Goal: Information Seeking & Learning: Check status

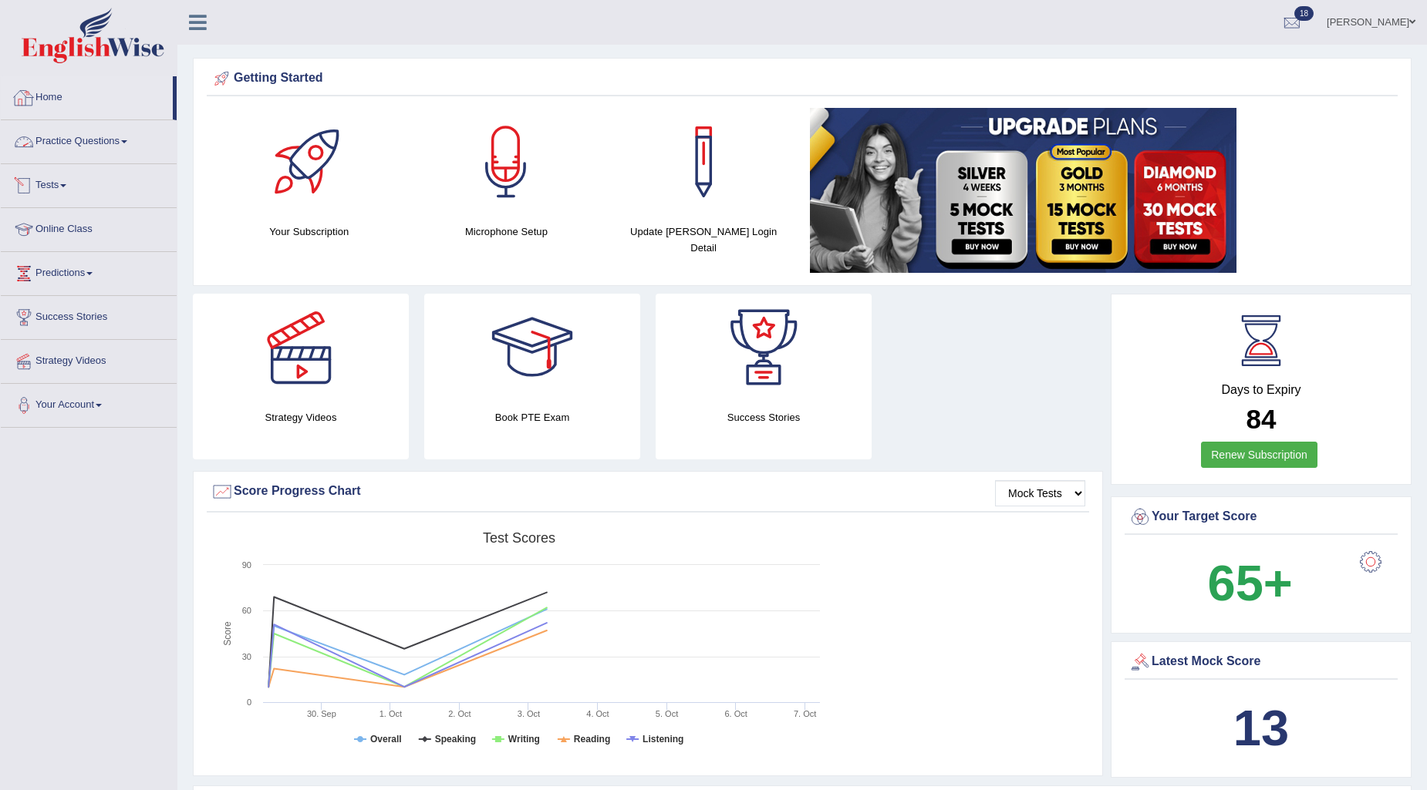
click at [50, 185] on link "Tests" at bounding box center [89, 183] width 176 height 39
click at [49, 274] on link "History" at bounding box center [101, 276] width 144 height 28
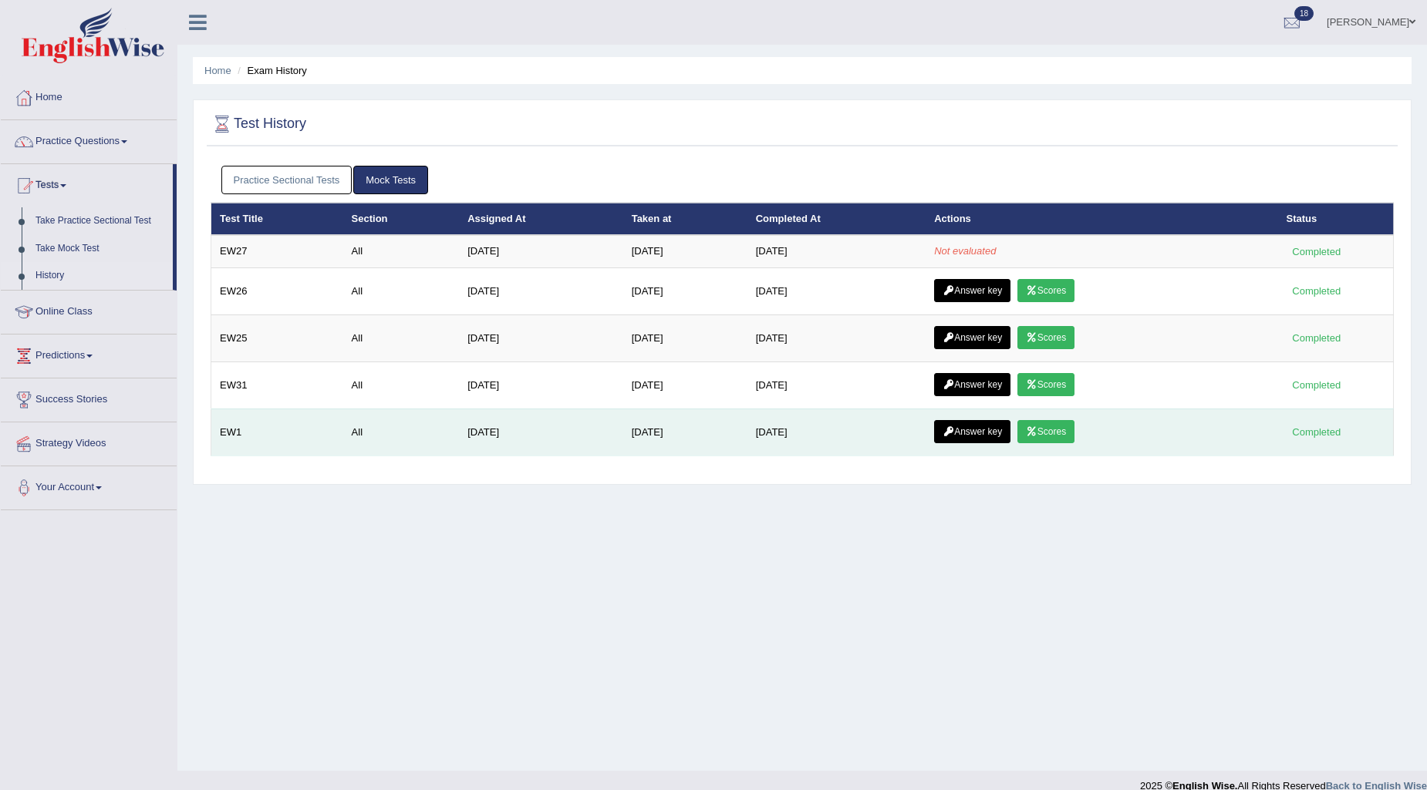
click at [1046, 437] on link "Scores" at bounding box center [1045, 431] width 57 height 23
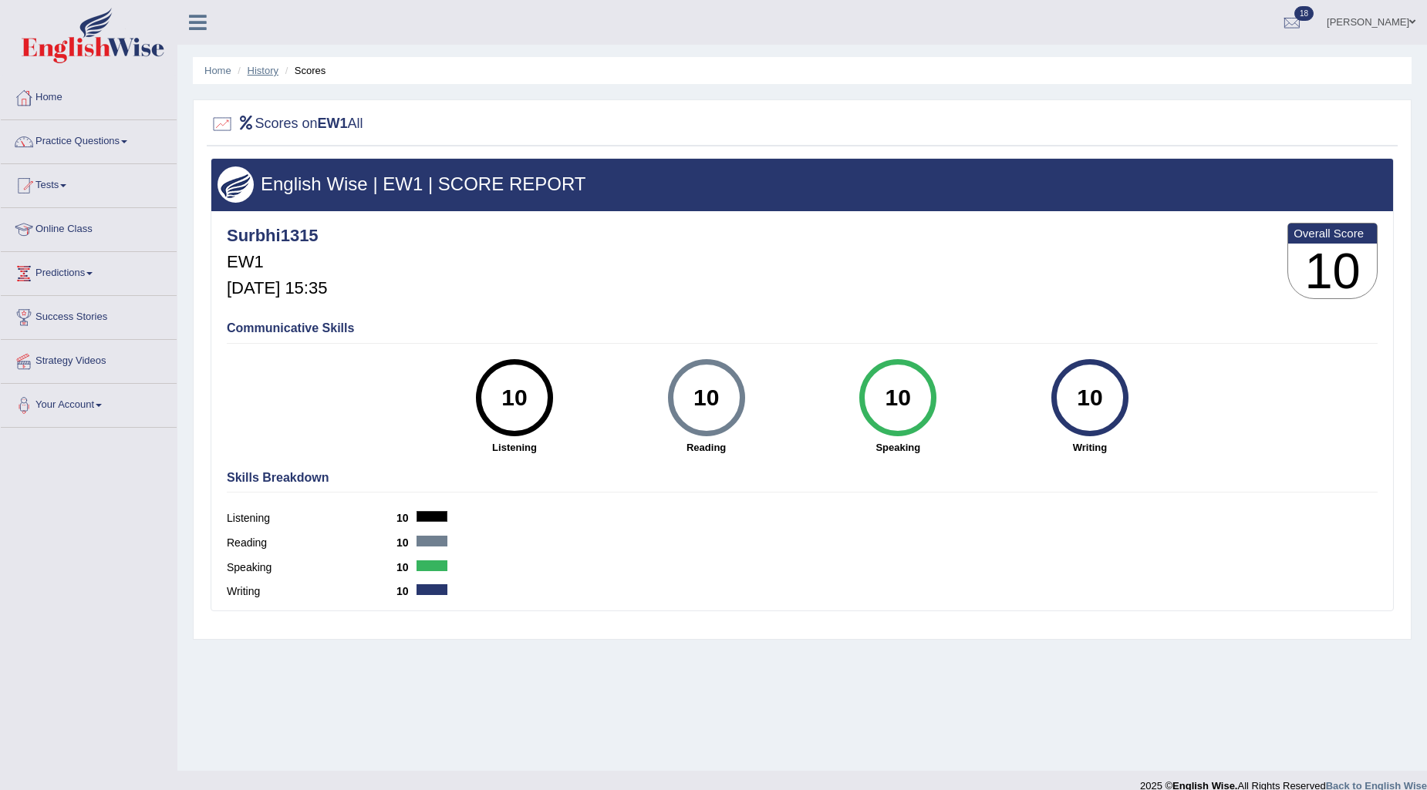
click at [256, 68] on link "History" at bounding box center [263, 71] width 31 height 12
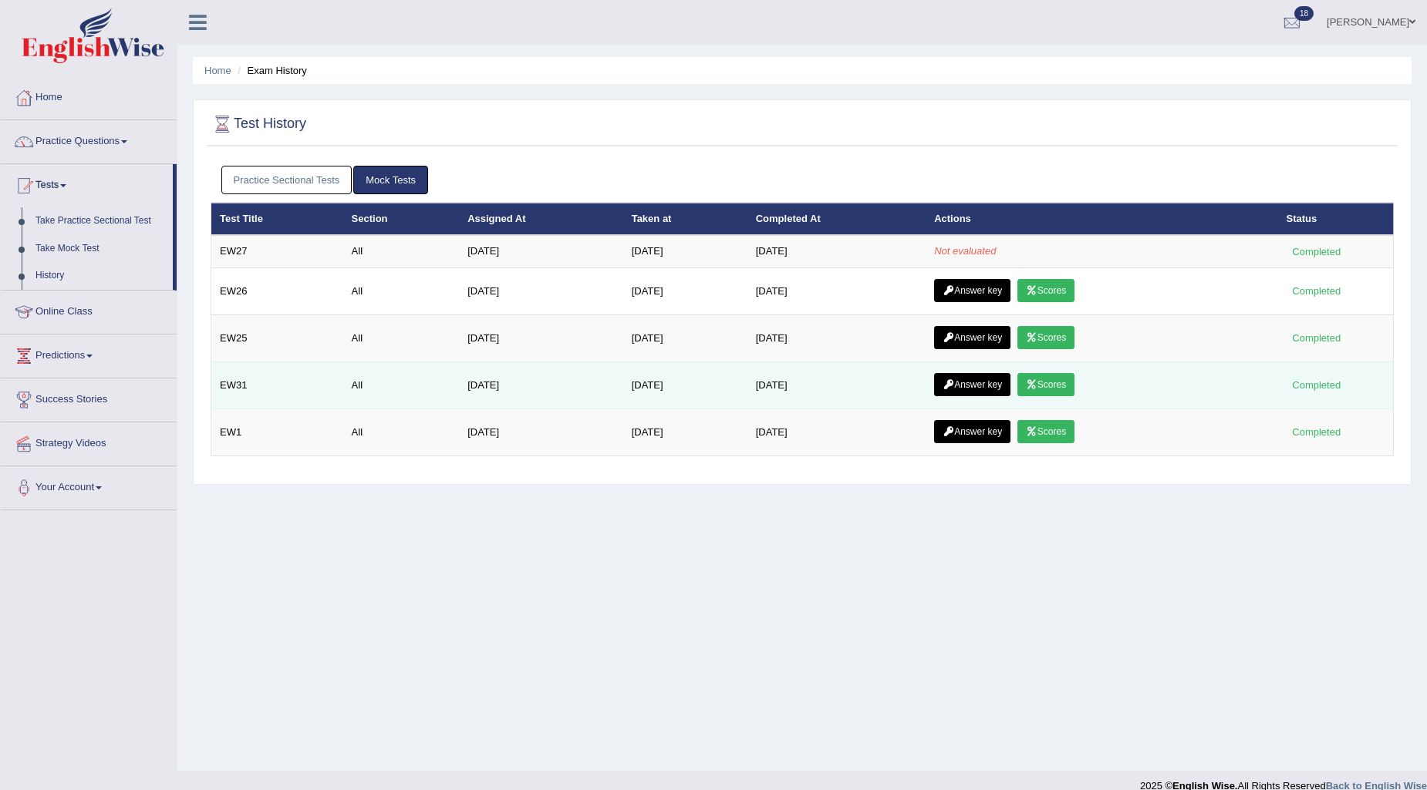
click at [1037, 389] on icon at bounding box center [1032, 384] width 12 height 9
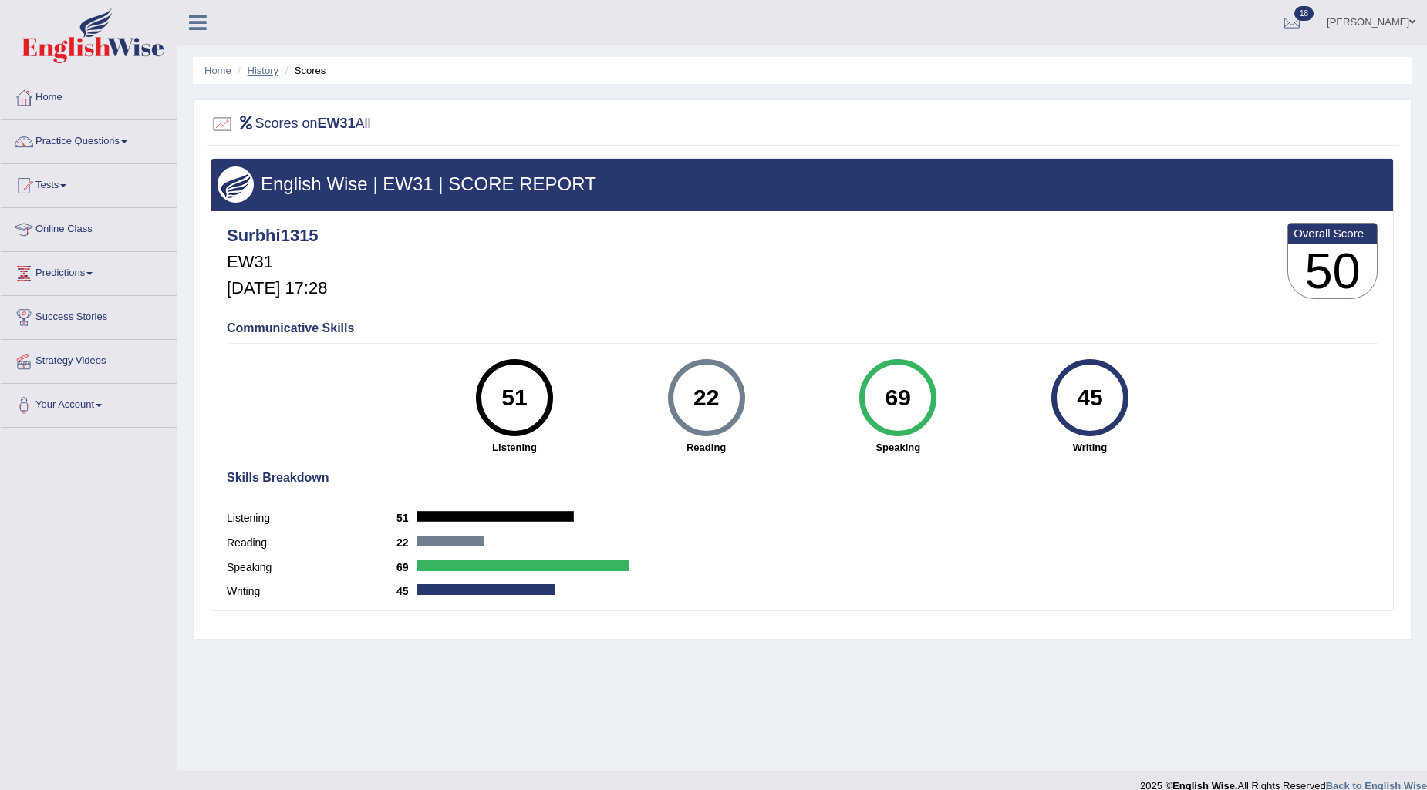
click at [255, 69] on link "History" at bounding box center [263, 71] width 31 height 12
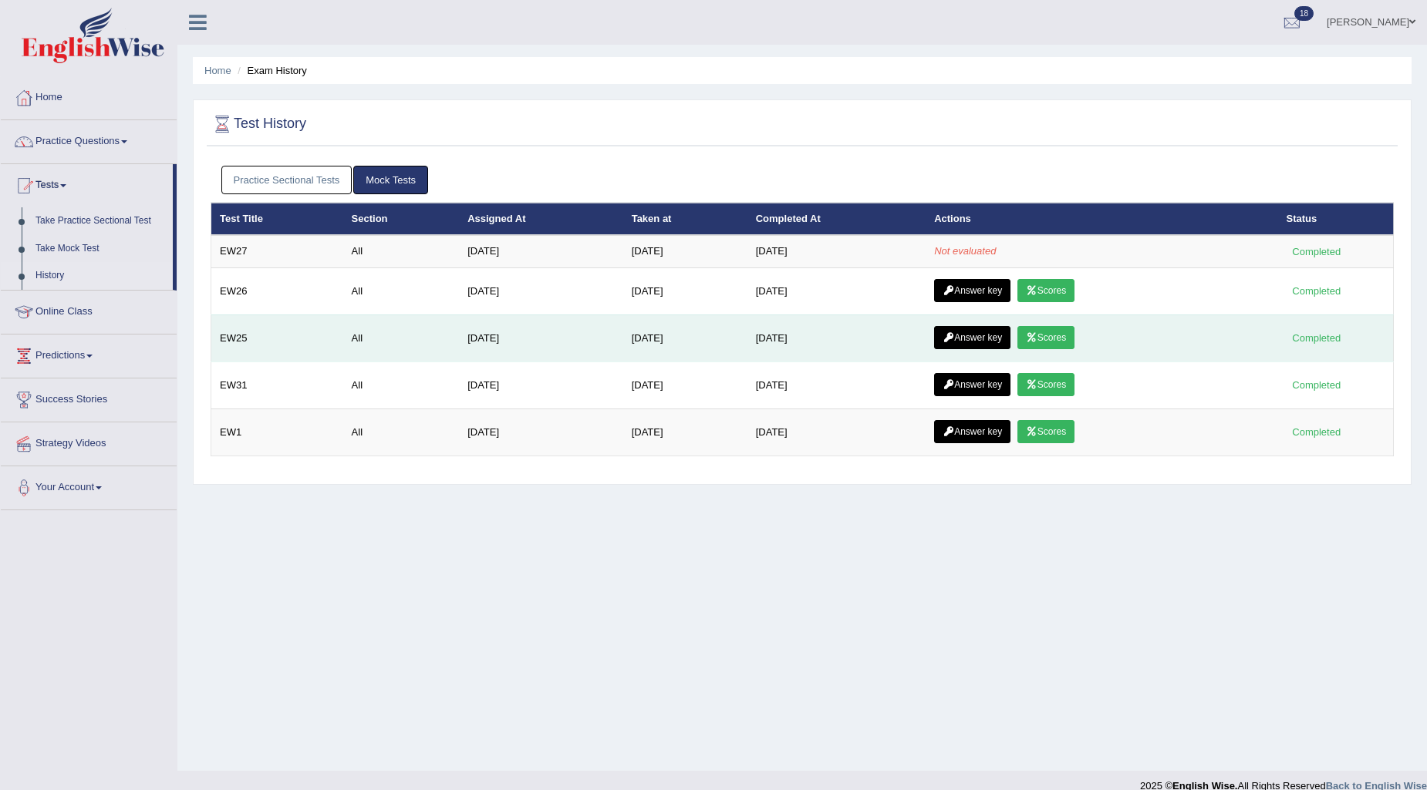
click at [1058, 341] on link "Scores" at bounding box center [1045, 337] width 57 height 23
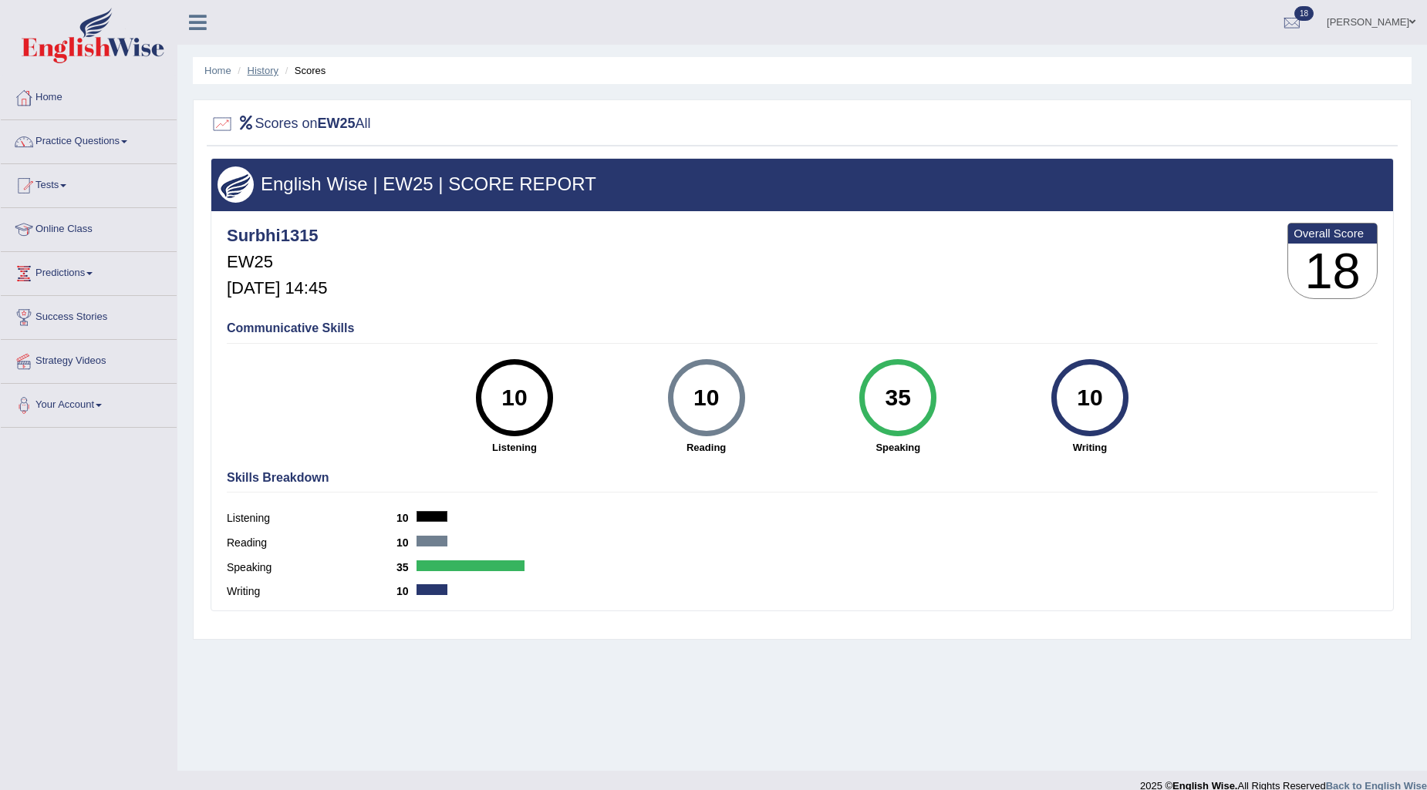
click at [270, 66] on link "History" at bounding box center [263, 71] width 31 height 12
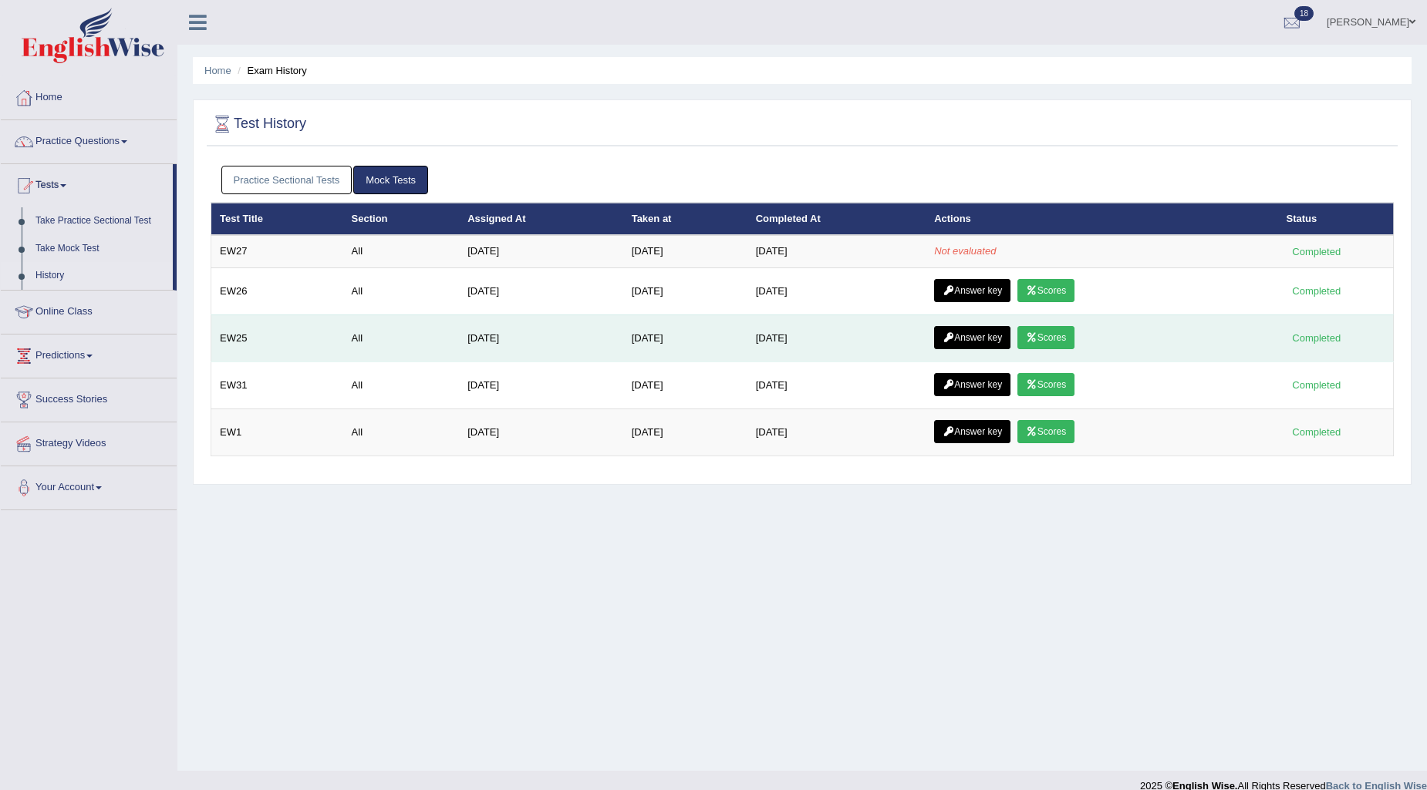
click at [1051, 334] on link "Scores" at bounding box center [1045, 337] width 57 height 23
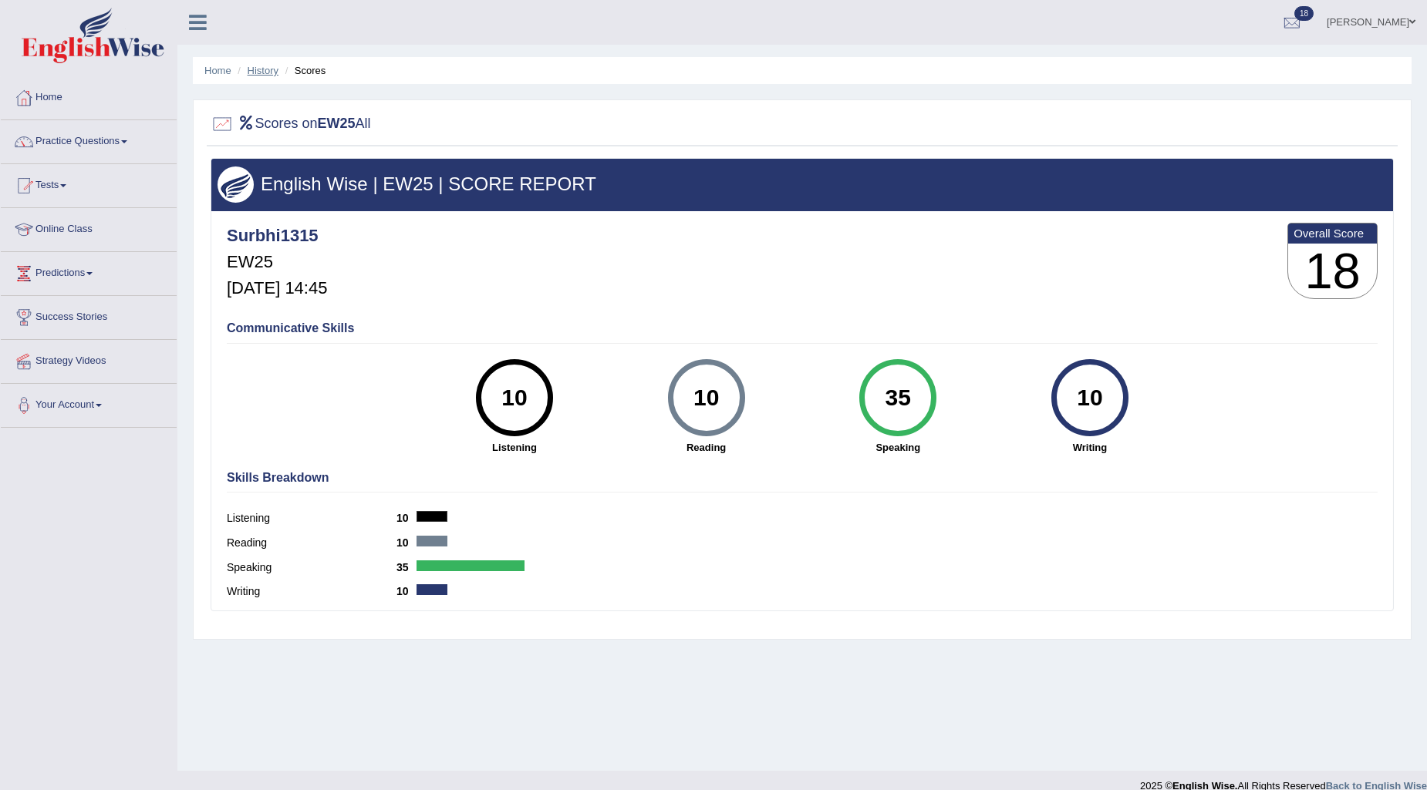
click at [268, 69] on link "History" at bounding box center [263, 71] width 31 height 12
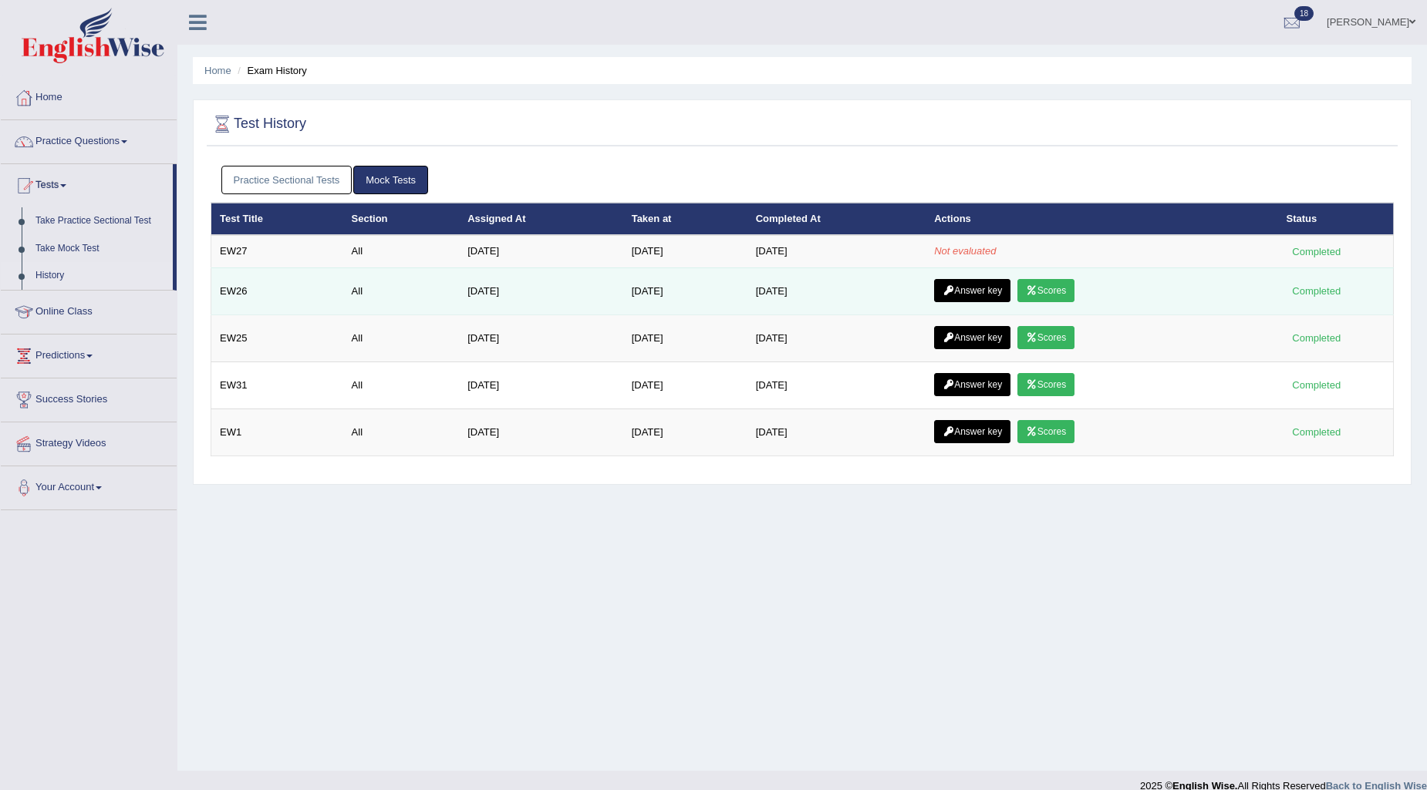
click at [1060, 291] on link "Scores" at bounding box center [1045, 290] width 57 height 23
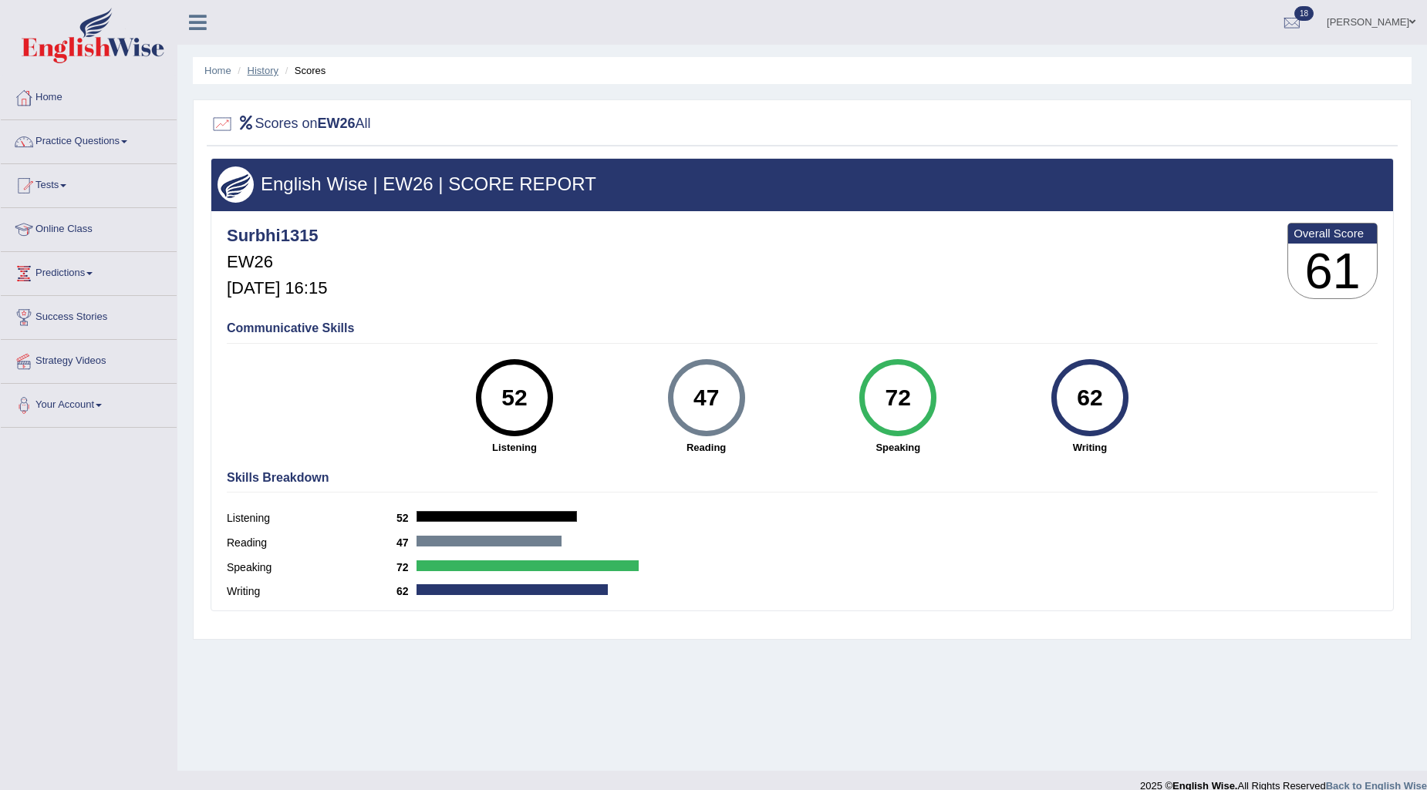
click at [258, 74] on link "History" at bounding box center [263, 71] width 31 height 12
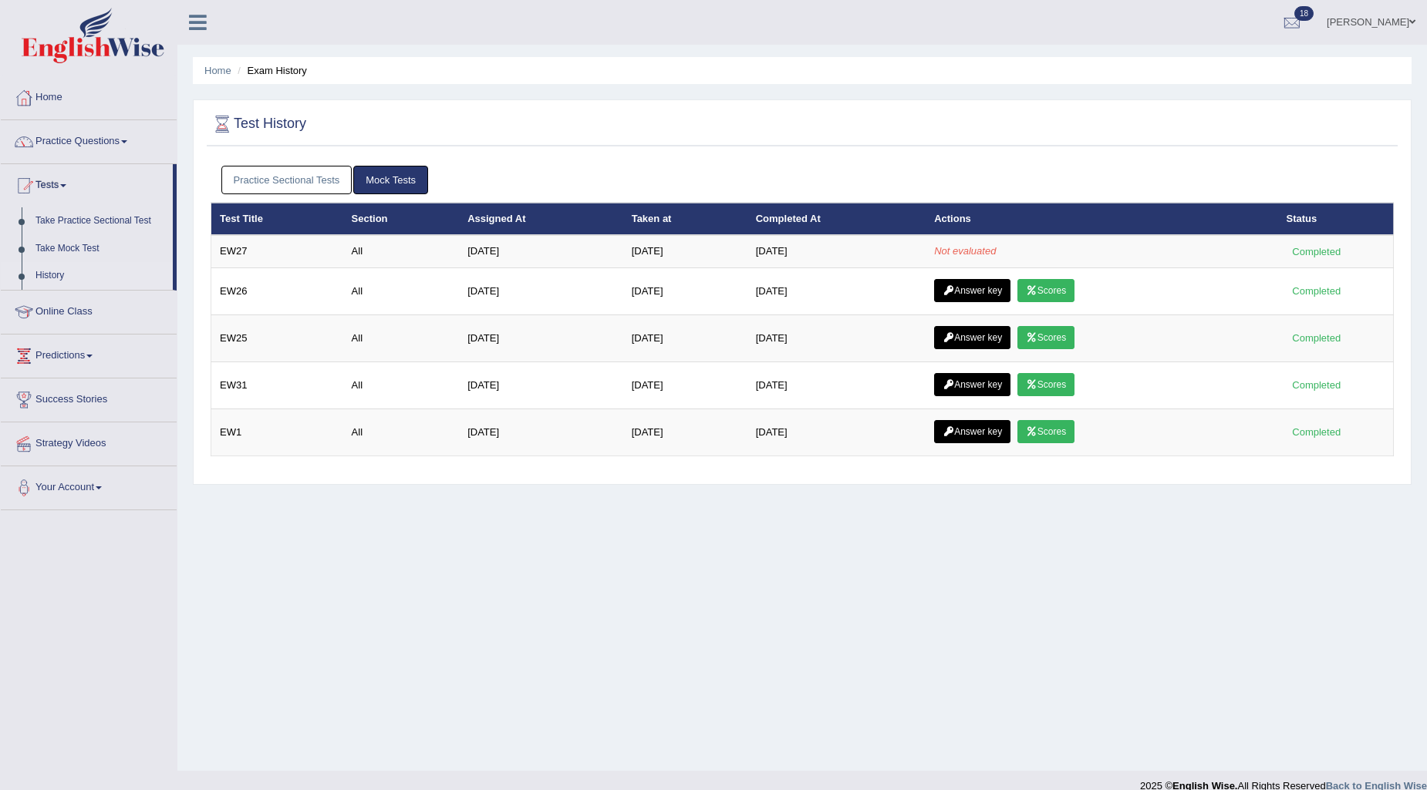
click at [265, 176] on link "Practice Sectional Tests" at bounding box center [286, 180] width 131 height 29
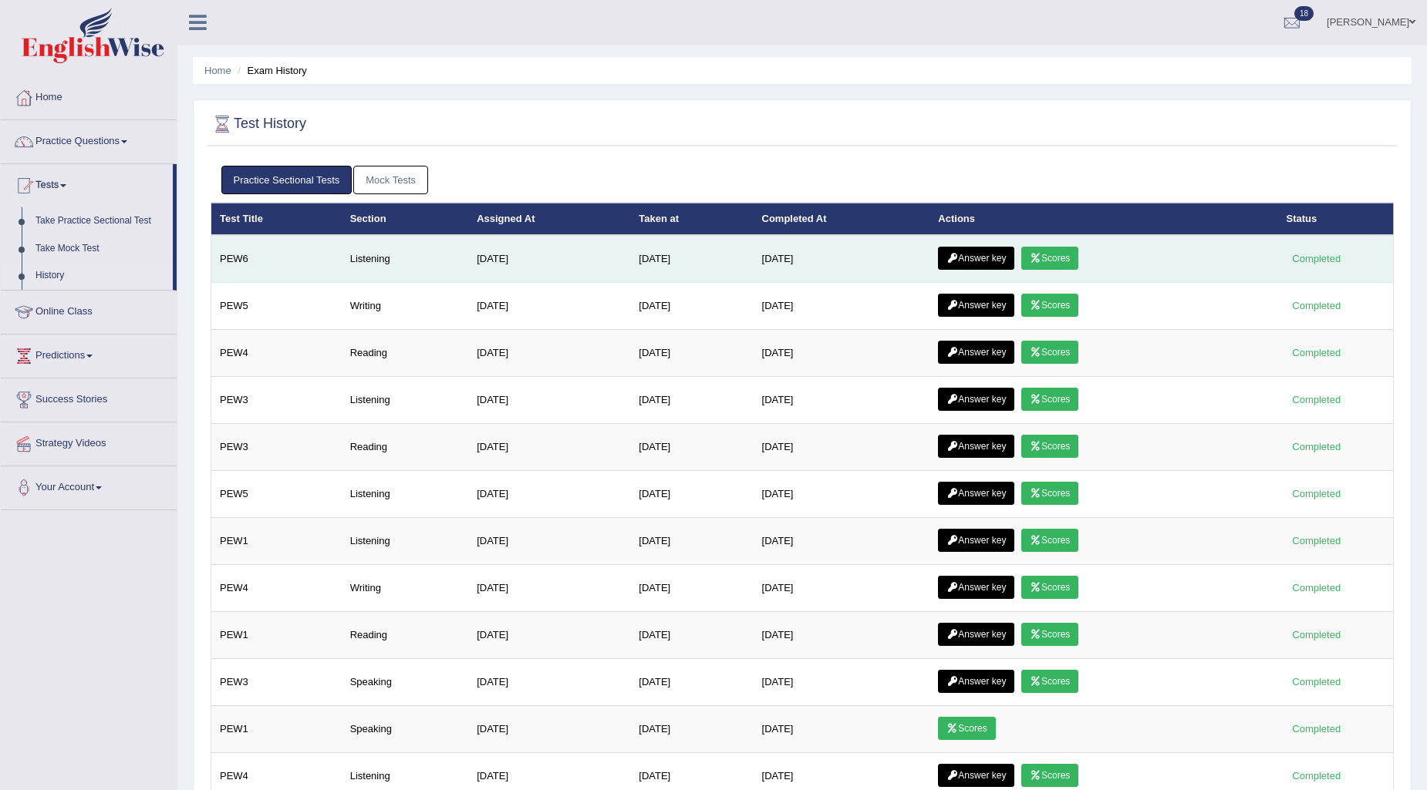
click at [1070, 260] on link "Scores" at bounding box center [1049, 258] width 57 height 23
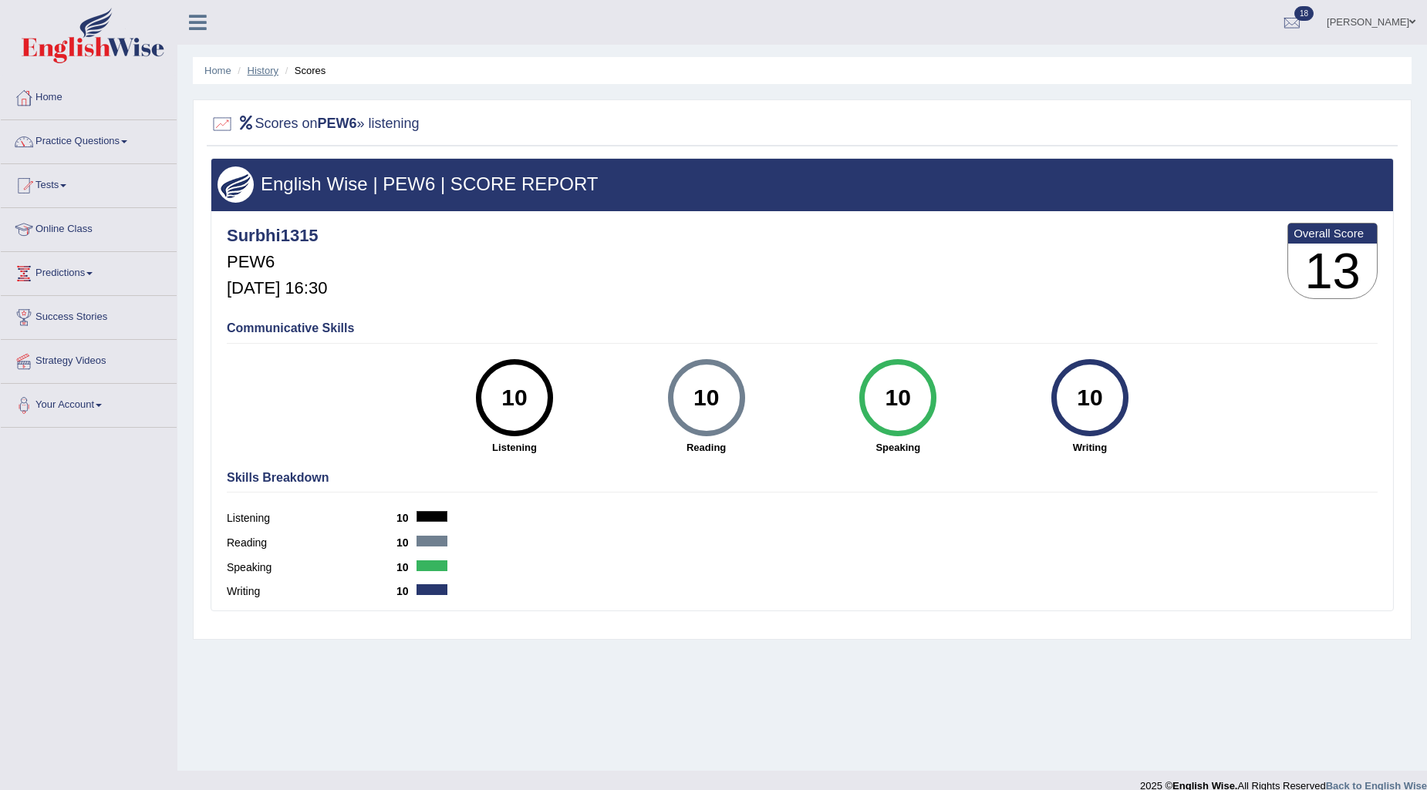
click at [263, 67] on link "History" at bounding box center [263, 71] width 31 height 12
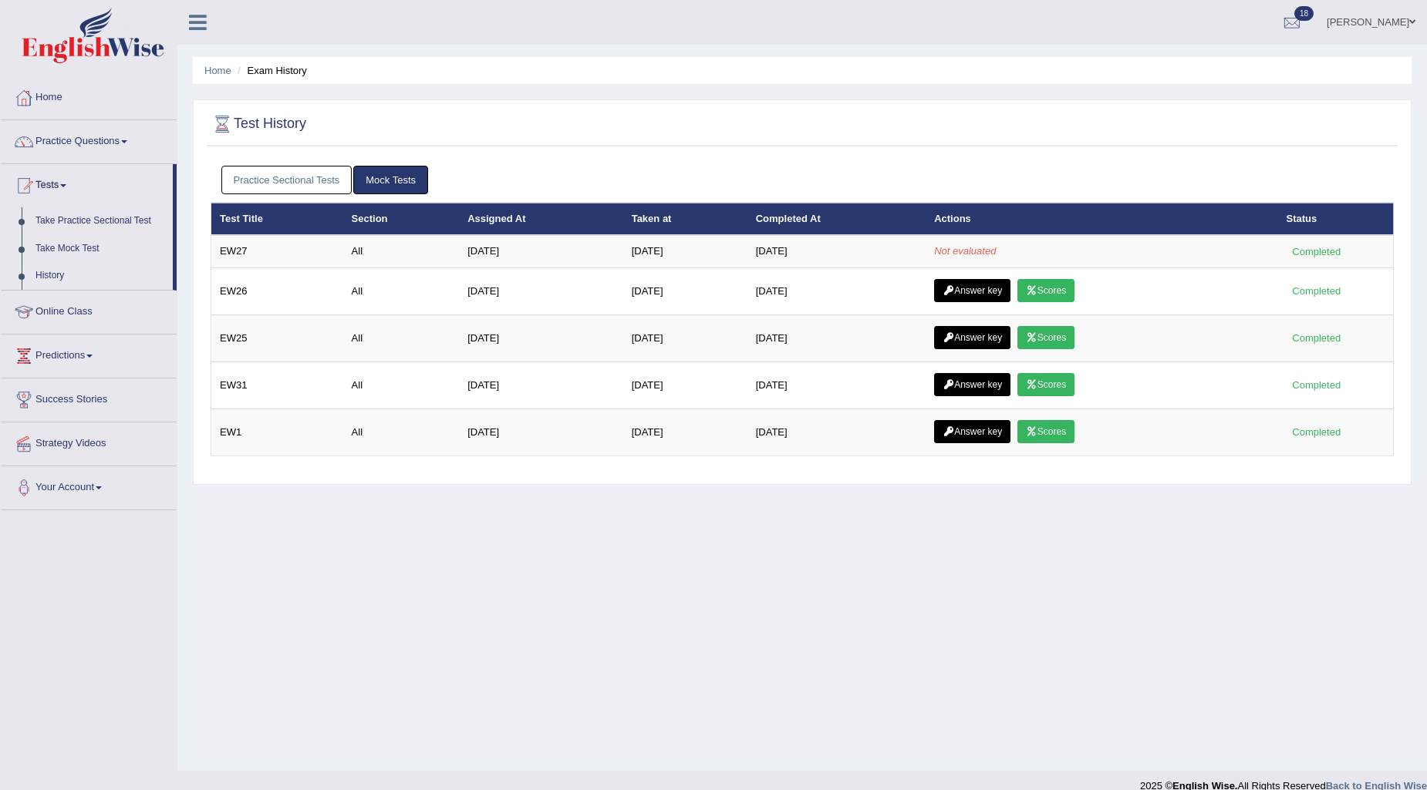
click at [292, 183] on link "Practice Sectional Tests" at bounding box center [286, 180] width 131 height 29
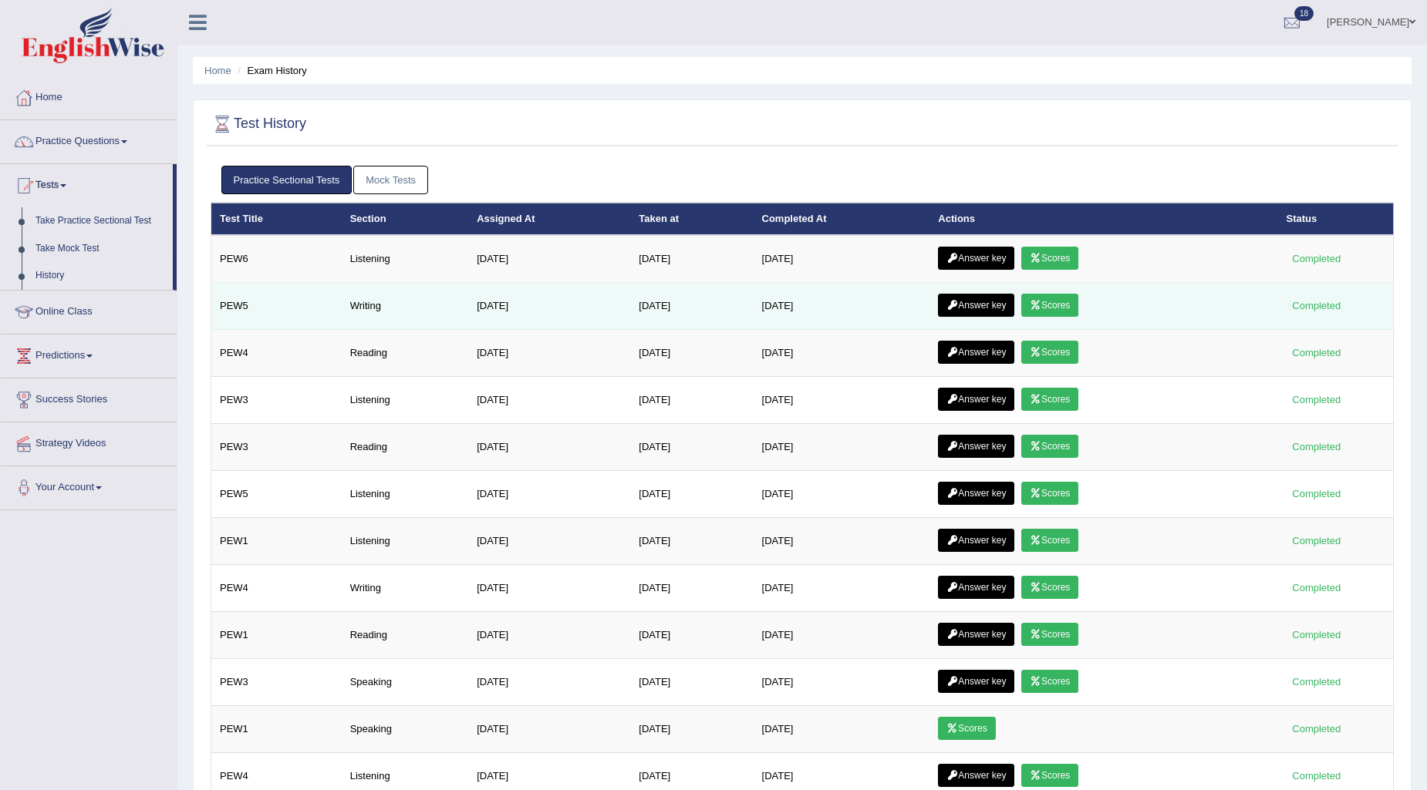
click at [1061, 304] on link "Scores" at bounding box center [1049, 305] width 57 height 23
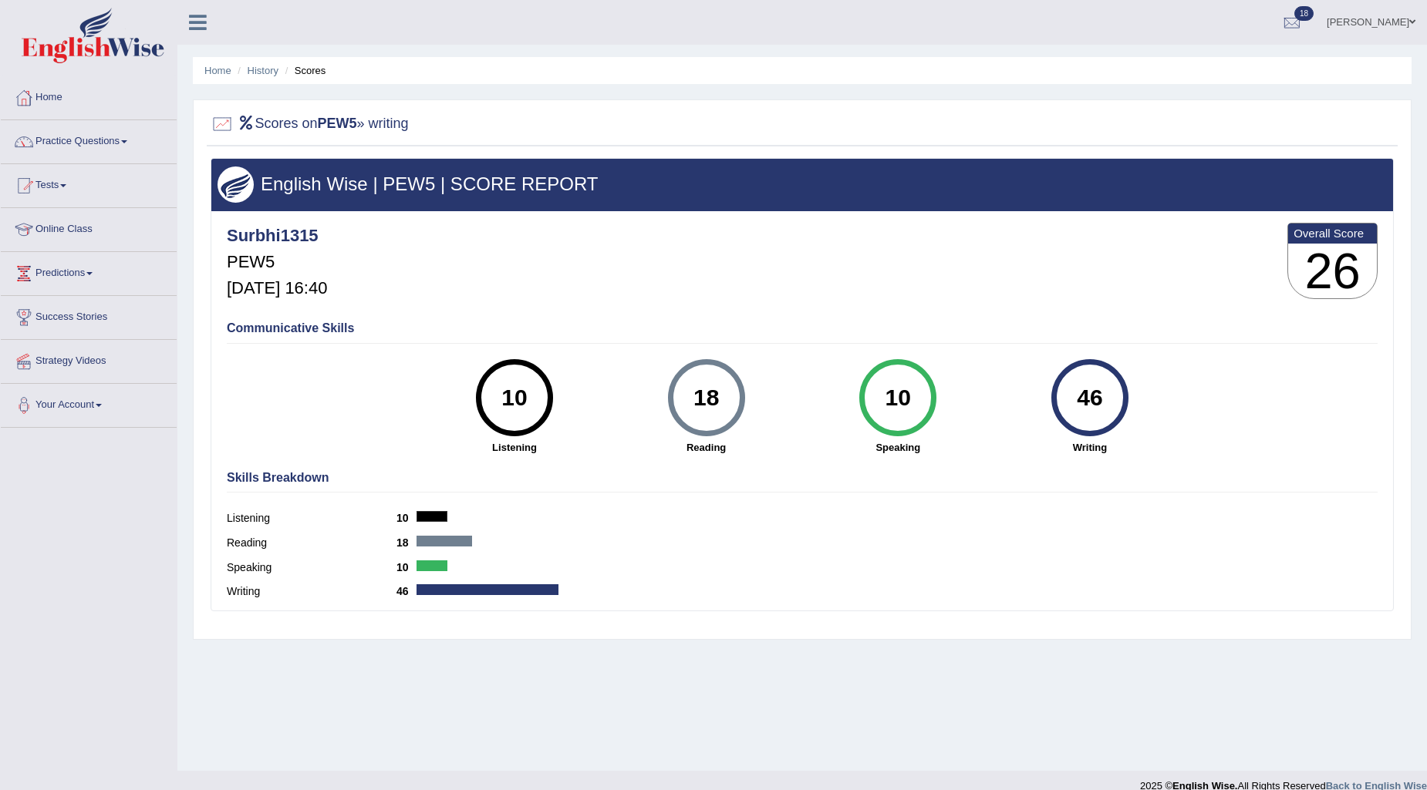
click at [1097, 410] on div "46" at bounding box center [1089, 398] width 56 height 65
click at [305, 73] on li "Scores" at bounding box center [303, 70] width 45 height 15
click at [258, 67] on link "History" at bounding box center [263, 71] width 31 height 12
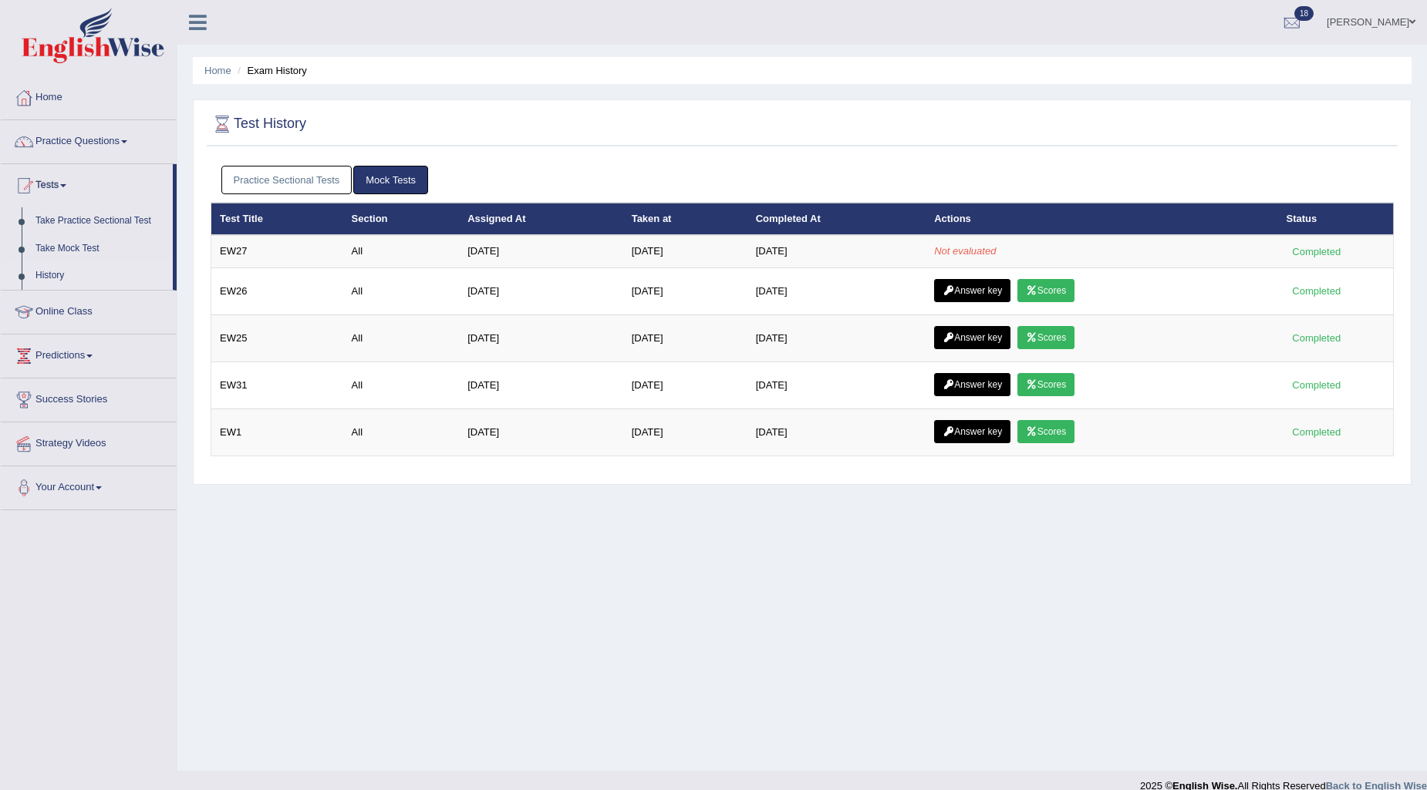
click at [311, 178] on link "Practice Sectional Tests" at bounding box center [286, 180] width 131 height 29
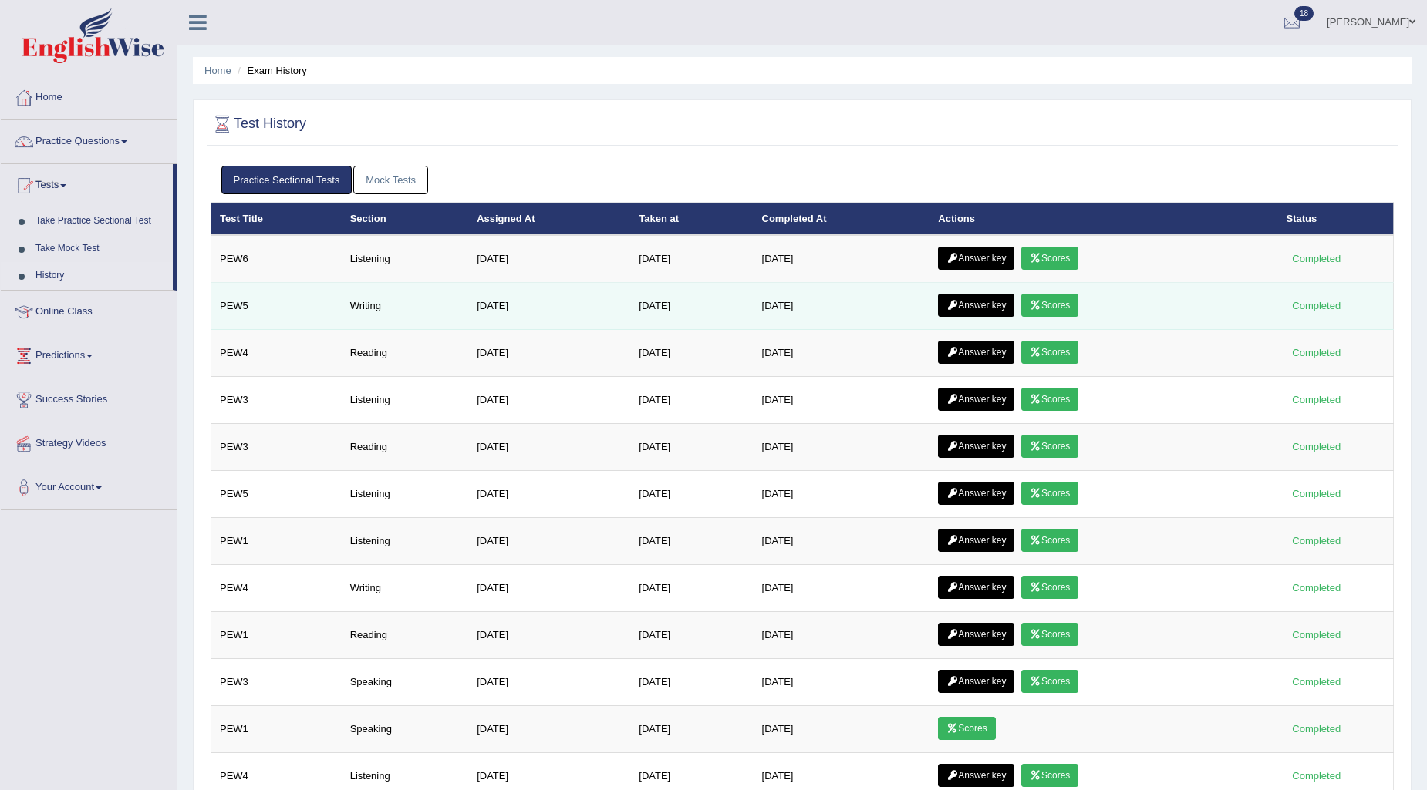
click at [965, 298] on link "Answer key" at bounding box center [976, 305] width 76 height 23
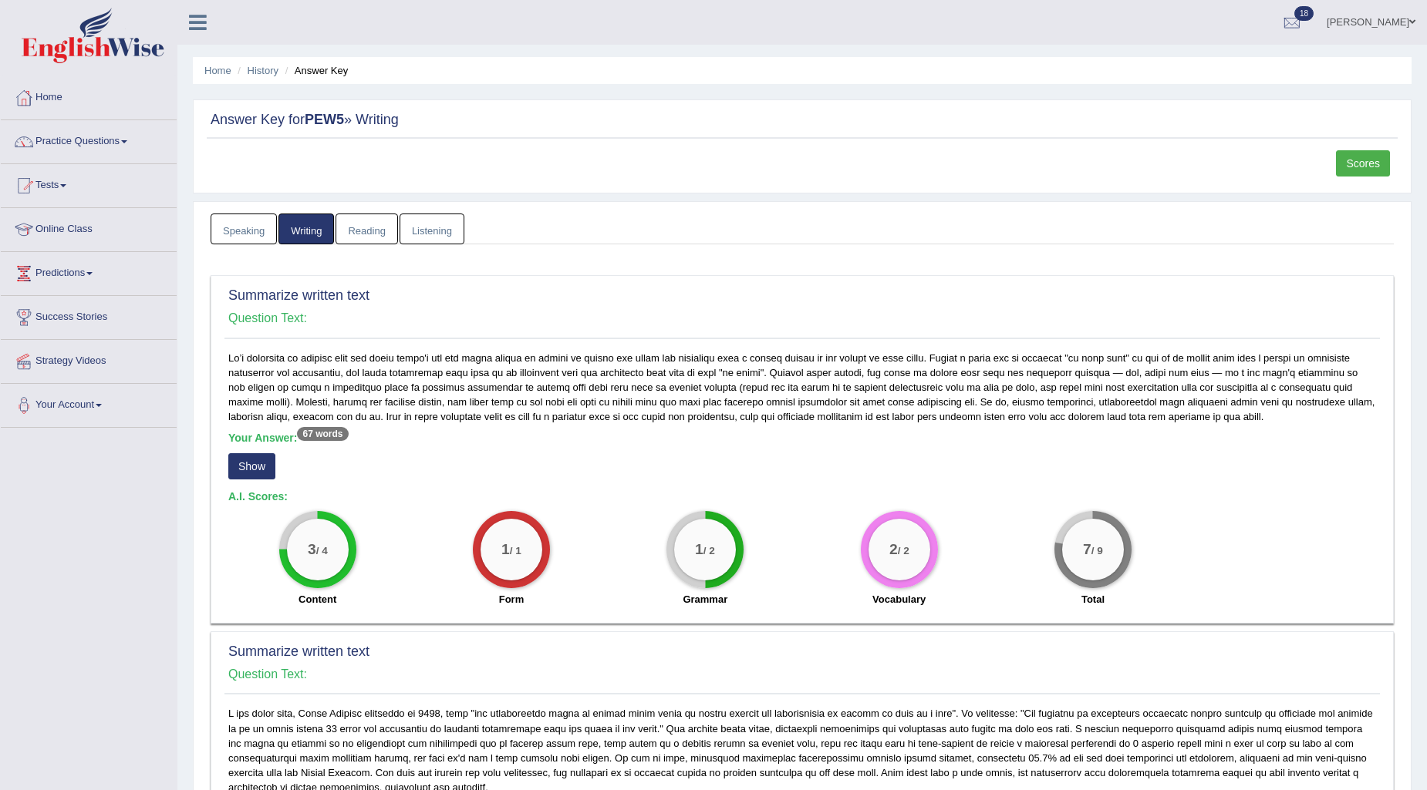
click at [251, 228] on link "Speaking" at bounding box center [244, 230] width 66 height 32
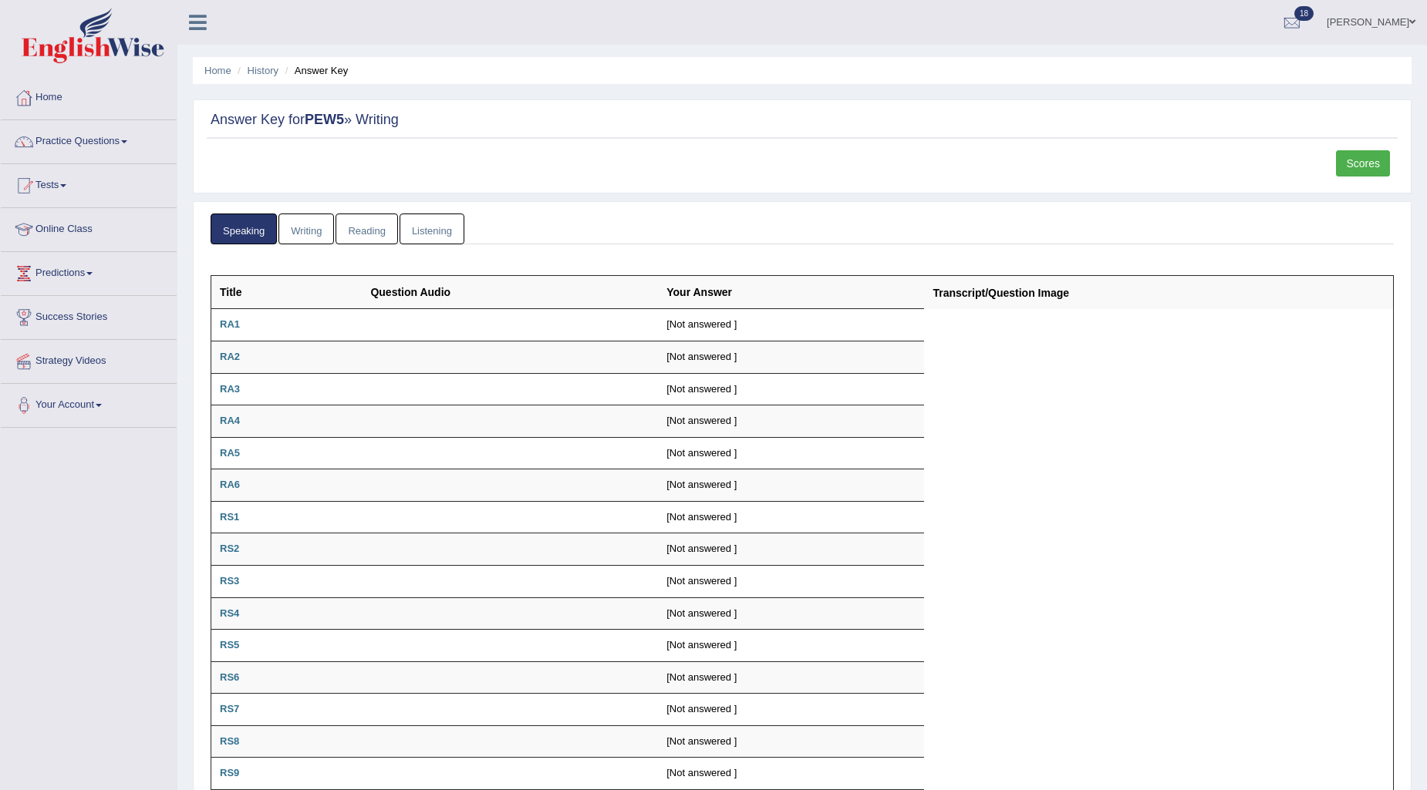
click at [320, 225] on link "Writing" at bounding box center [306, 230] width 56 height 32
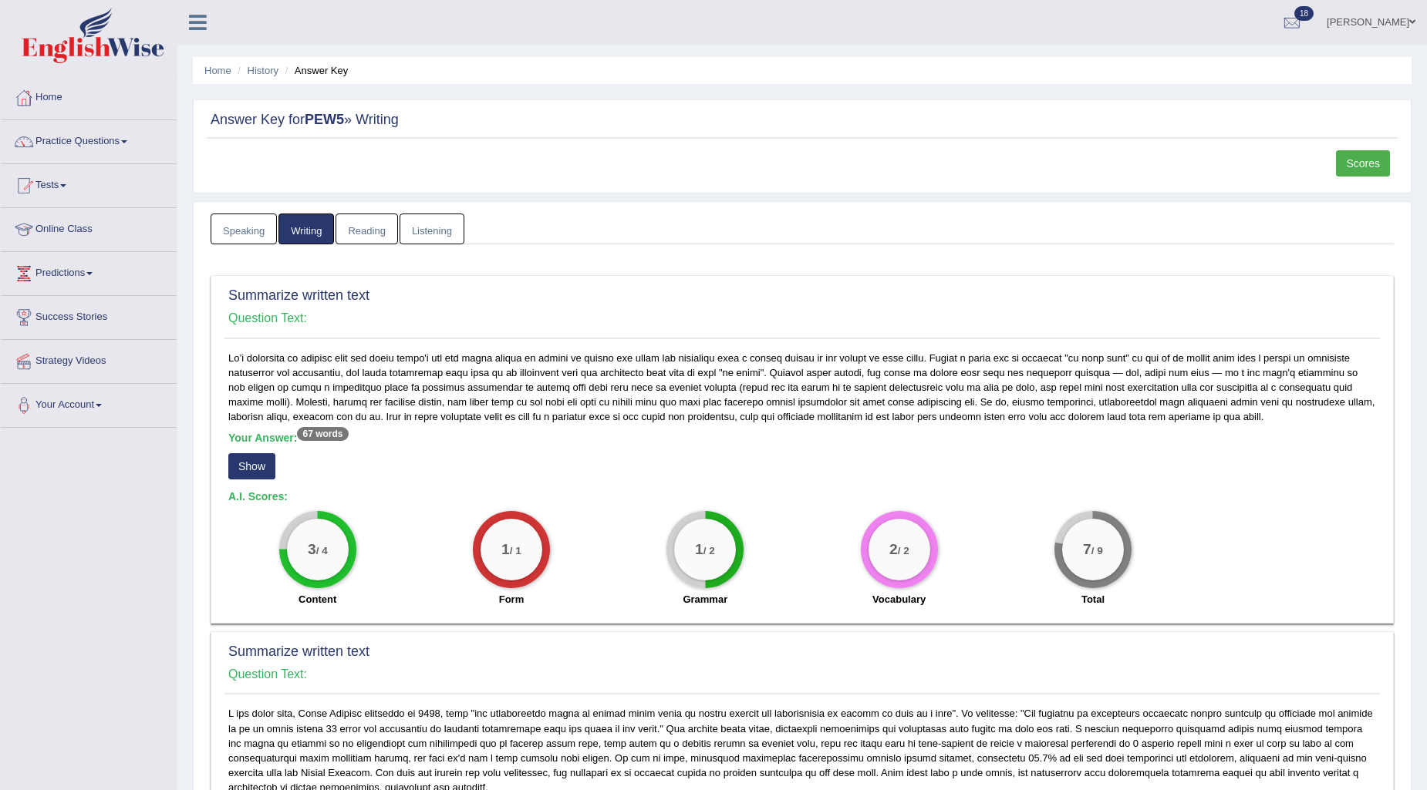
click at [386, 234] on link "Reading" at bounding box center [366, 230] width 62 height 32
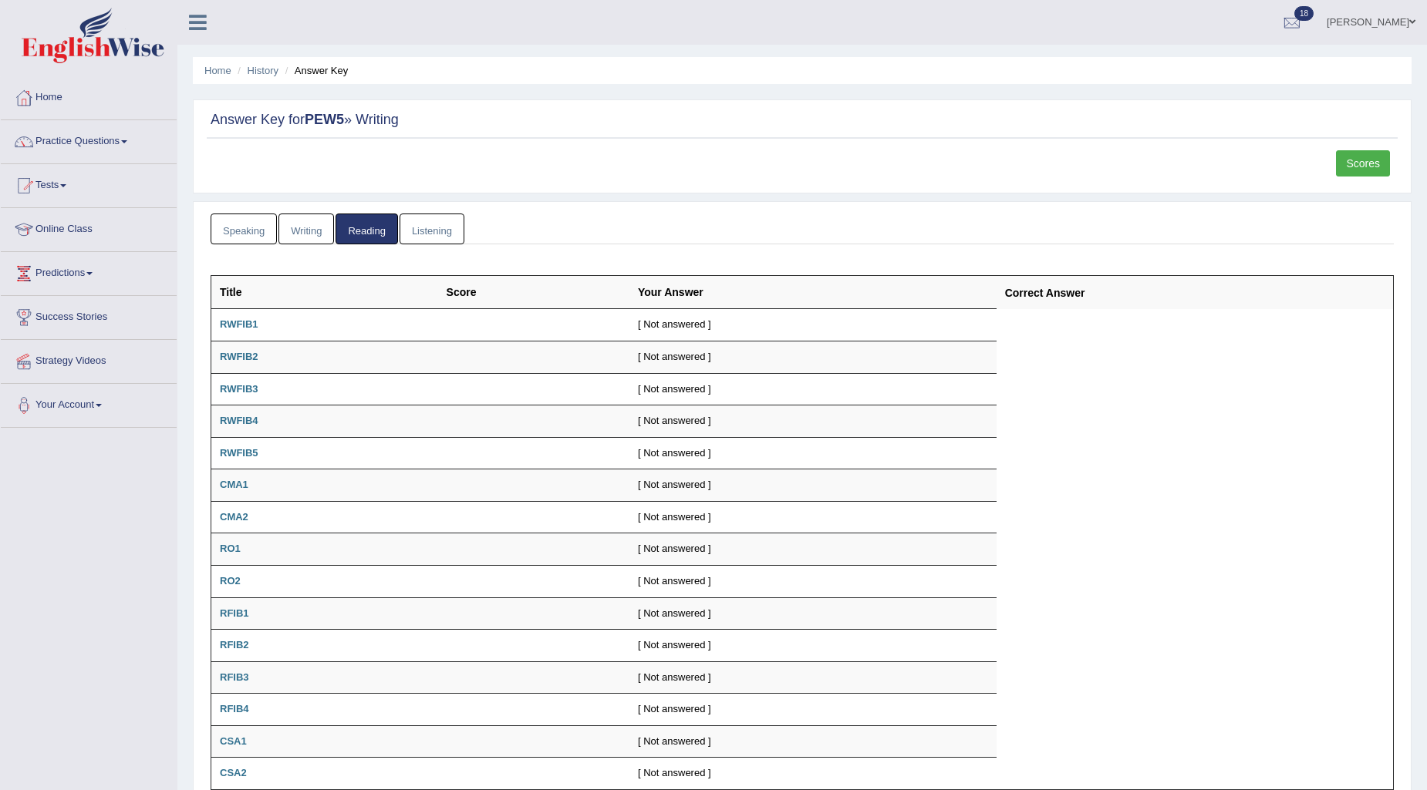
click at [420, 222] on link "Listening" at bounding box center [431, 230] width 65 height 32
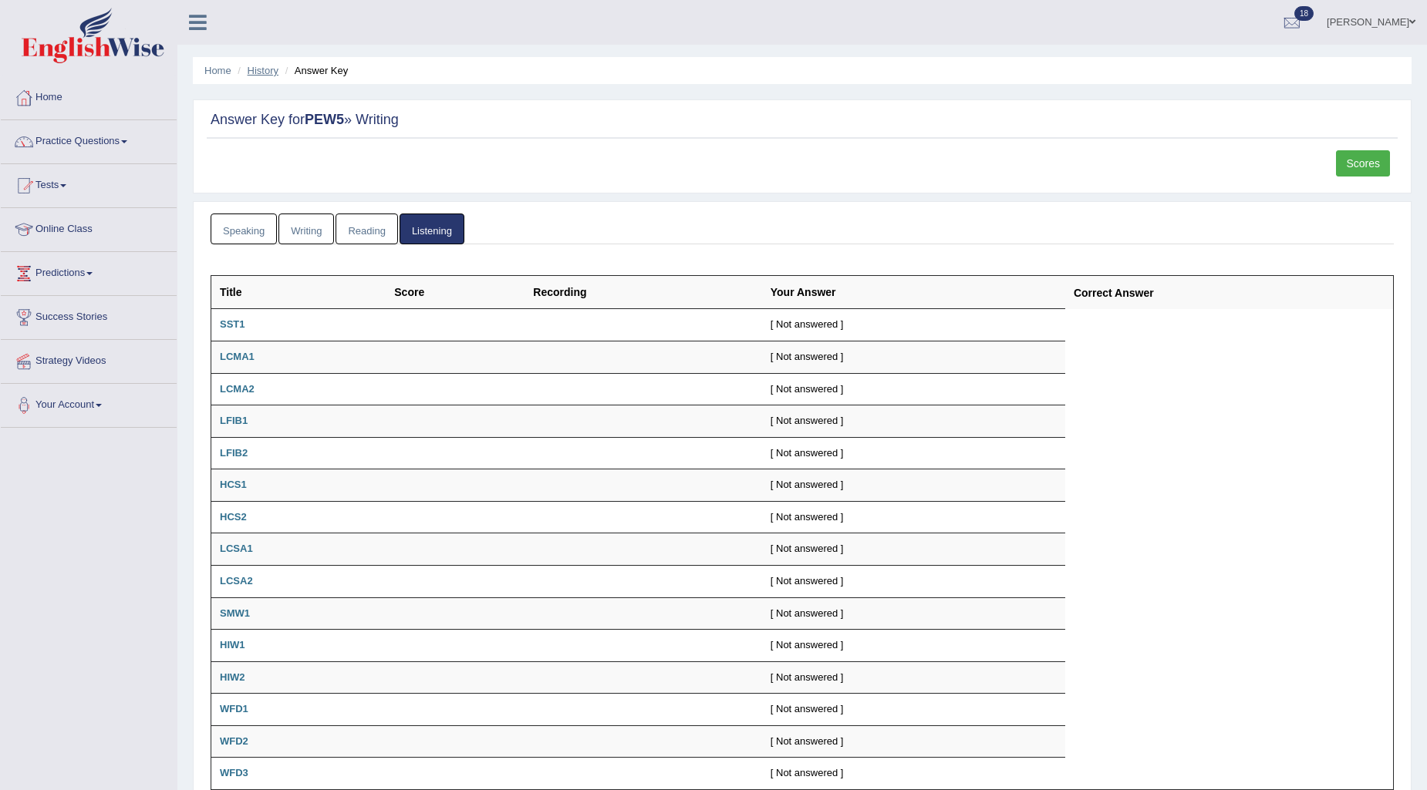
click at [262, 69] on link "History" at bounding box center [263, 71] width 31 height 12
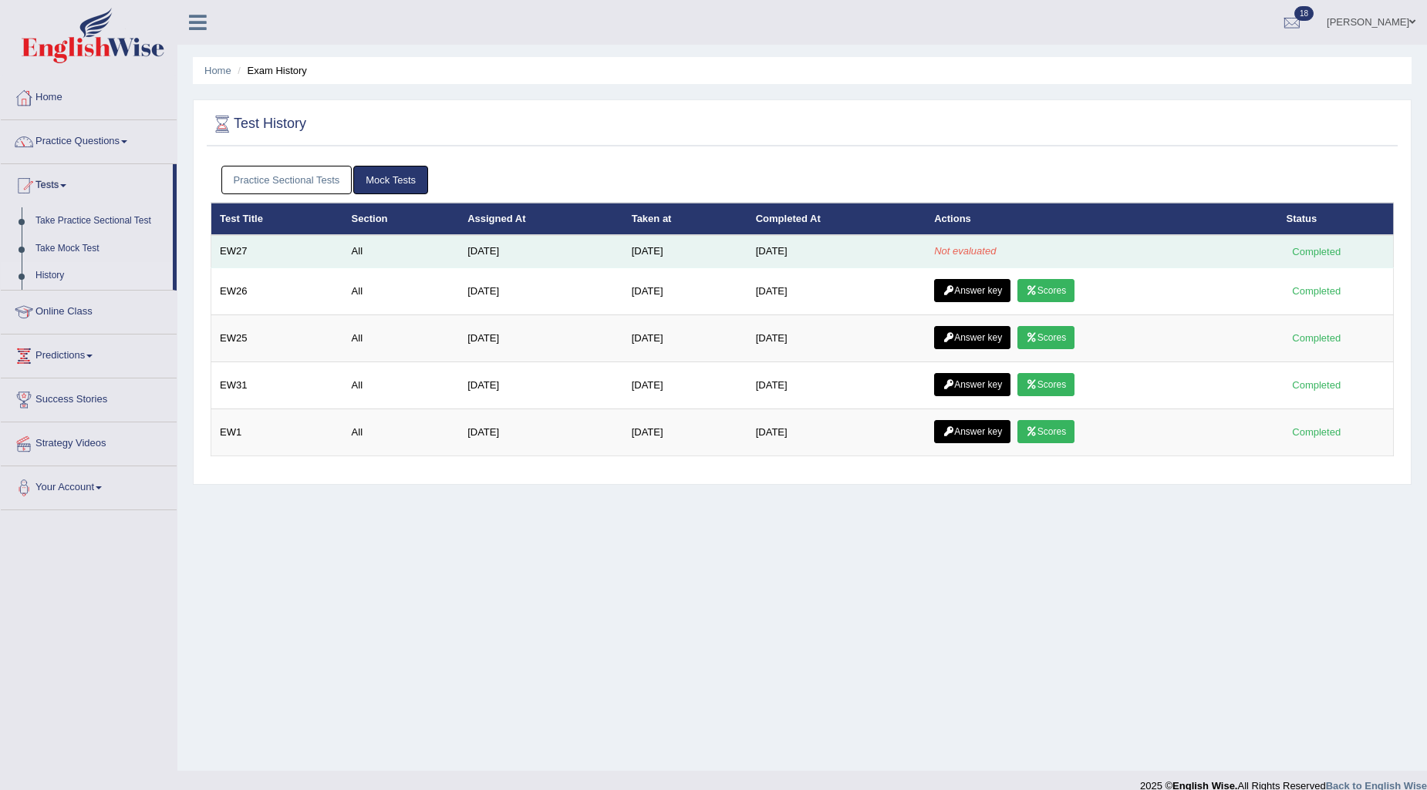
click at [1333, 256] on div "Completed" at bounding box center [1316, 252] width 60 height 16
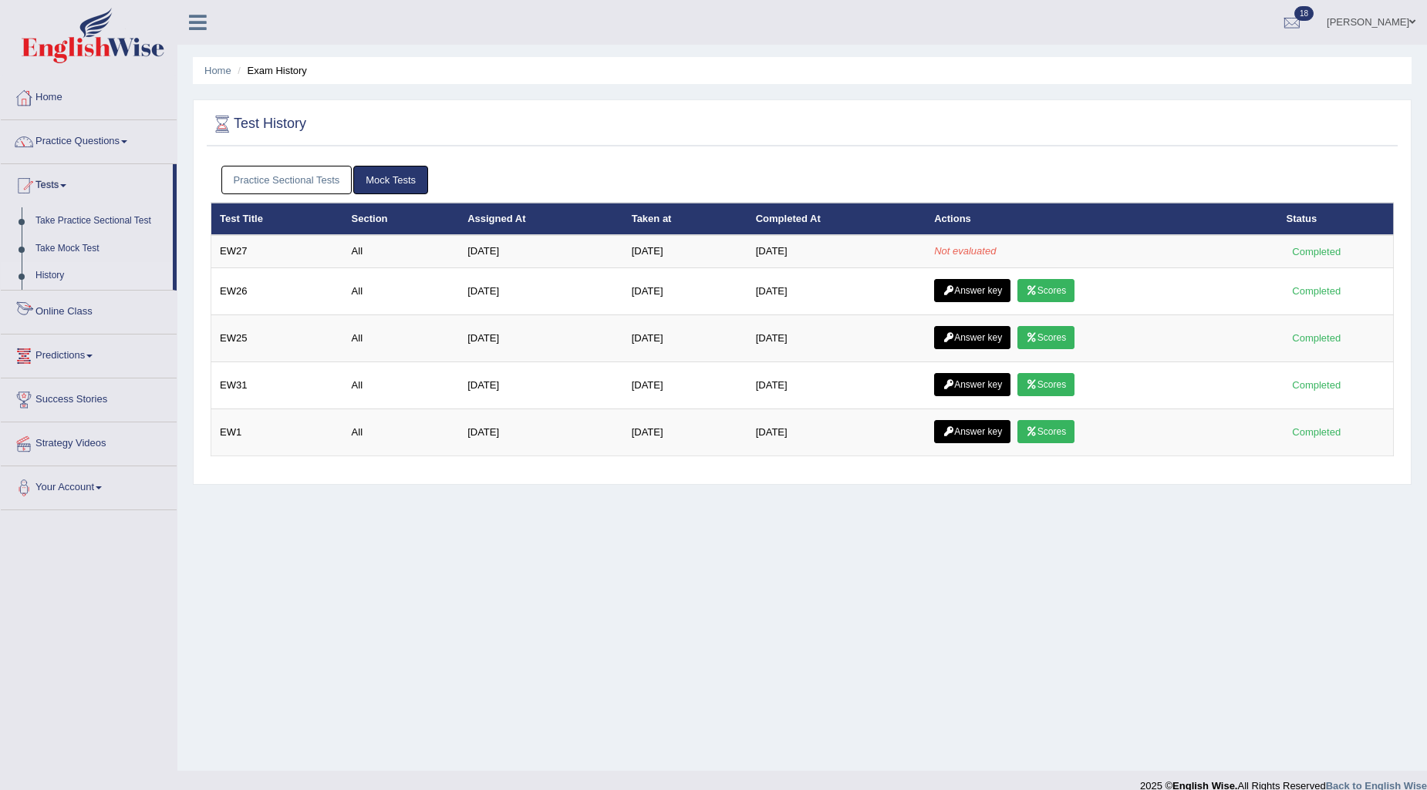
click at [308, 179] on link "Practice Sectional Tests" at bounding box center [286, 180] width 131 height 29
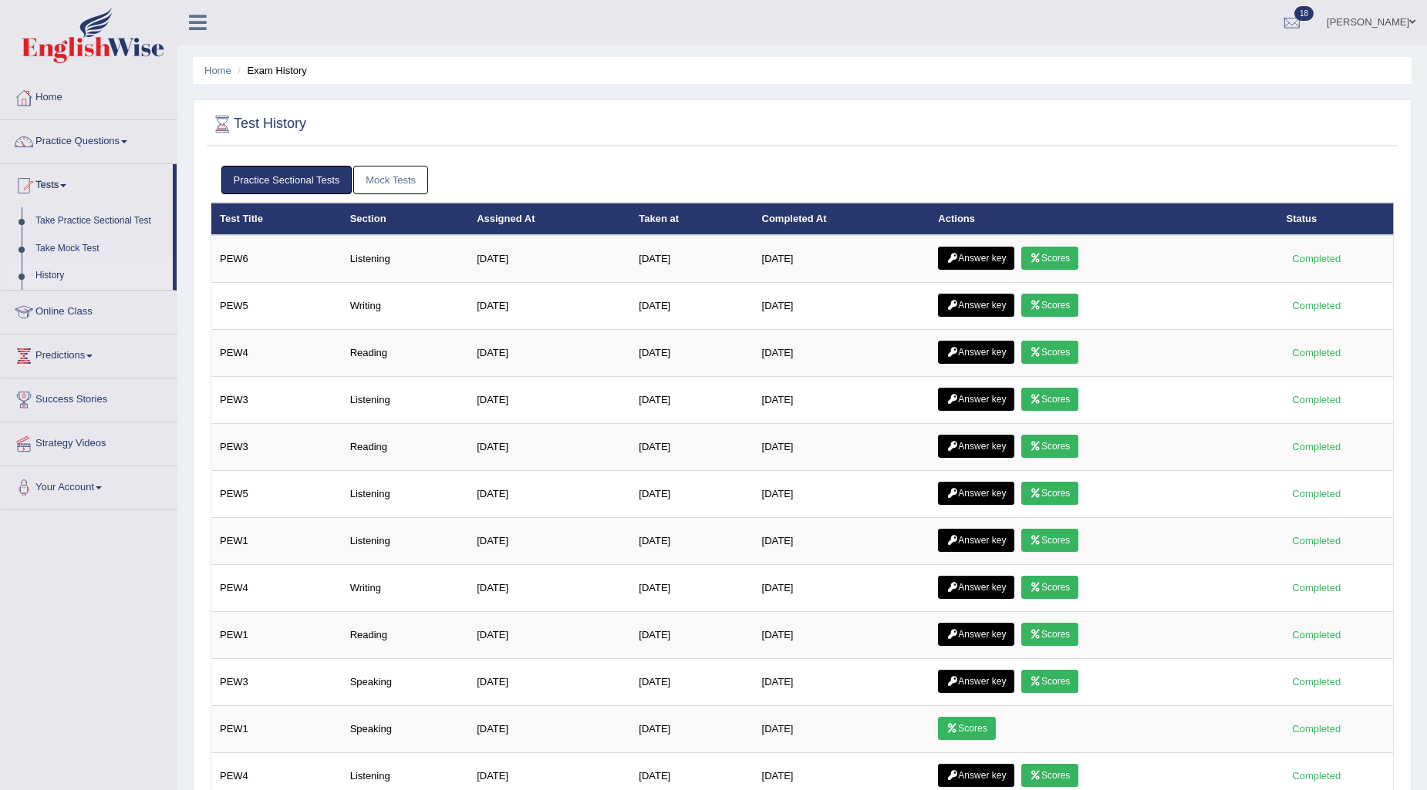
click at [386, 180] on link "Mock Tests" at bounding box center [390, 180] width 75 height 29
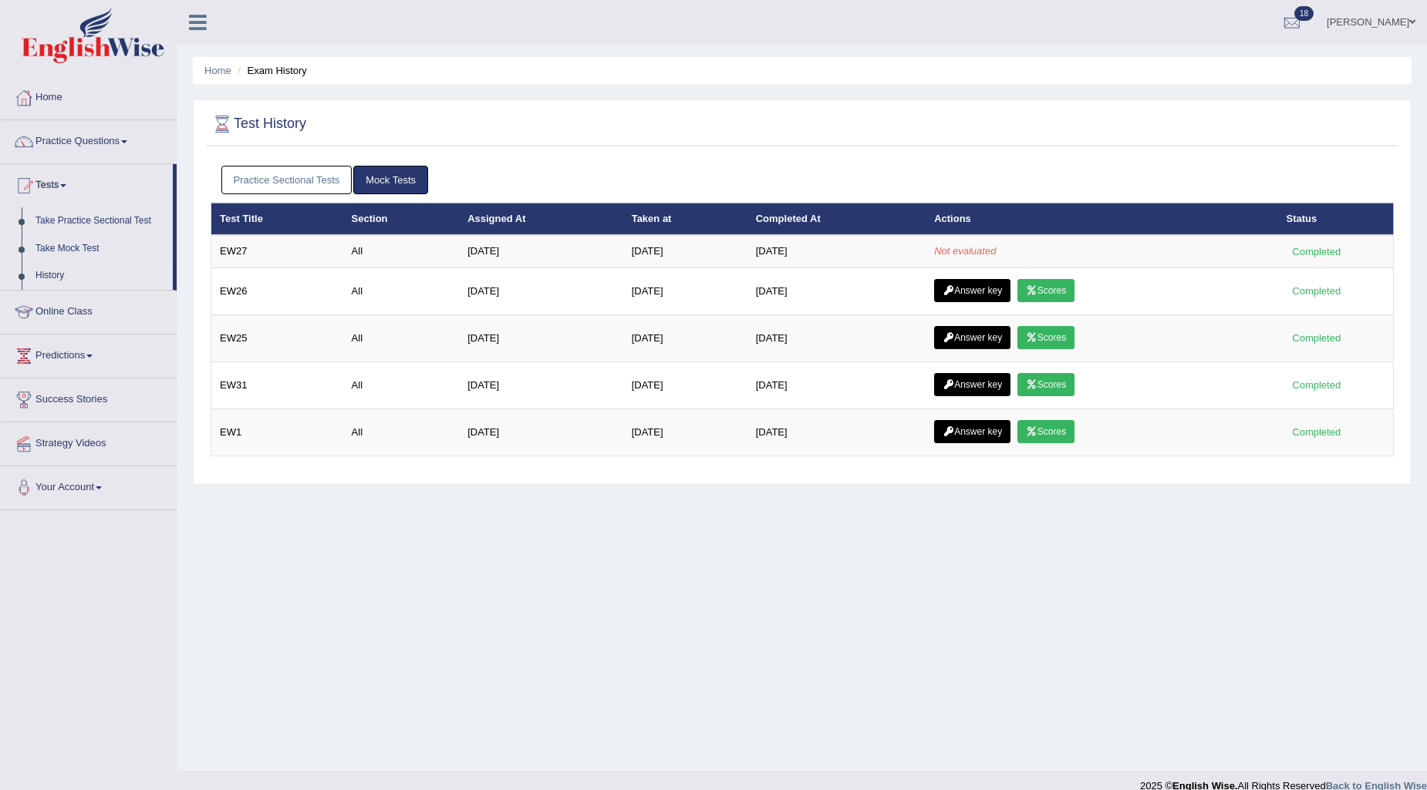
click at [336, 187] on link "Practice Sectional Tests" at bounding box center [286, 180] width 131 height 29
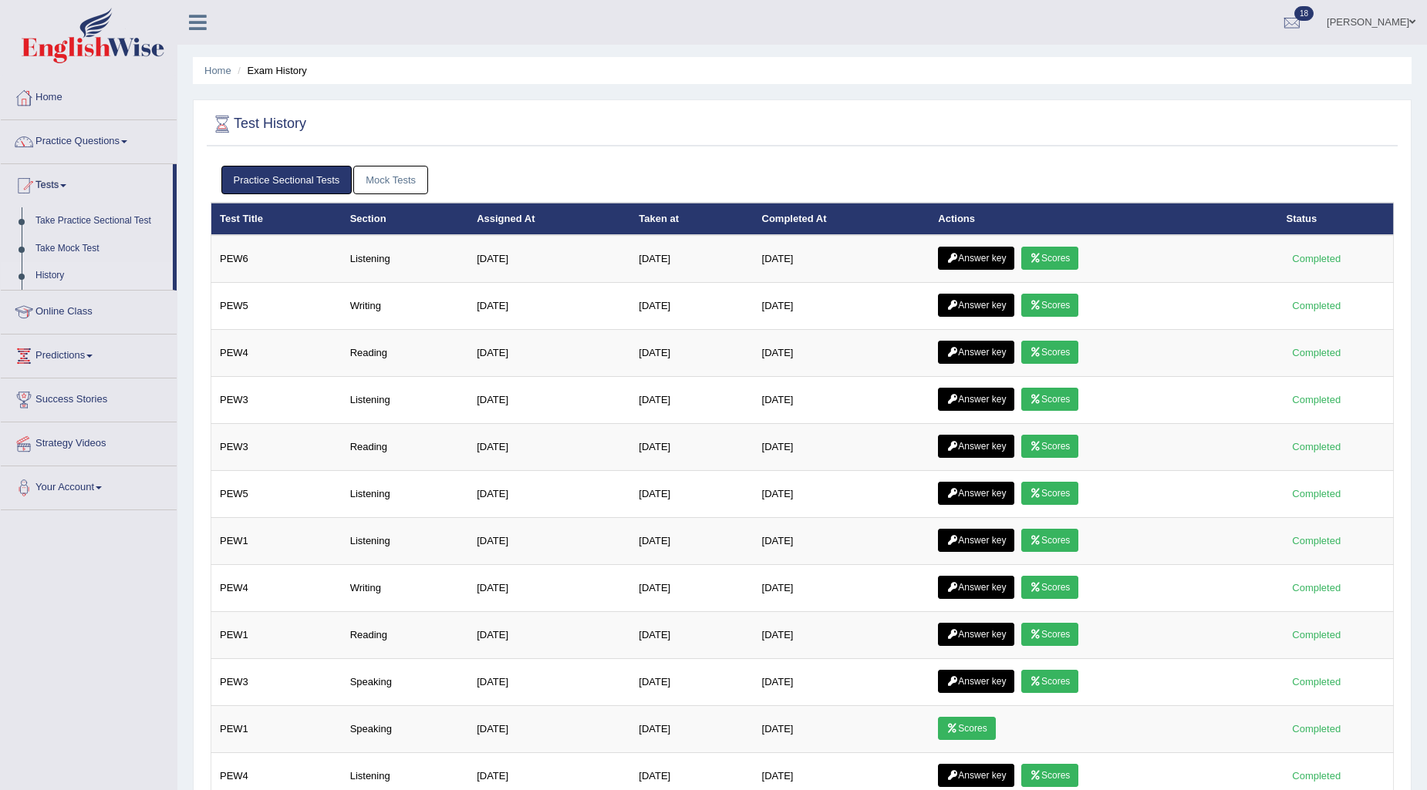
click at [373, 170] on link "Mock Tests" at bounding box center [390, 180] width 75 height 29
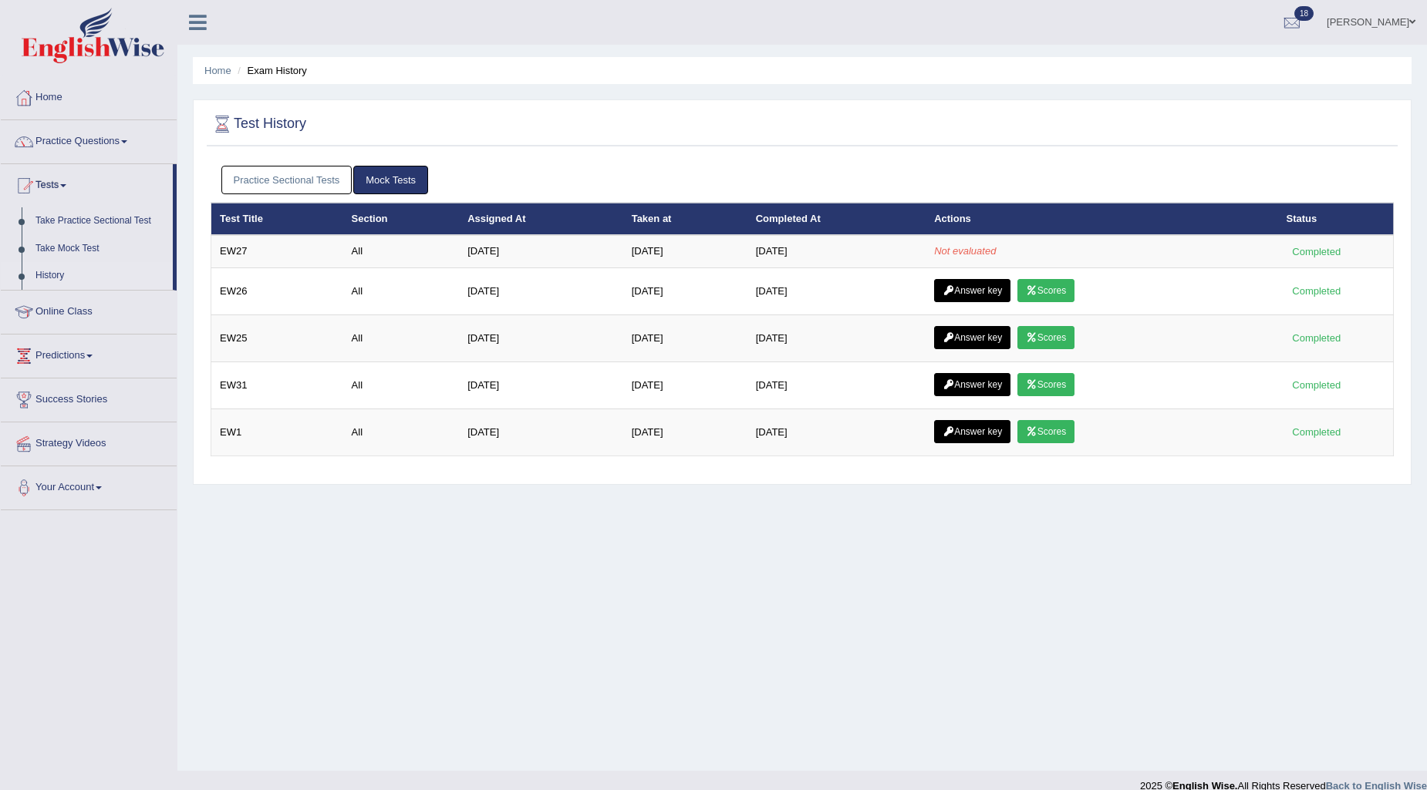
click at [310, 187] on link "Practice Sectional Tests" at bounding box center [286, 180] width 131 height 29
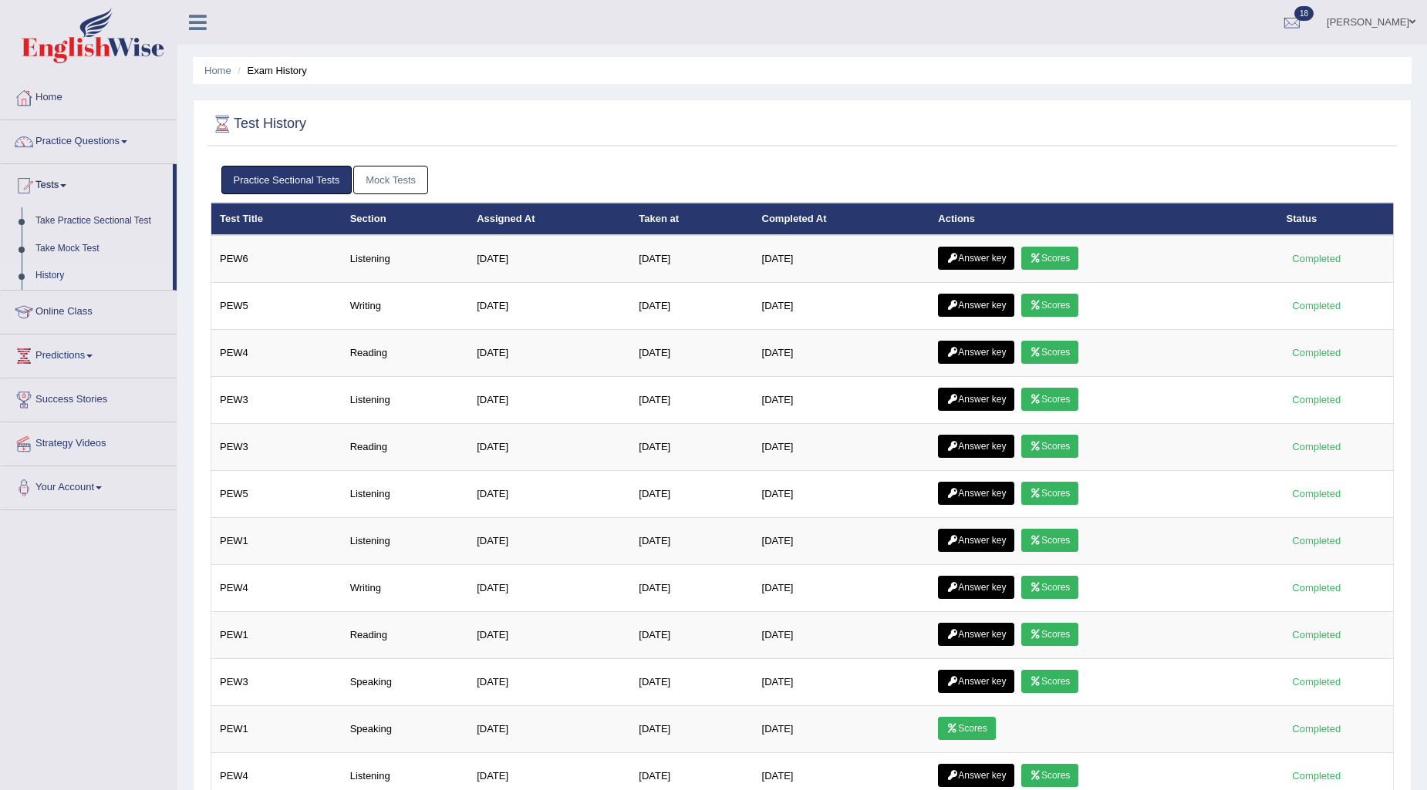
click at [379, 177] on link "Mock Tests" at bounding box center [390, 180] width 75 height 29
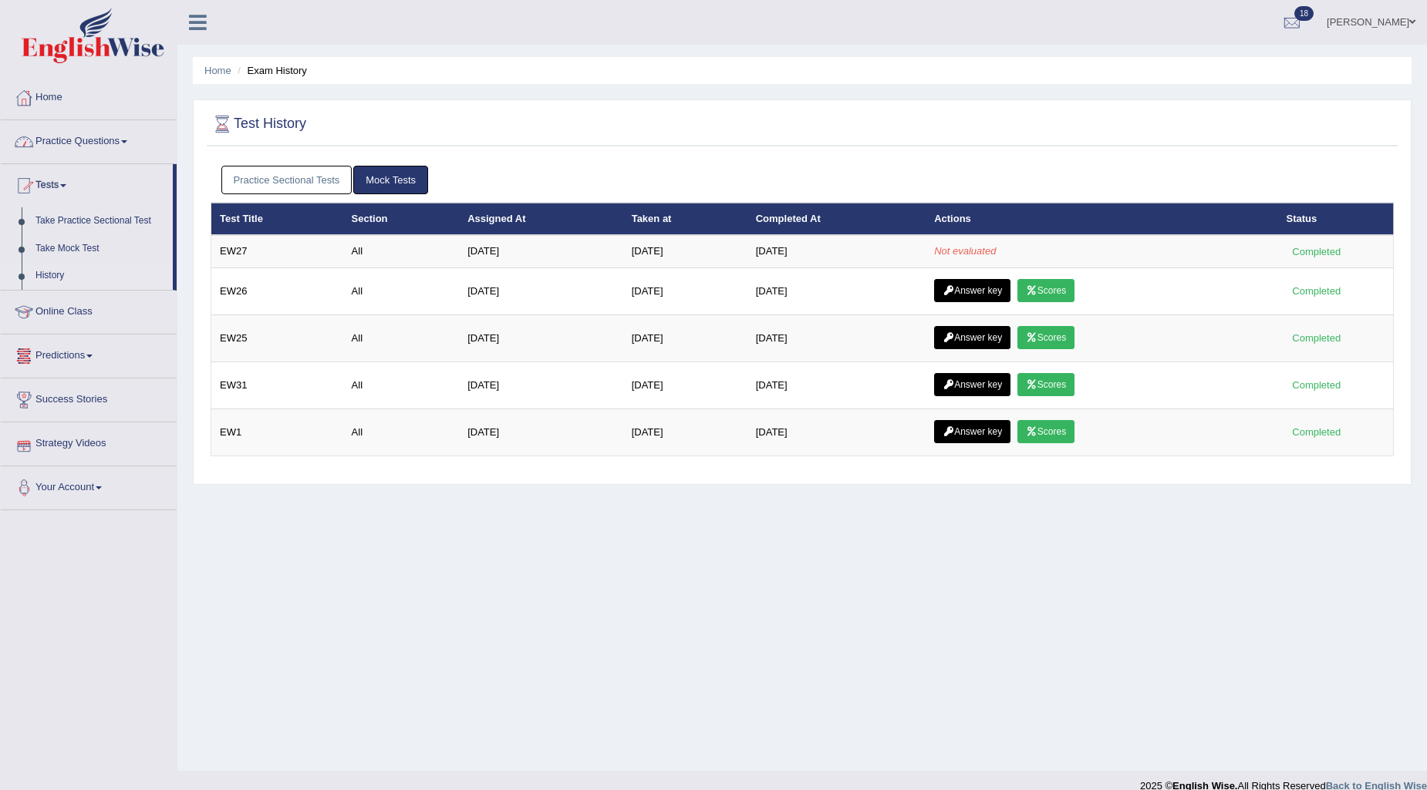
click at [73, 140] on link "Practice Questions" at bounding box center [89, 139] width 176 height 39
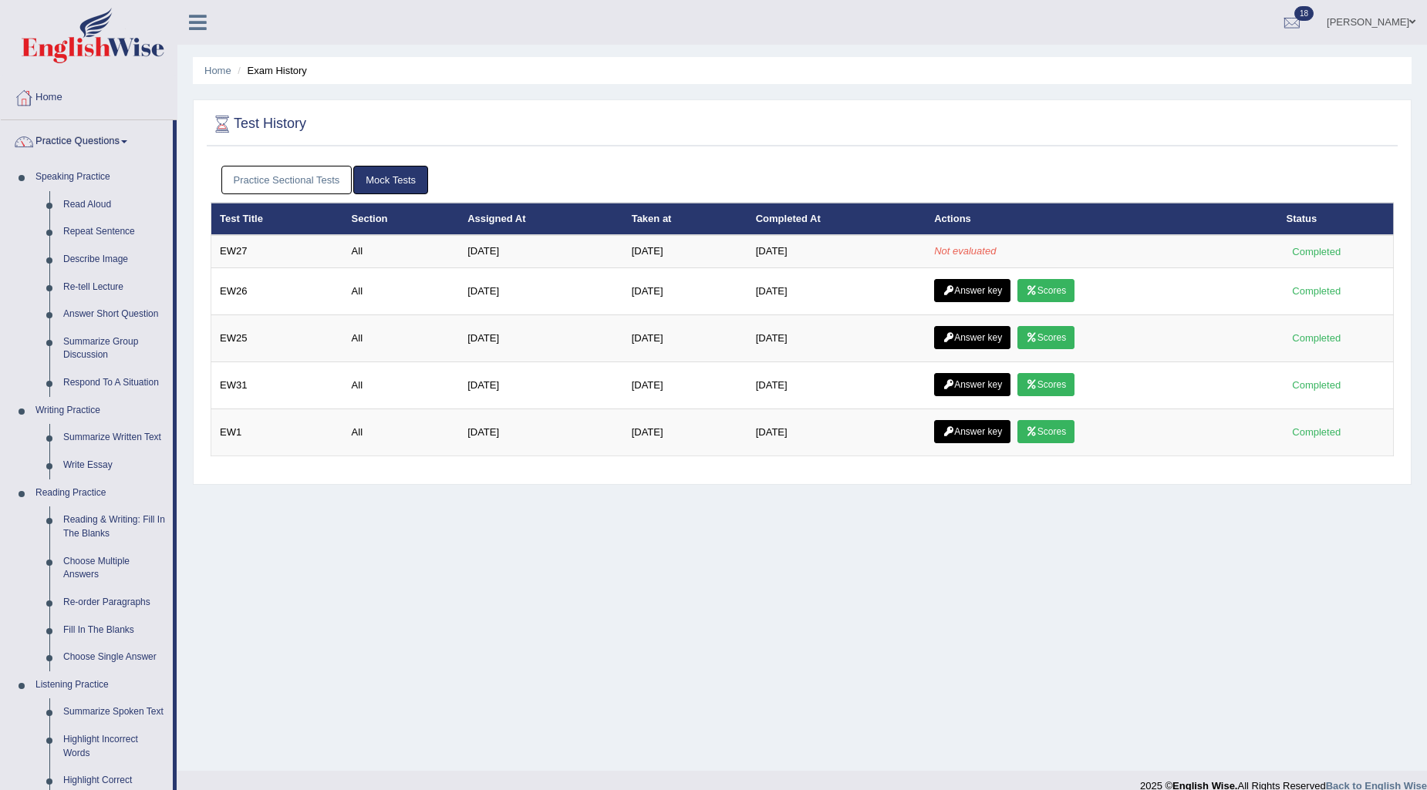
click at [257, 183] on link "Practice Sectional Tests" at bounding box center [286, 180] width 131 height 29
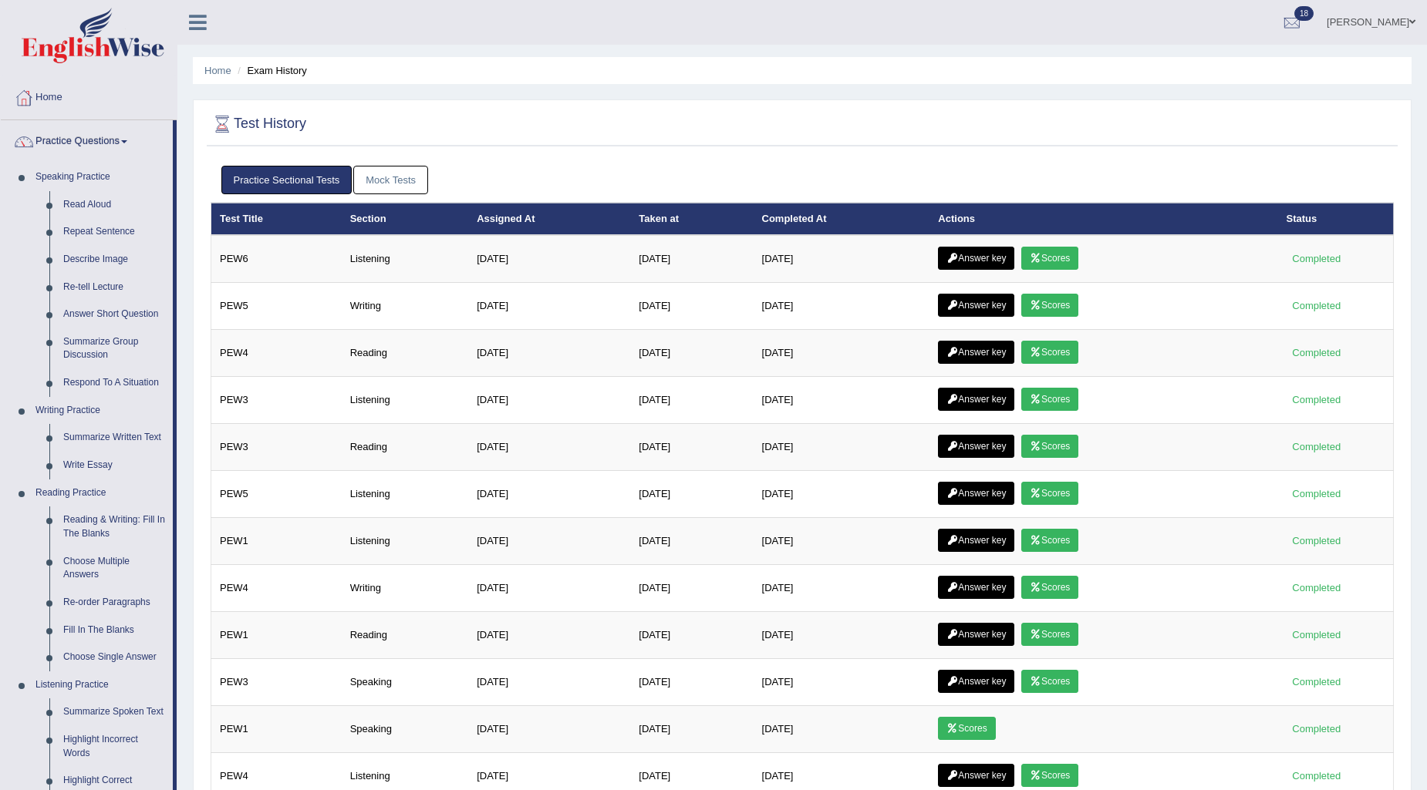
click at [383, 180] on link "Mock Tests" at bounding box center [390, 180] width 75 height 29
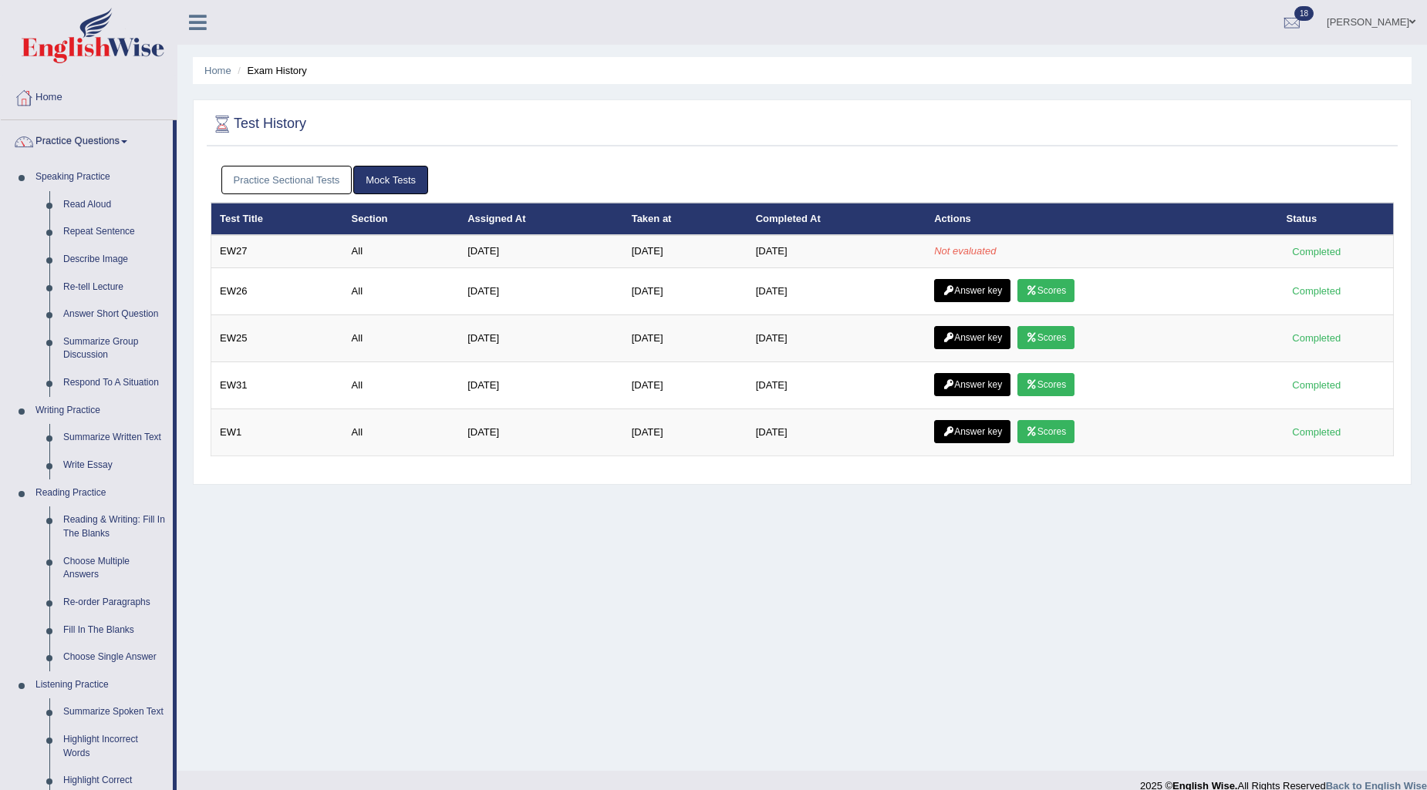
click at [324, 178] on link "Practice Sectional Tests" at bounding box center [286, 180] width 131 height 29
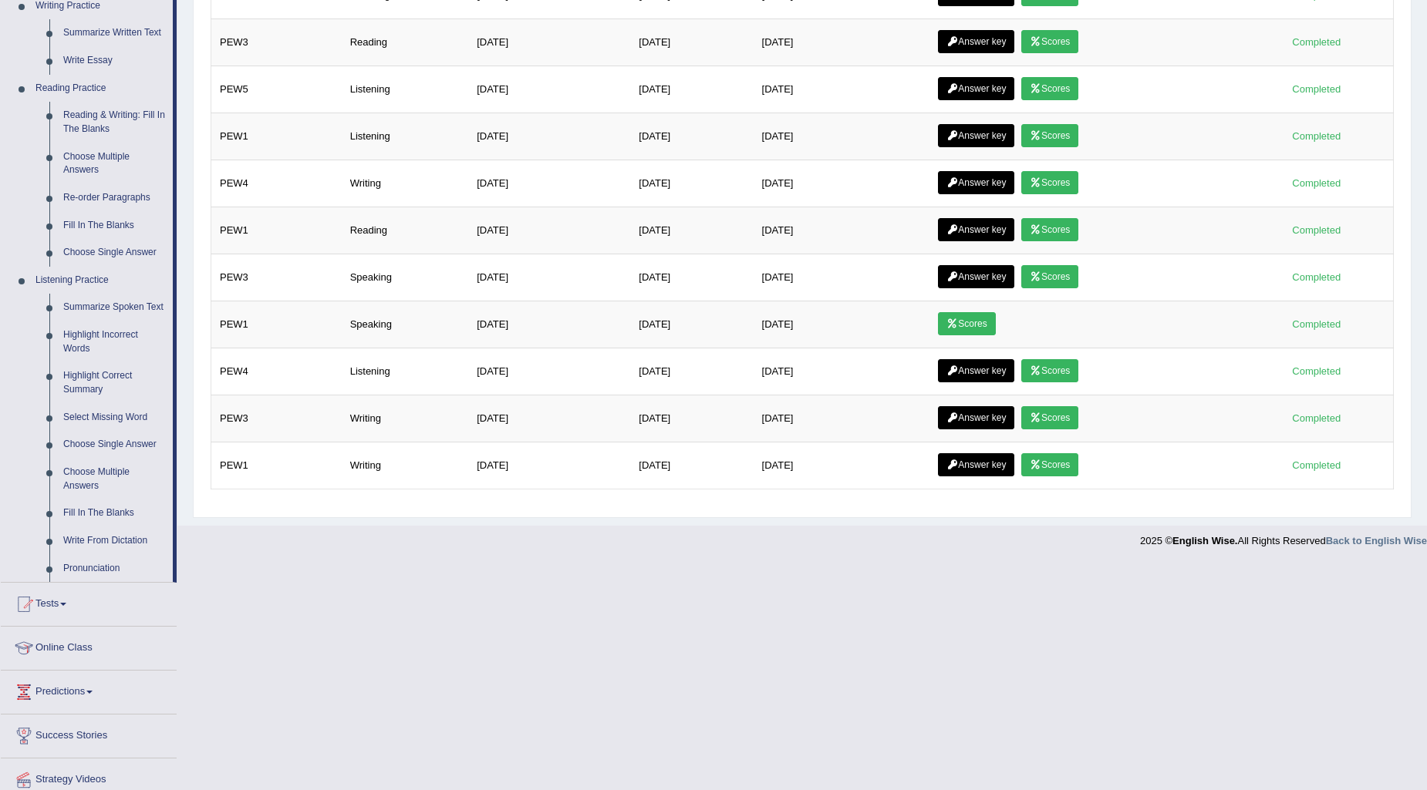
scroll to position [461, 0]
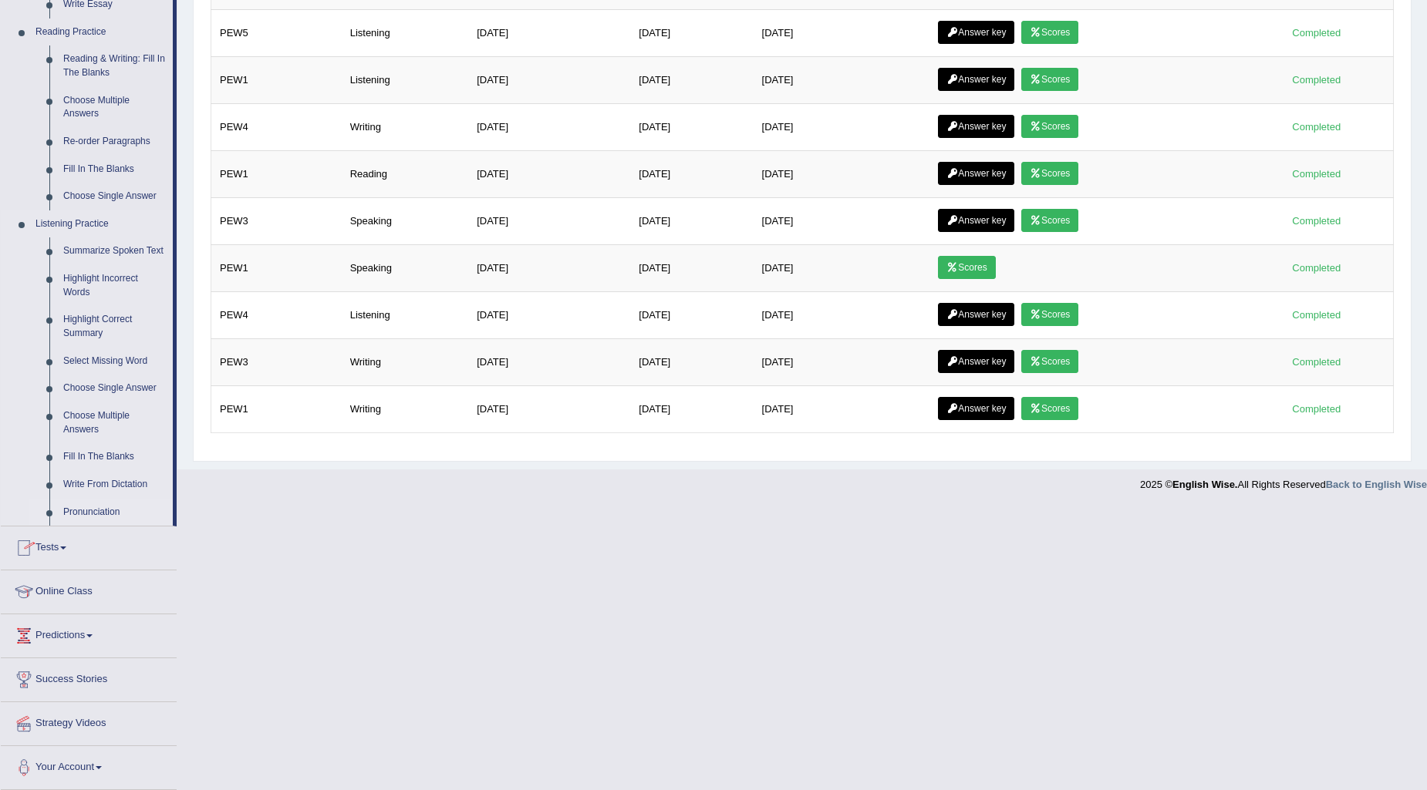
click at [97, 512] on link "Pronunciation" at bounding box center [114, 513] width 116 height 28
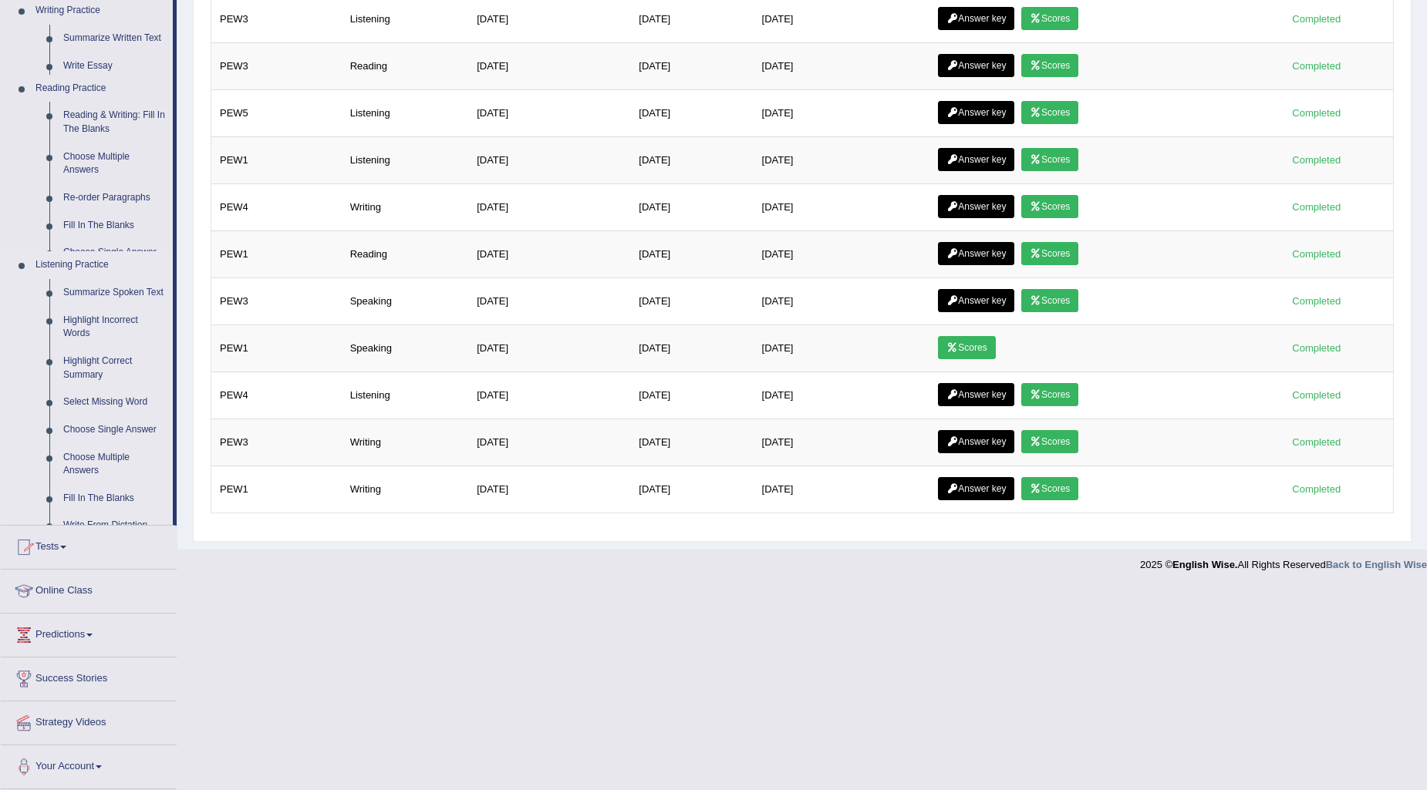
scroll to position [180, 0]
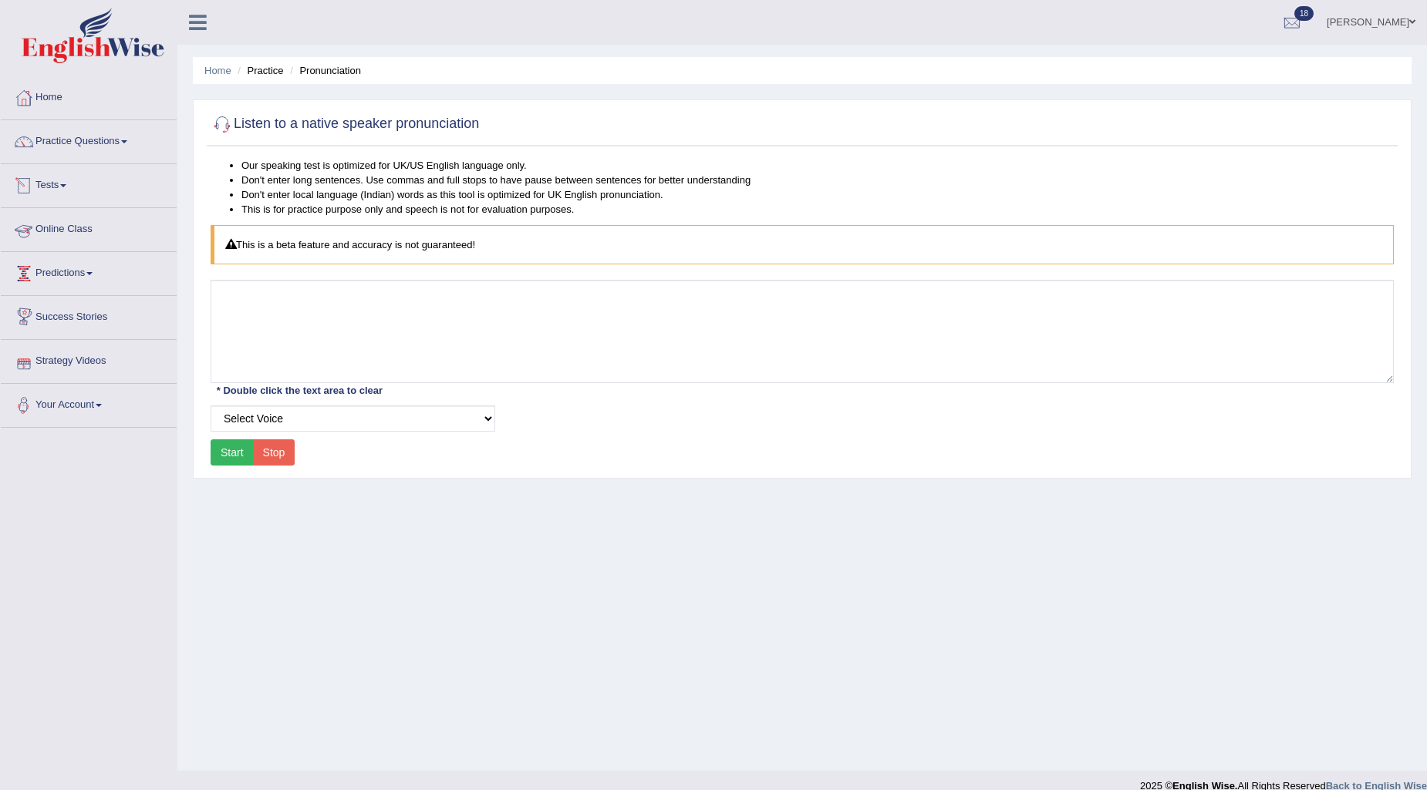
click at [60, 179] on link "Tests" at bounding box center [89, 183] width 176 height 39
click at [55, 276] on link "History" at bounding box center [101, 276] width 144 height 28
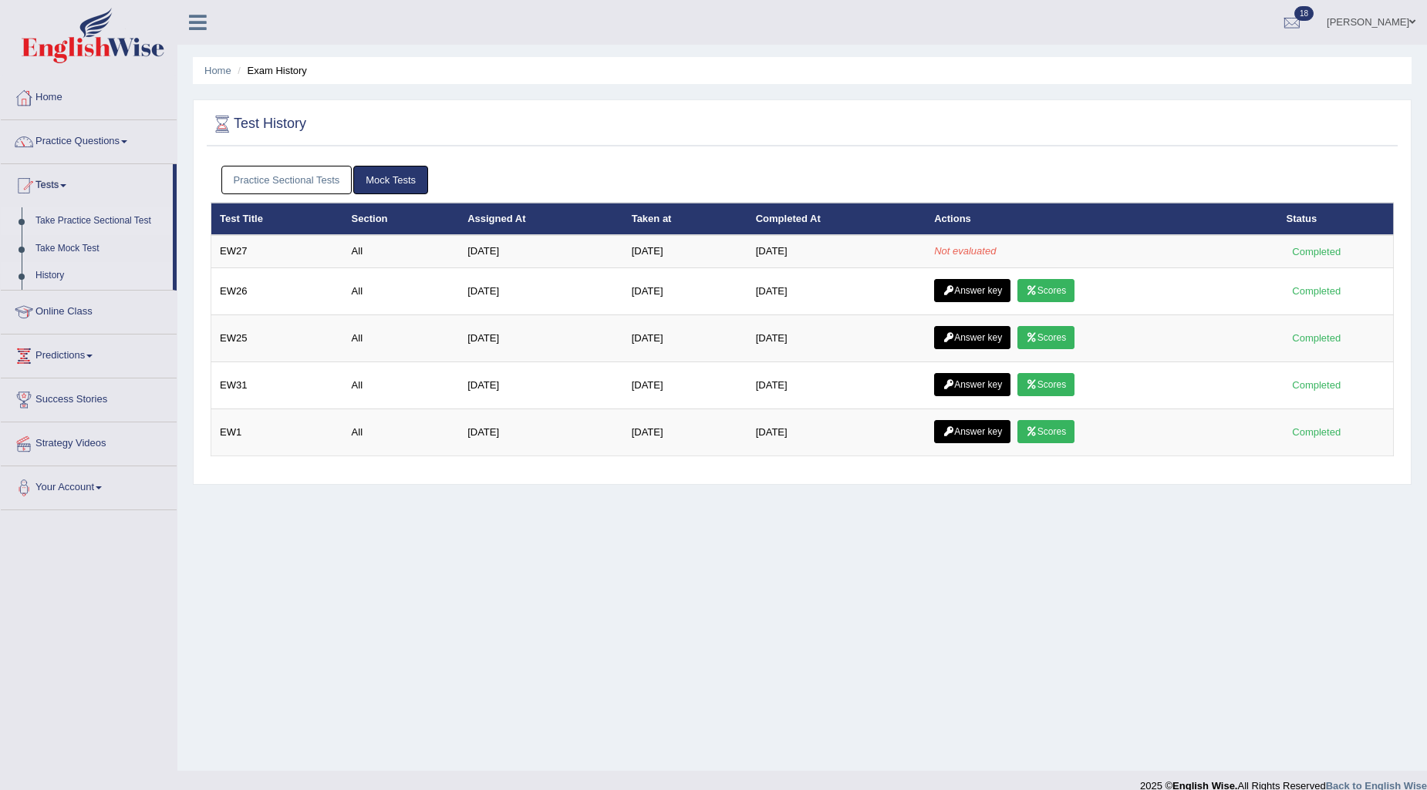
click at [71, 221] on link "Take Practice Sectional Test" at bounding box center [101, 221] width 144 height 28
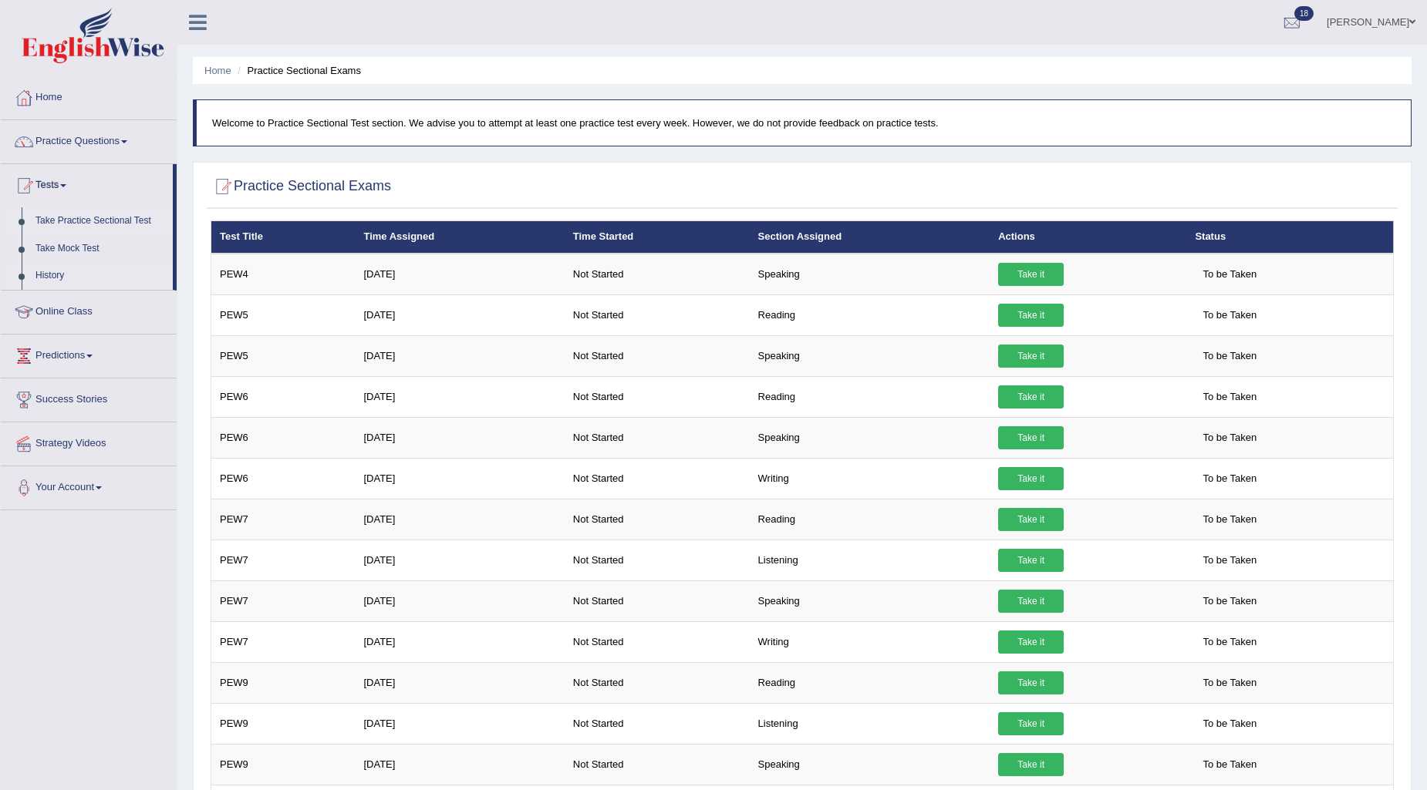
click at [39, 278] on link "History" at bounding box center [101, 276] width 144 height 28
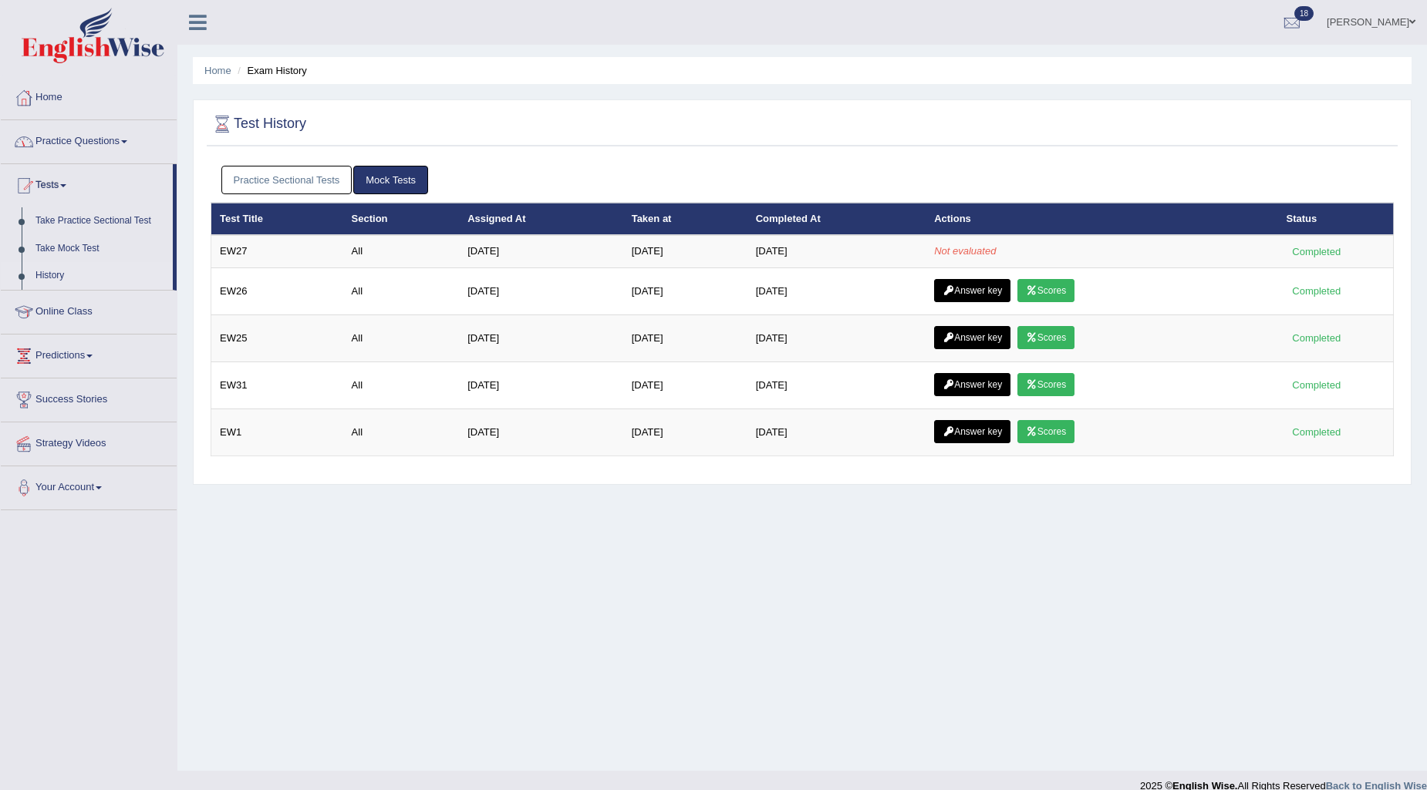
click at [46, 145] on link "Practice Questions" at bounding box center [89, 139] width 176 height 39
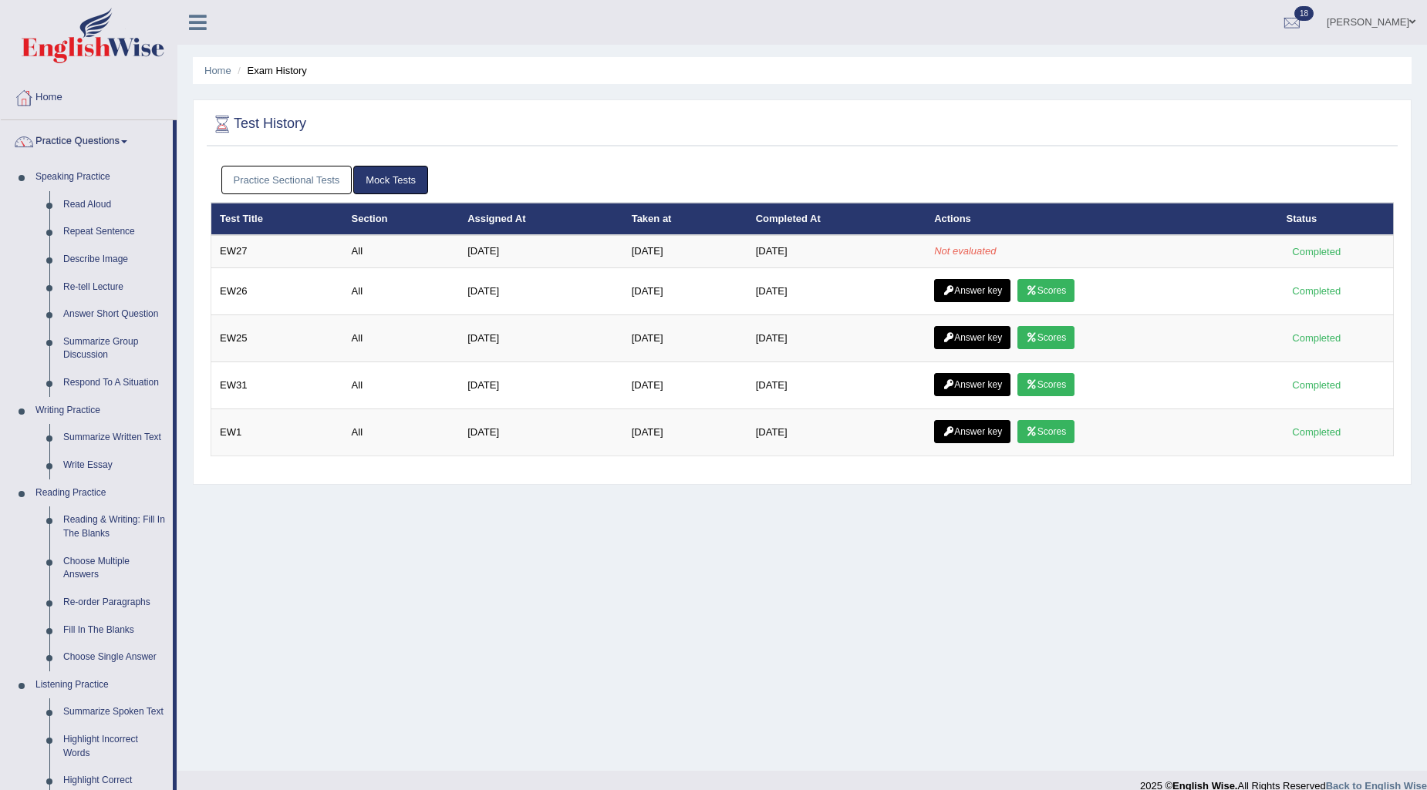
click at [301, 181] on link "Practice Sectional Tests" at bounding box center [286, 180] width 131 height 29
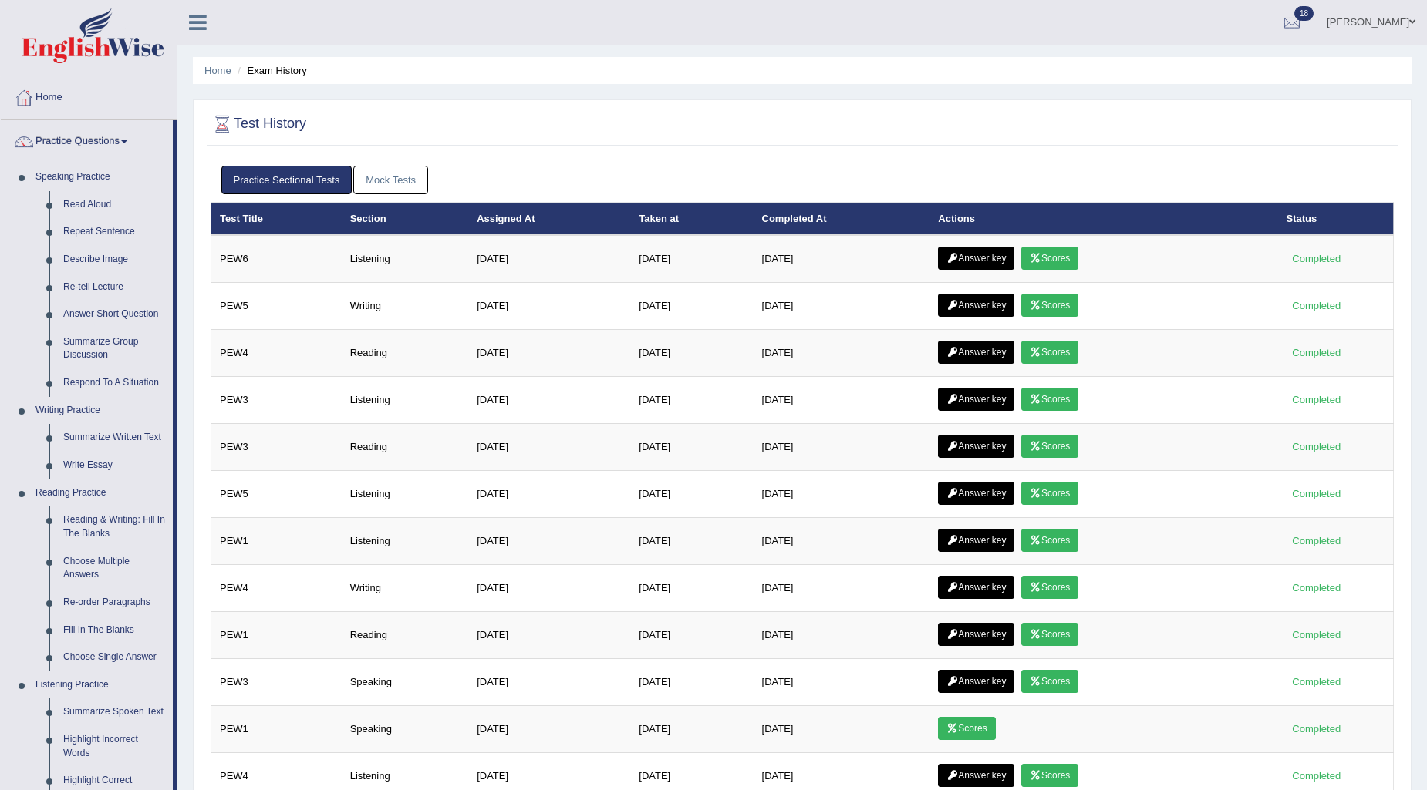
click at [399, 167] on link "Mock Tests" at bounding box center [390, 180] width 75 height 29
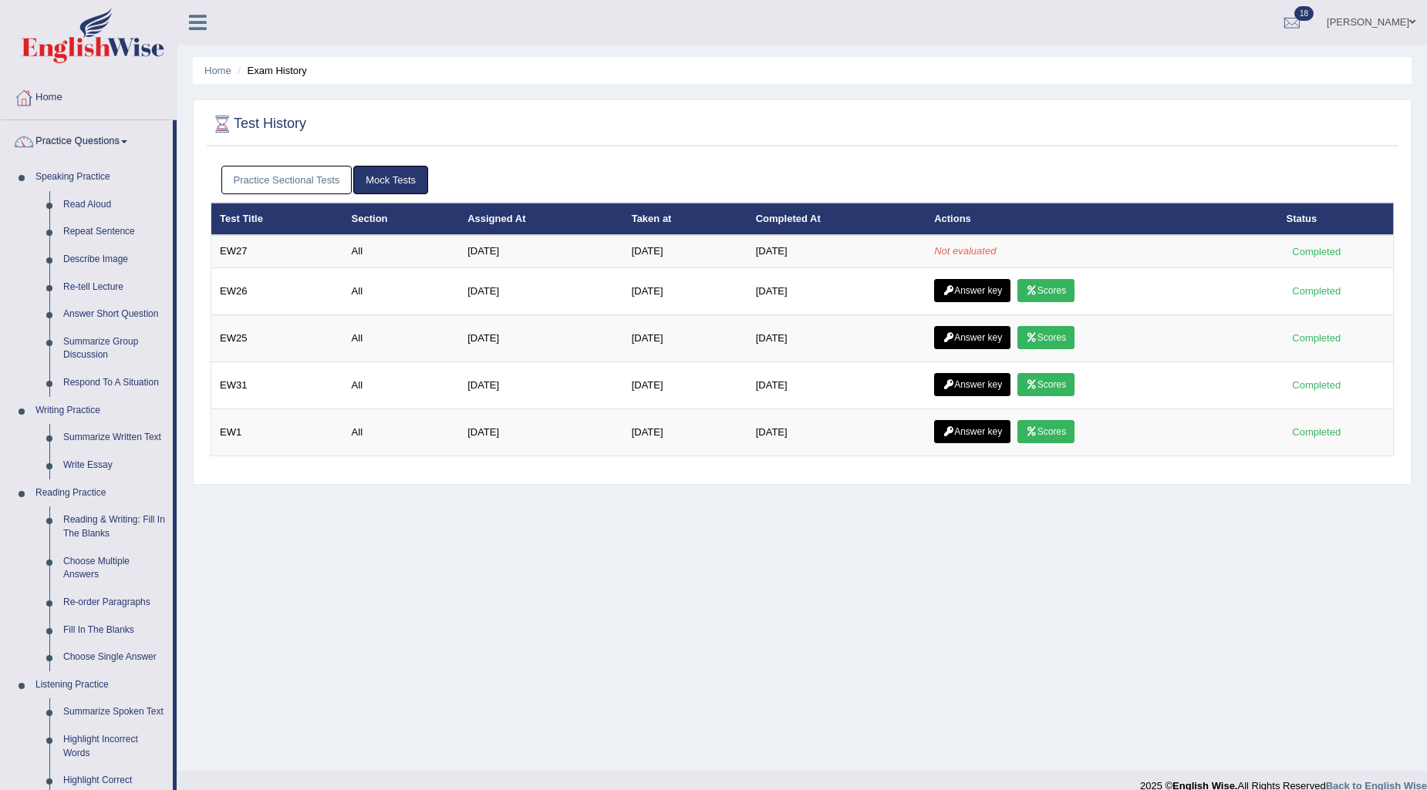
click at [322, 180] on link "Practice Sectional Tests" at bounding box center [286, 180] width 131 height 29
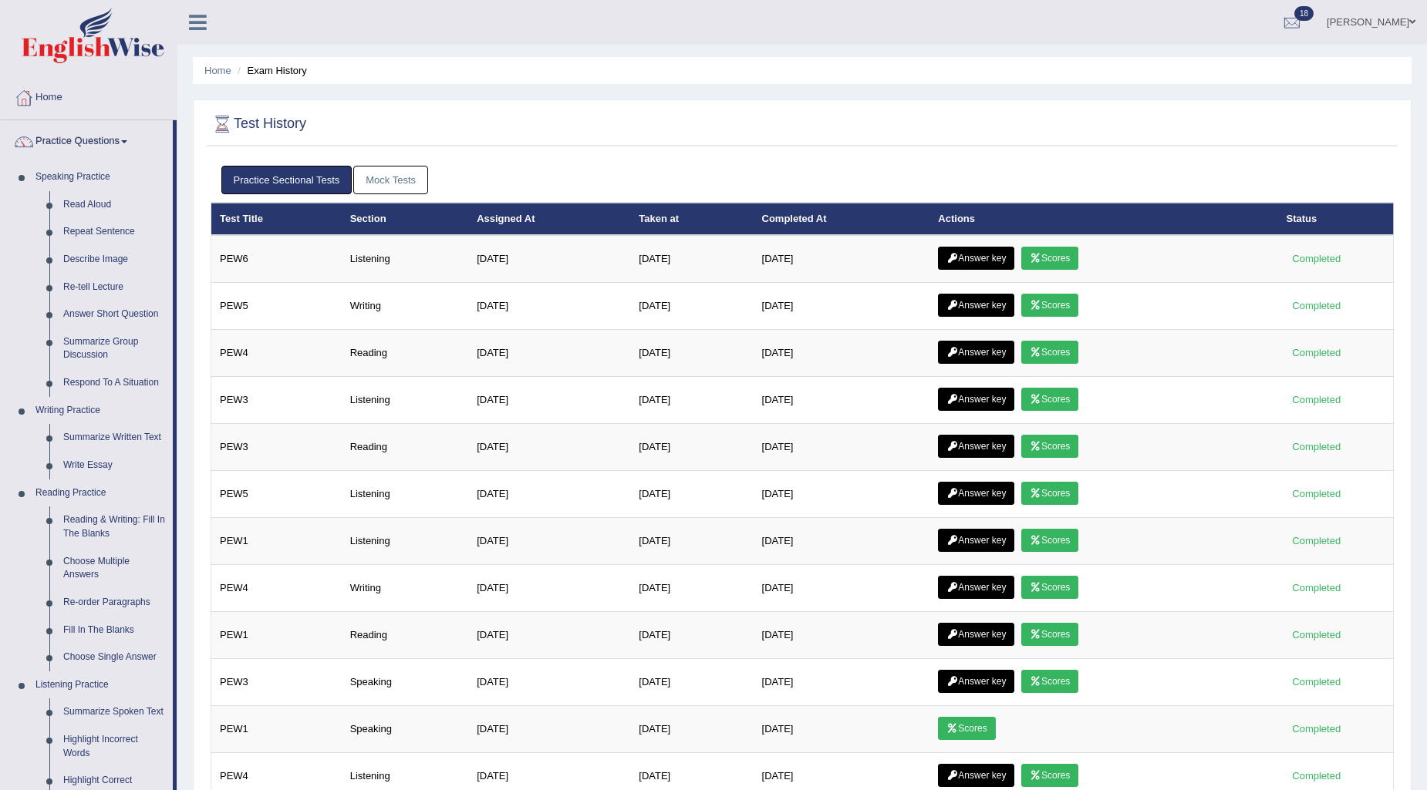
click at [1384, 23] on link "[PERSON_NAME]" at bounding box center [1371, 20] width 112 height 40
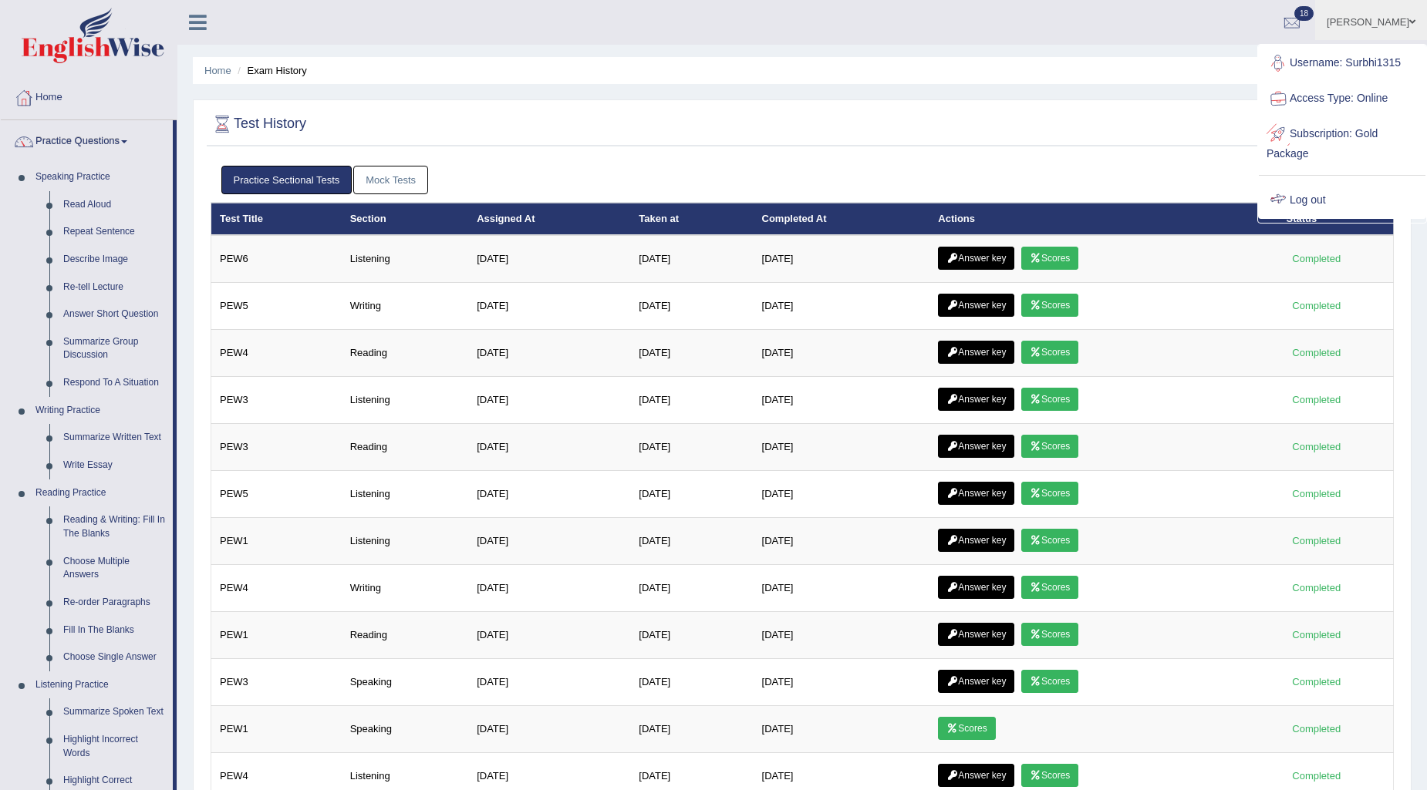
click at [1333, 195] on link "Log out" at bounding box center [1342, 200] width 167 height 35
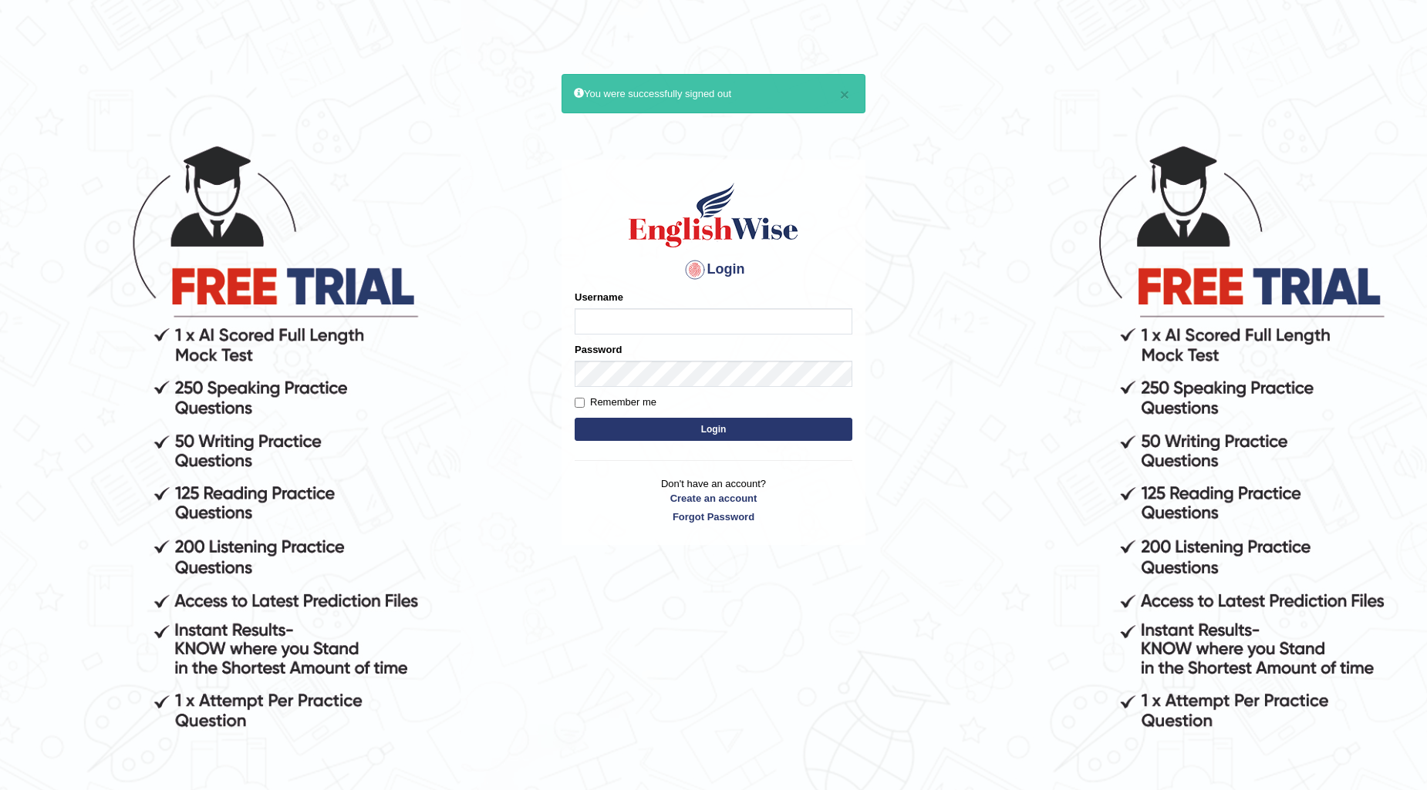
click at [674, 326] on input "Username" at bounding box center [714, 321] width 278 height 26
type input "Surbhi1315"
click at [696, 429] on button "Login" at bounding box center [714, 429] width 278 height 23
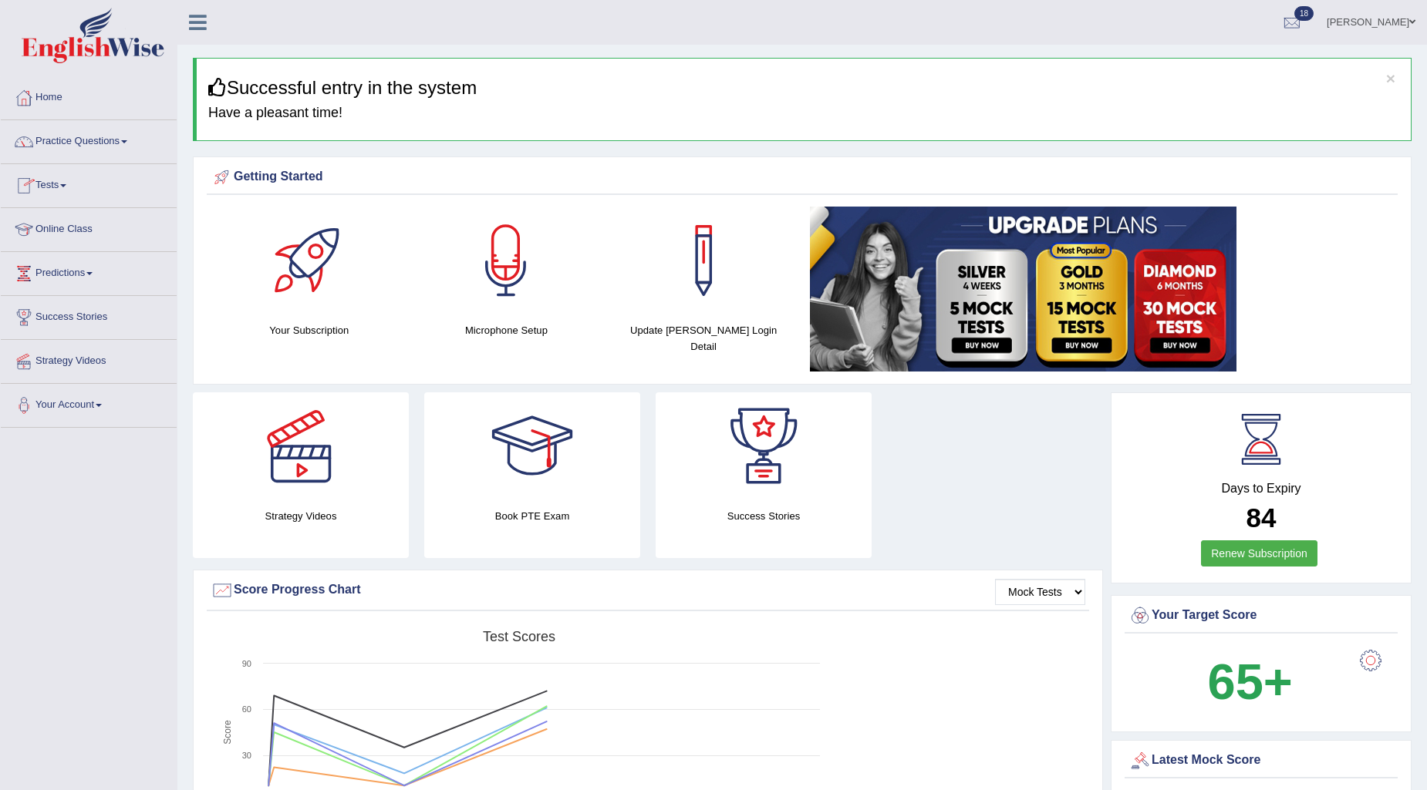
click at [59, 180] on link "Tests" at bounding box center [89, 183] width 176 height 39
click at [46, 271] on link "History" at bounding box center [101, 276] width 144 height 28
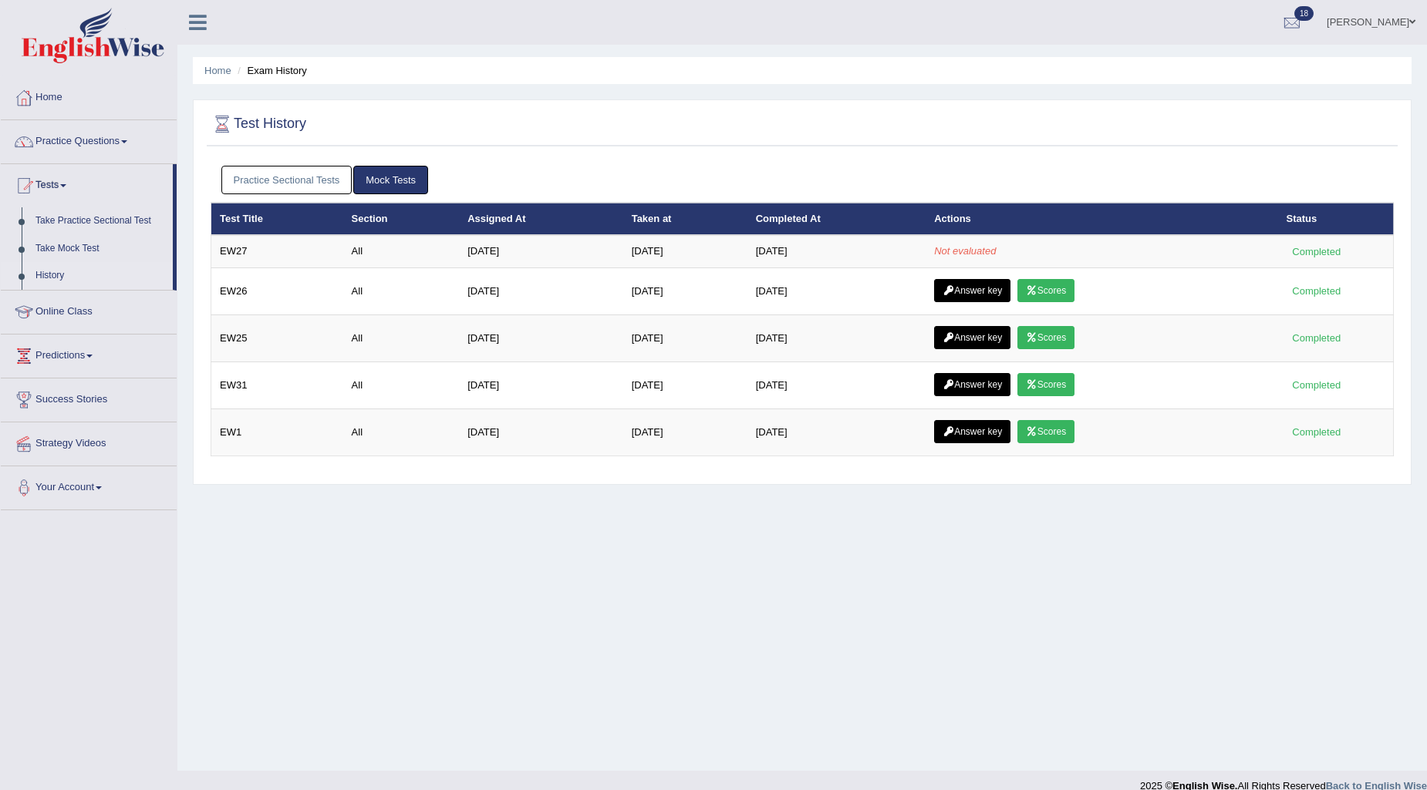
click at [272, 190] on link "Practice Sectional Tests" at bounding box center [286, 180] width 131 height 29
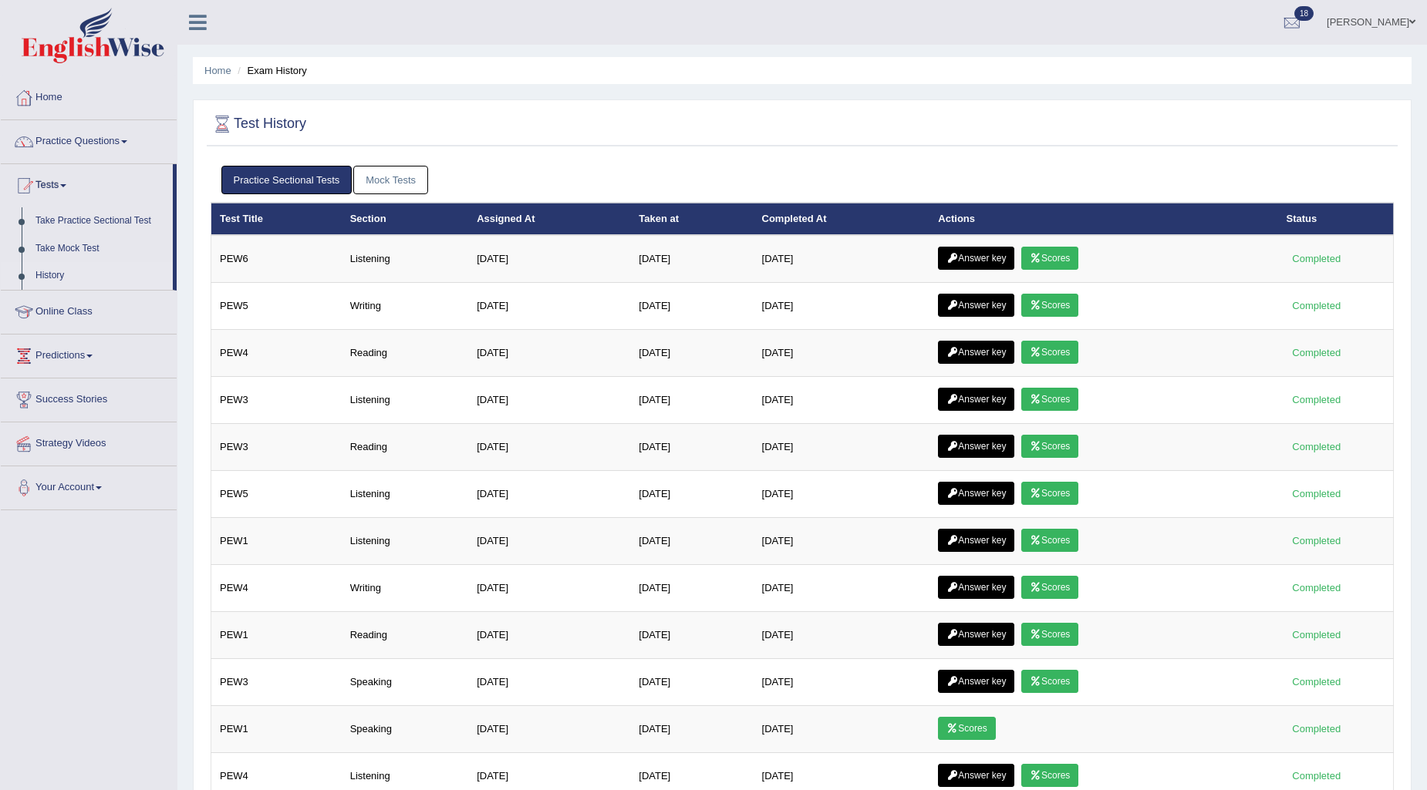
click at [397, 182] on link "Mock Tests" at bounding box center [390, 180] width 75 height 29
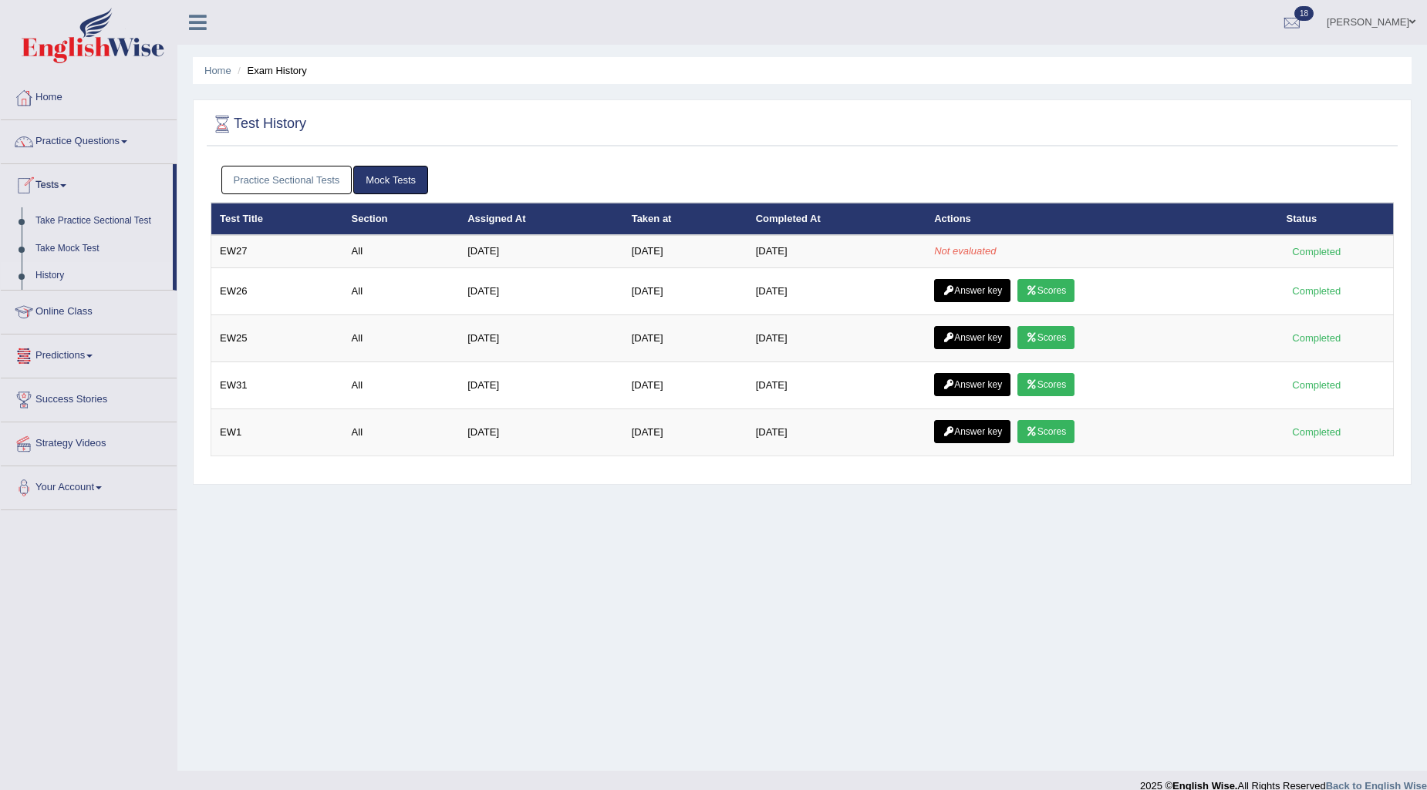
click at [278, 175] on link "Practice Sectional Tests" at bounding box center [286, 180] width 131 height 29
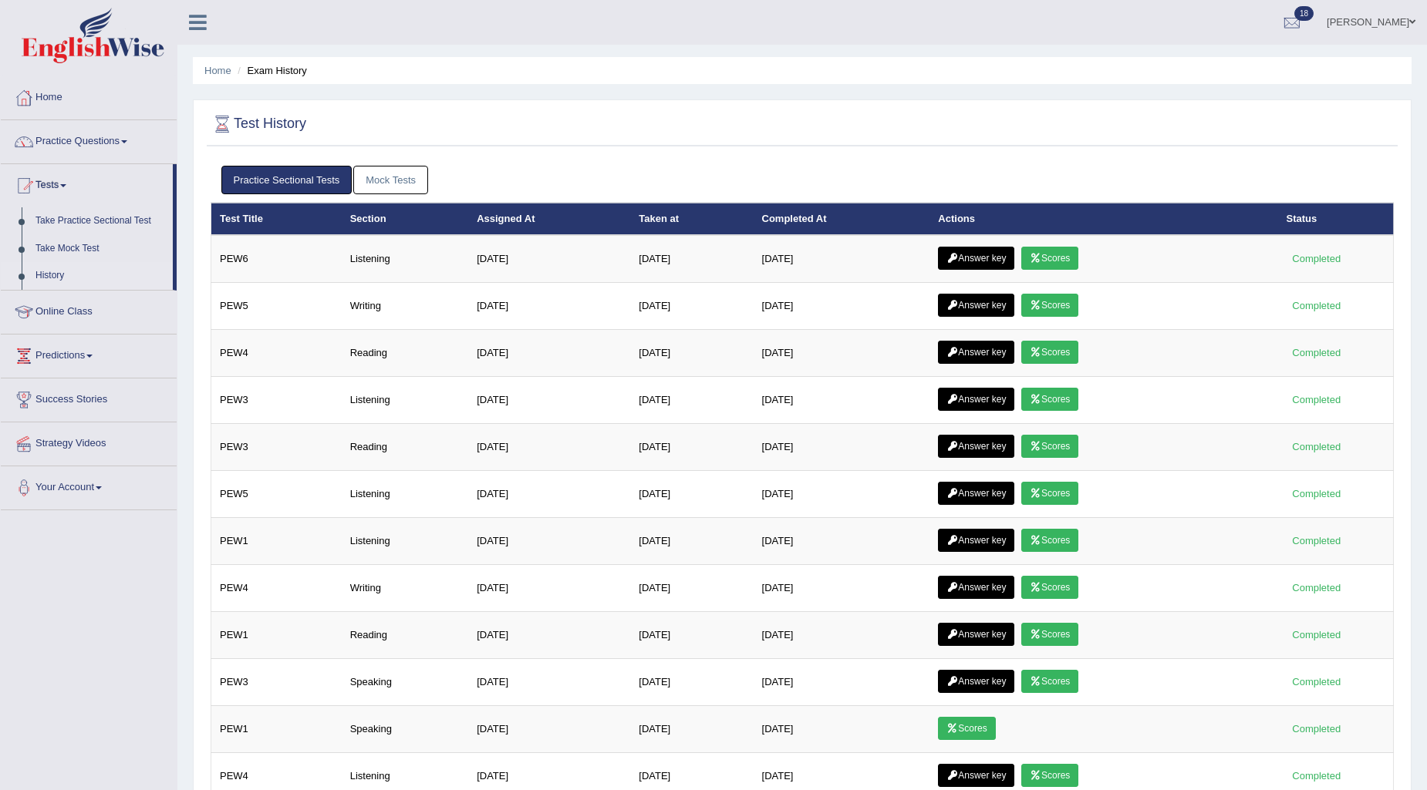
click at [403, 180] on link "Mock Tests" at bounding box center [390, 180] width 75 height 29
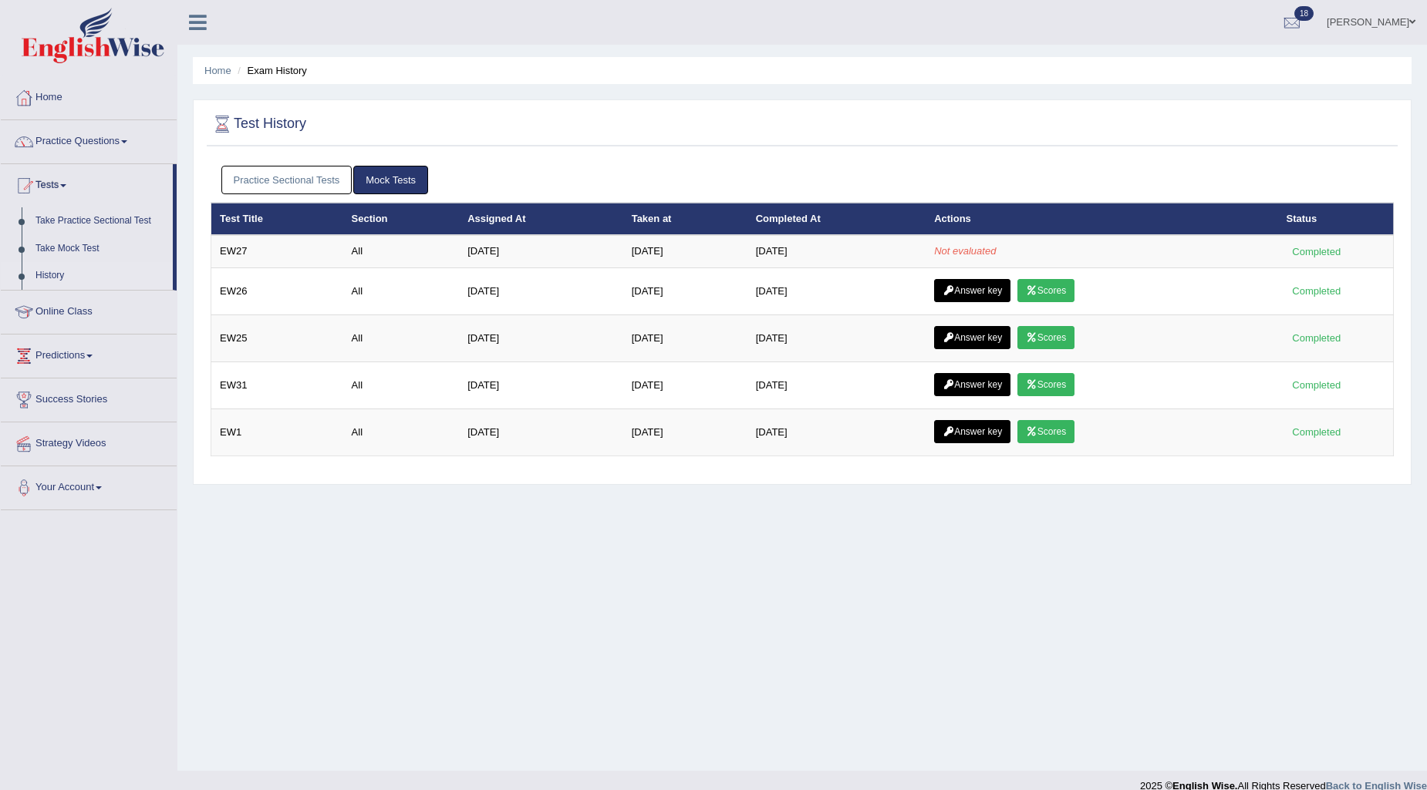
click at [312, 170] on link "Practice Sectional Tests" at bounding box center [286, 180] width 131 height 29
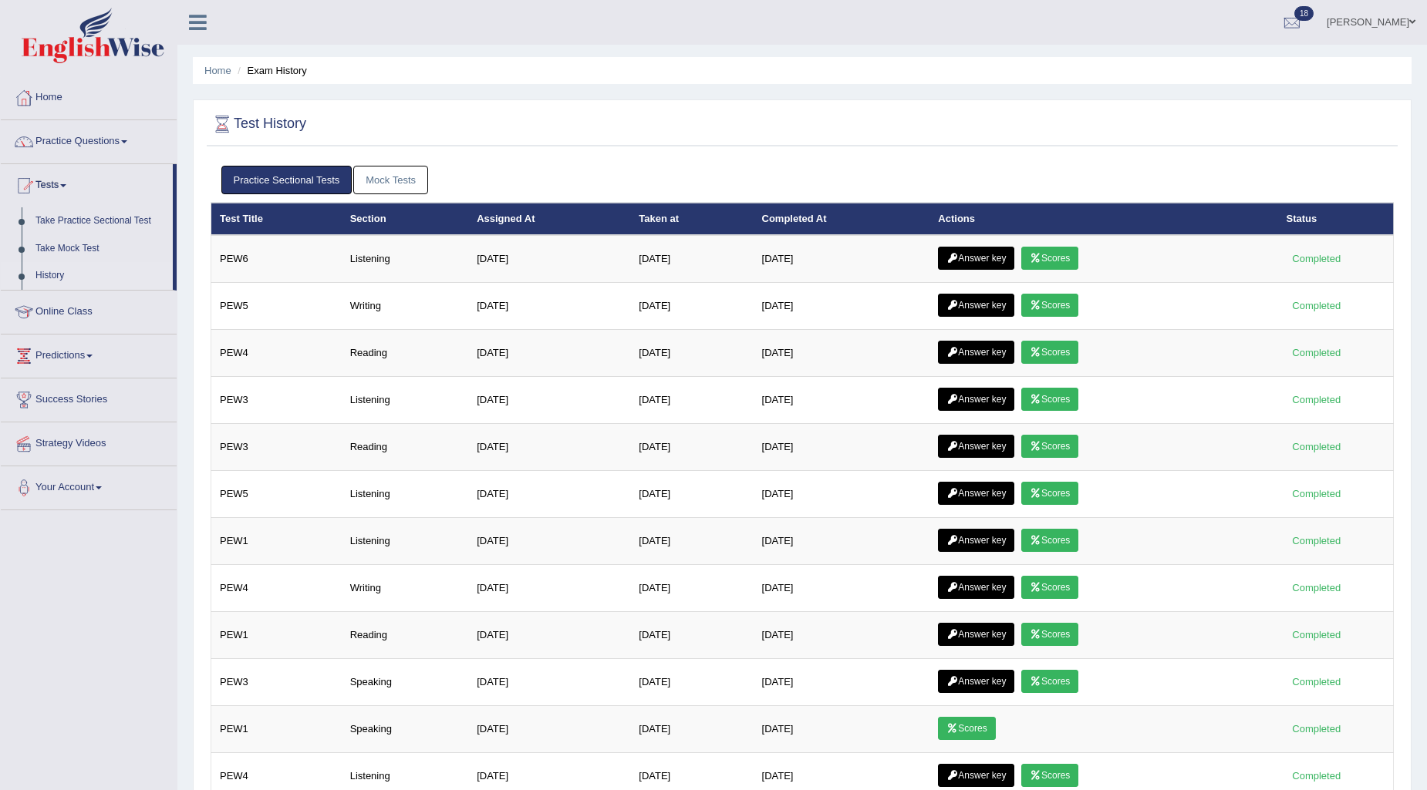
click at [391, 180] on link "Mock Tests" at bounding box center [390, 180] width 75 height 29
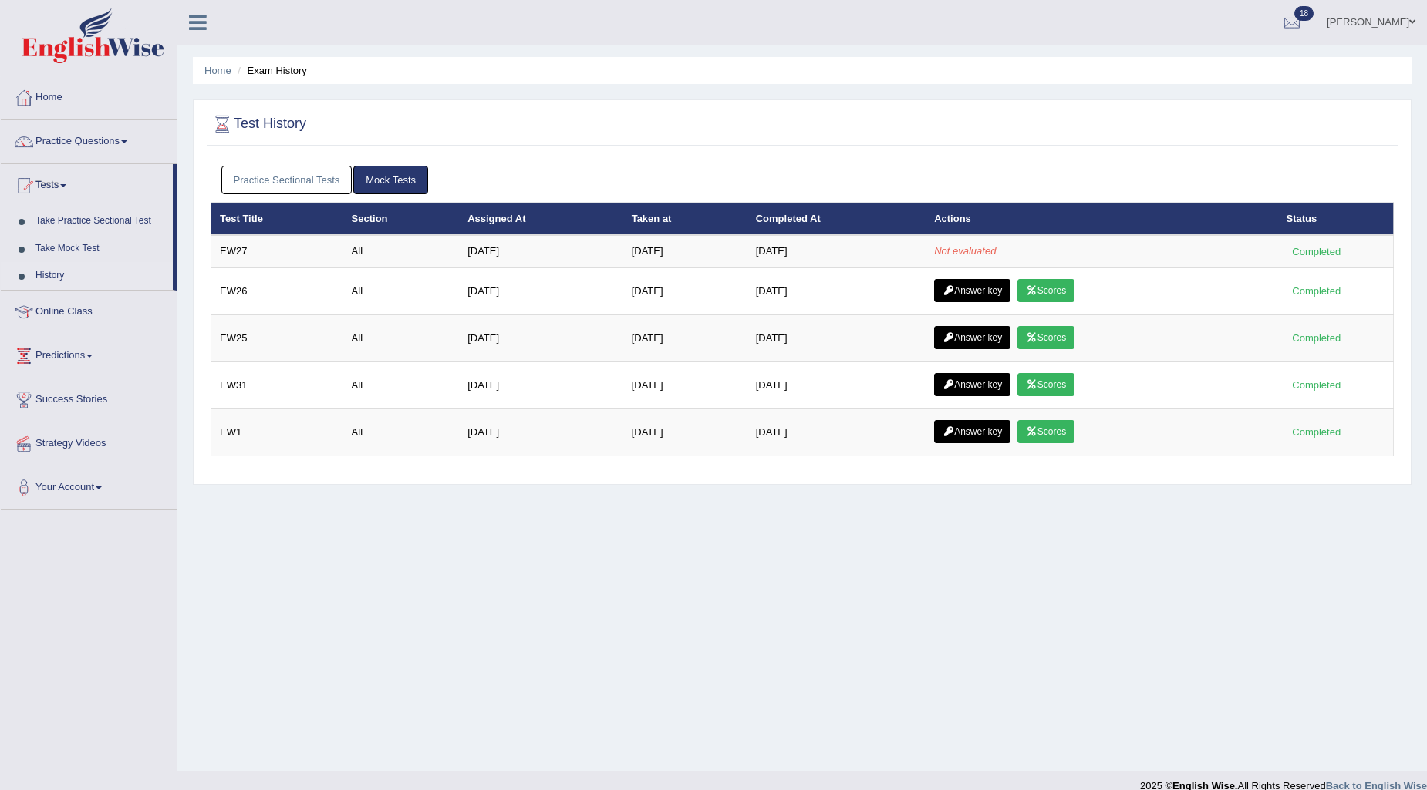
click at [329, 174] on link "Practice Sectional Tests" at bounding box center [286, 180] width 131 height 29
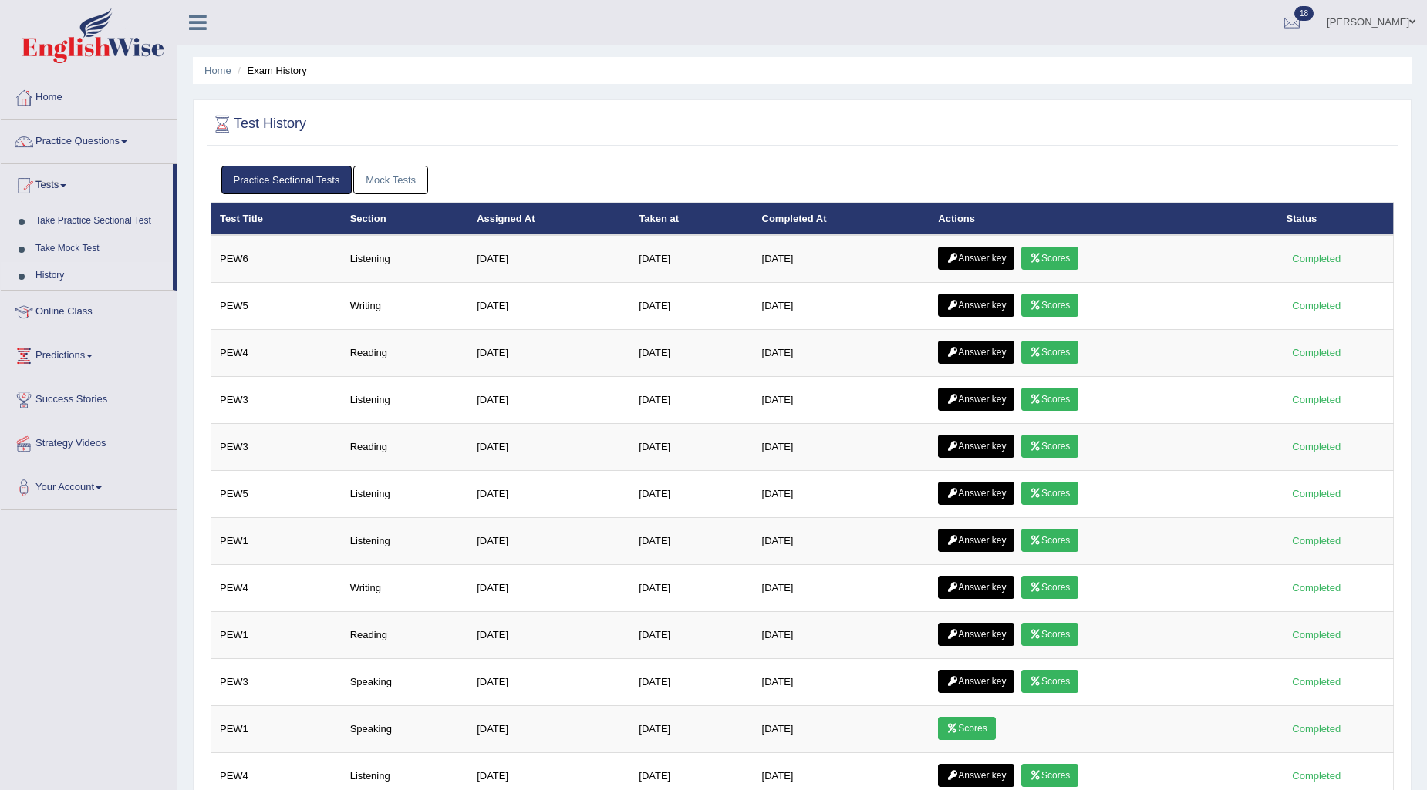
click at [379, 170] on link "Mock Tests" at bounding box center [390, 180] width 75 height 29
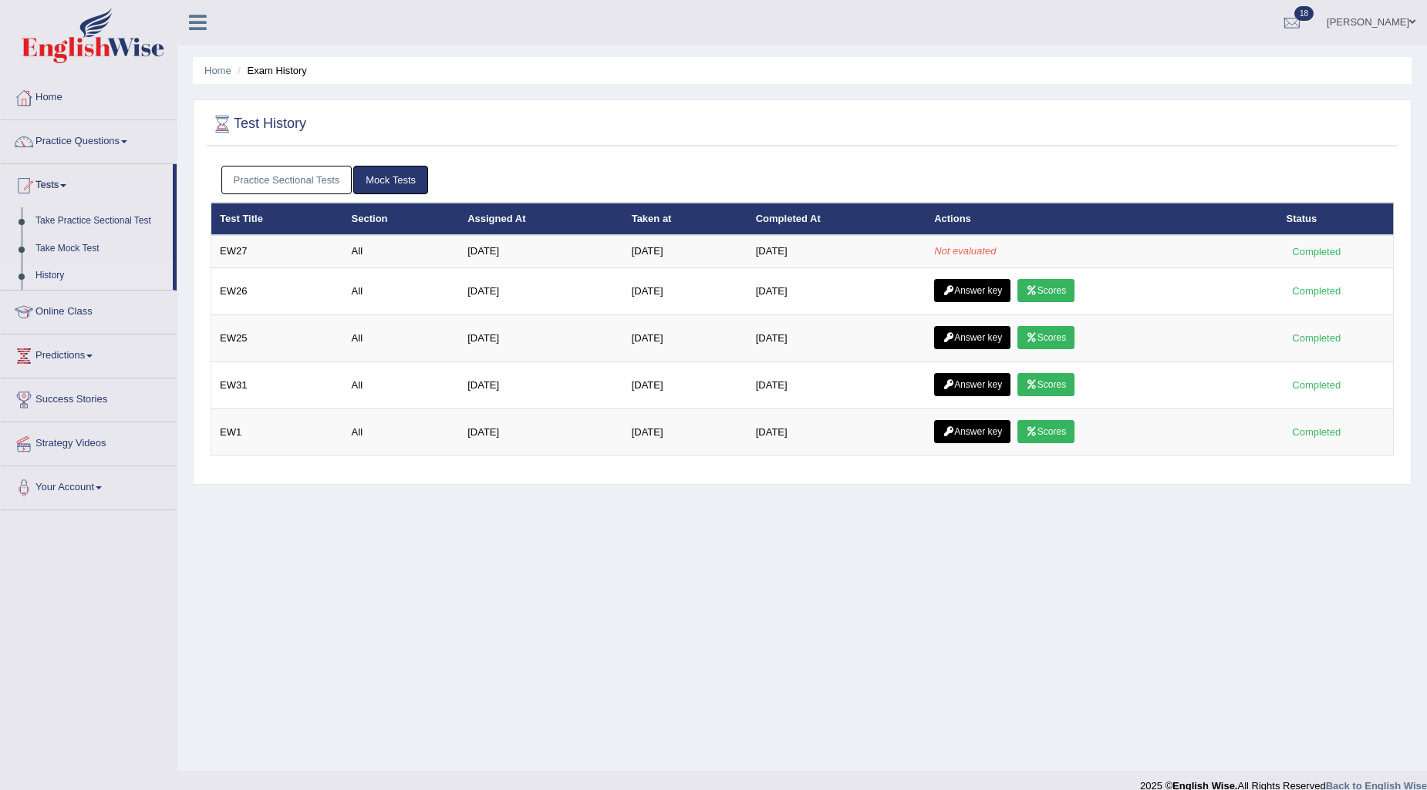
click at [340, 179] on link "Practice Sectional Tests" at bounding box center [286, 180] width 131 height 29
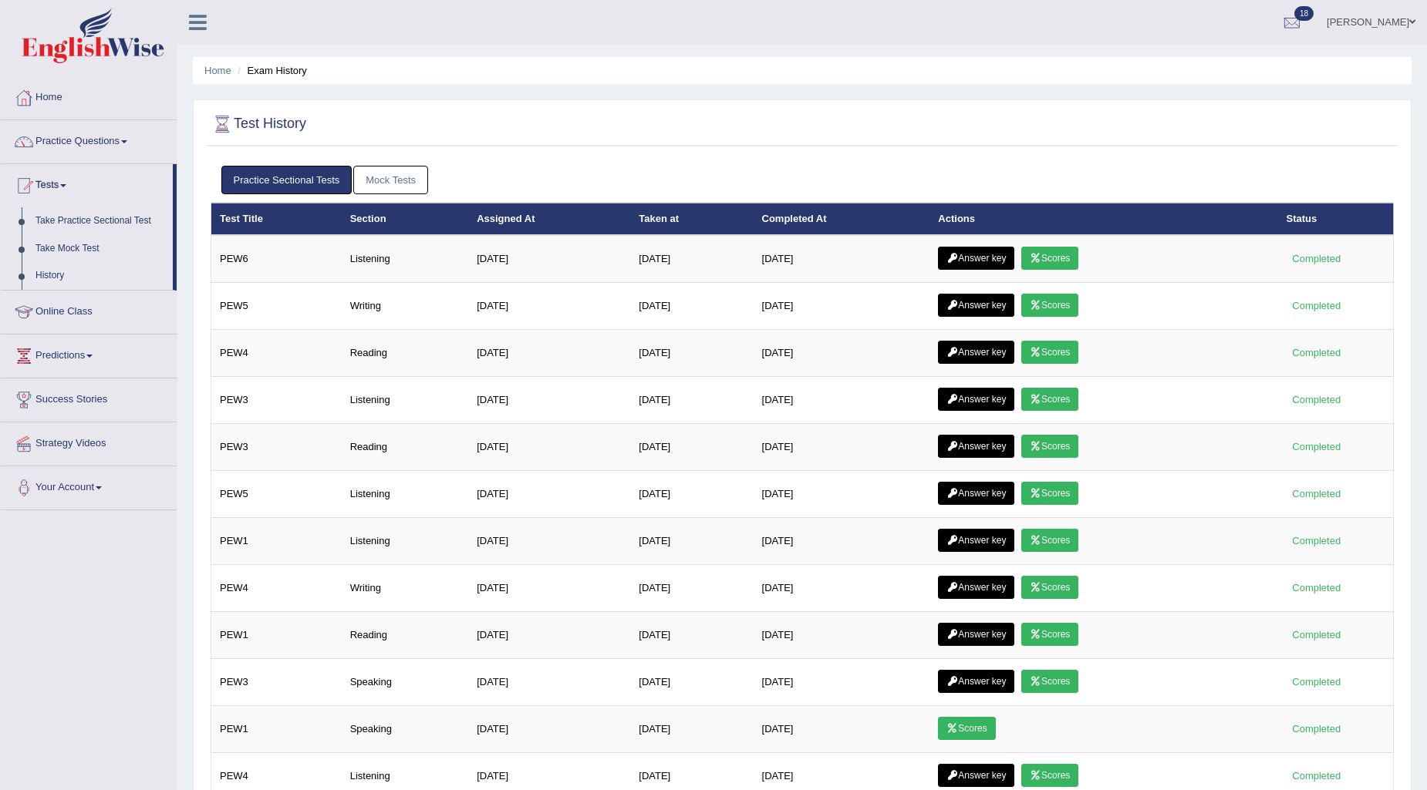
click at [391, 185] on link "Mock Tests" at bounding box center [390, 180] width 75 height 29
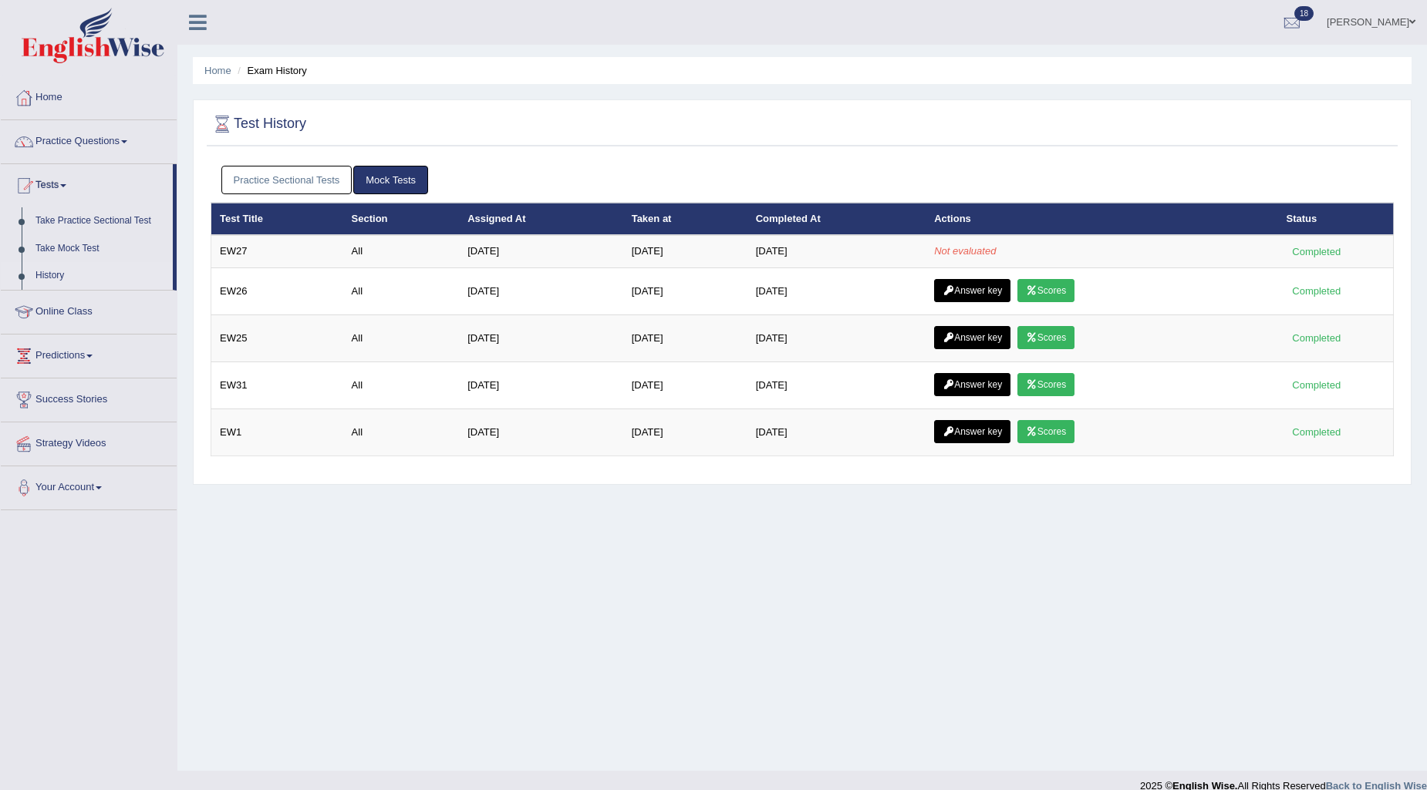
click at [298, 179] on link "Practice Sectional Tests" at bounding box center [286, 180] width 131 height 29
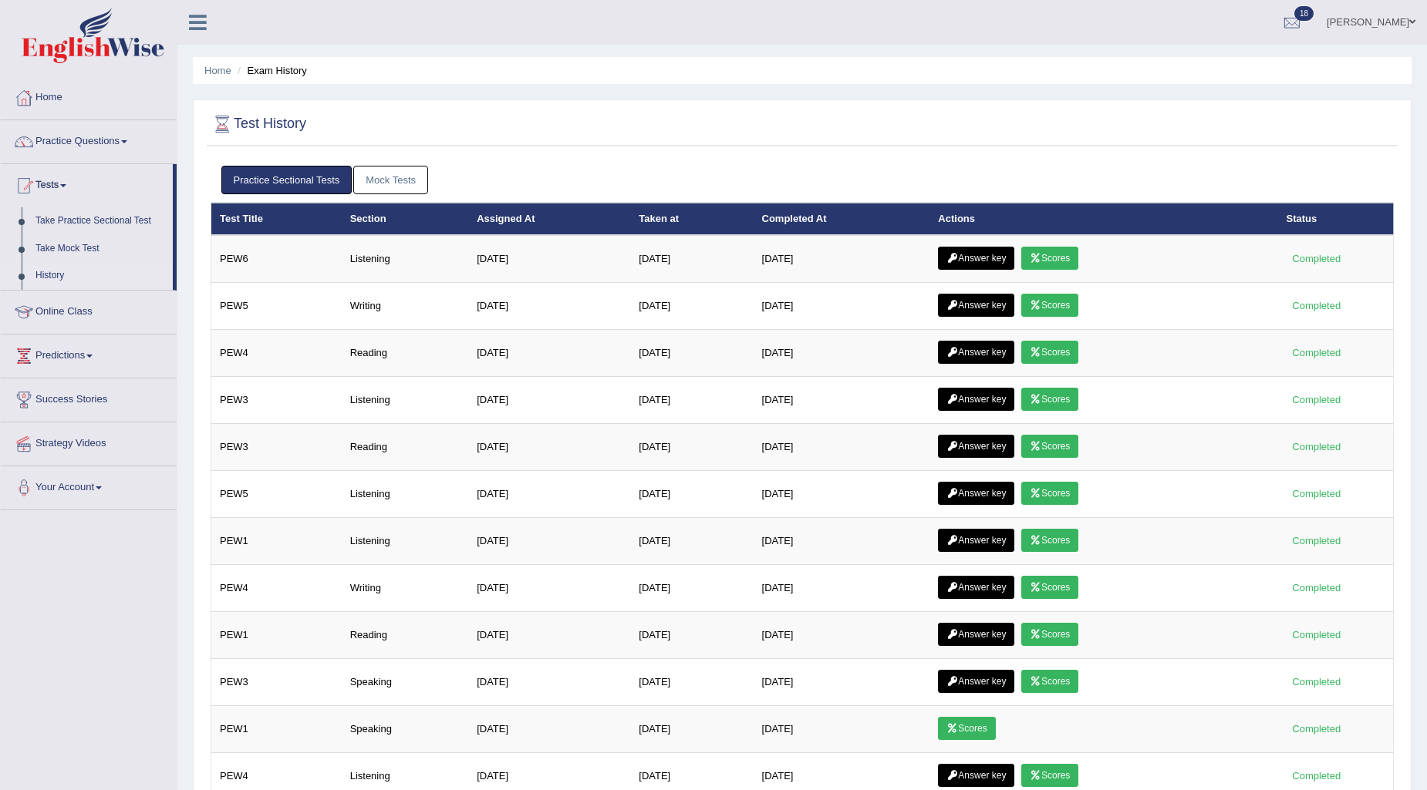
click at [398, 176] on link "Mock Tests" at bounding box center [390, 180] width 75 height 29
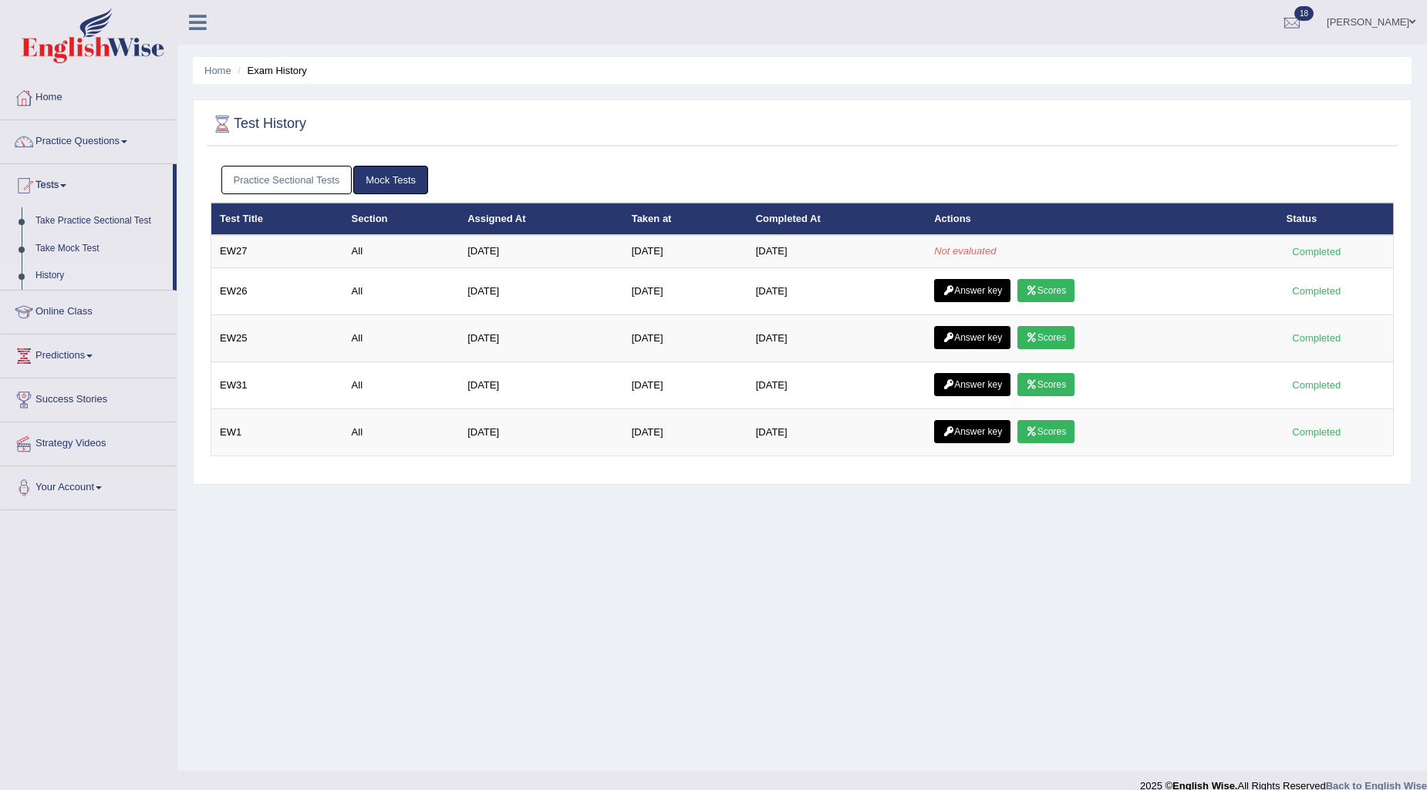
click at [290, 180] on link "Practice Sectional Tests" at bounding box center [286, 180] width 131 height 29
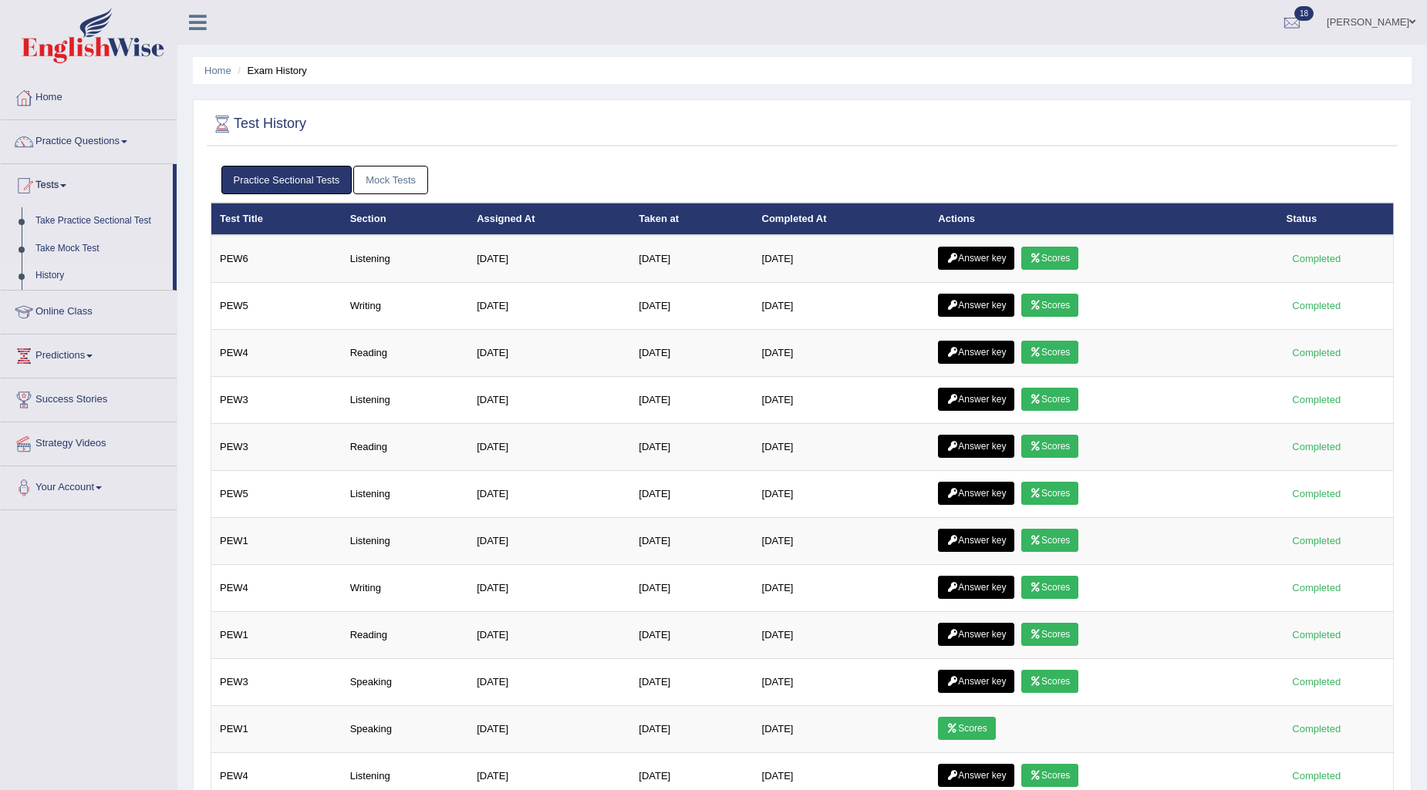
click at [362, 170] on link "Mock Tests" at bounding box center [390, 180] width 75 height 29
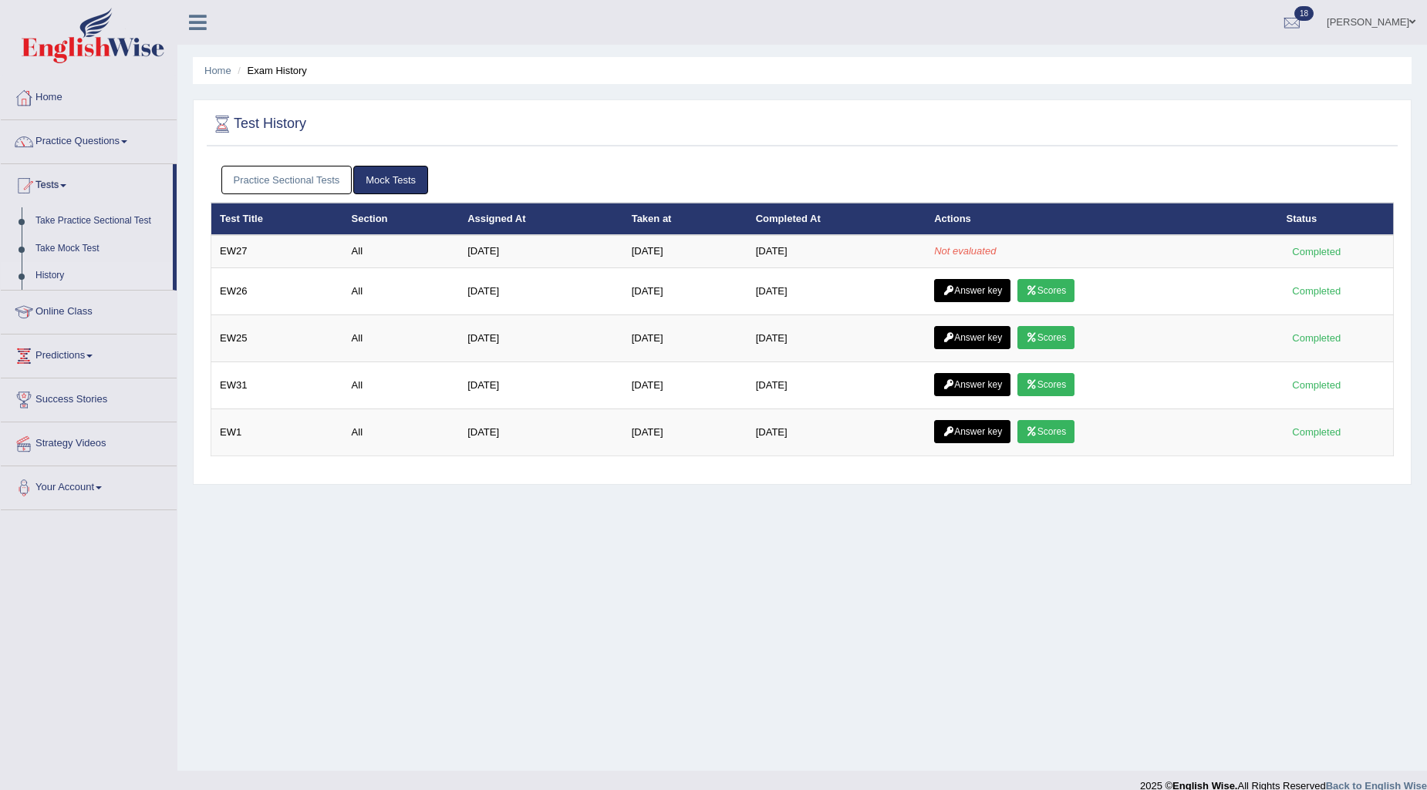
click at [343, 178] on link "Practice Sectional Tests" at bounding box center [286, 180] width 131 height 29
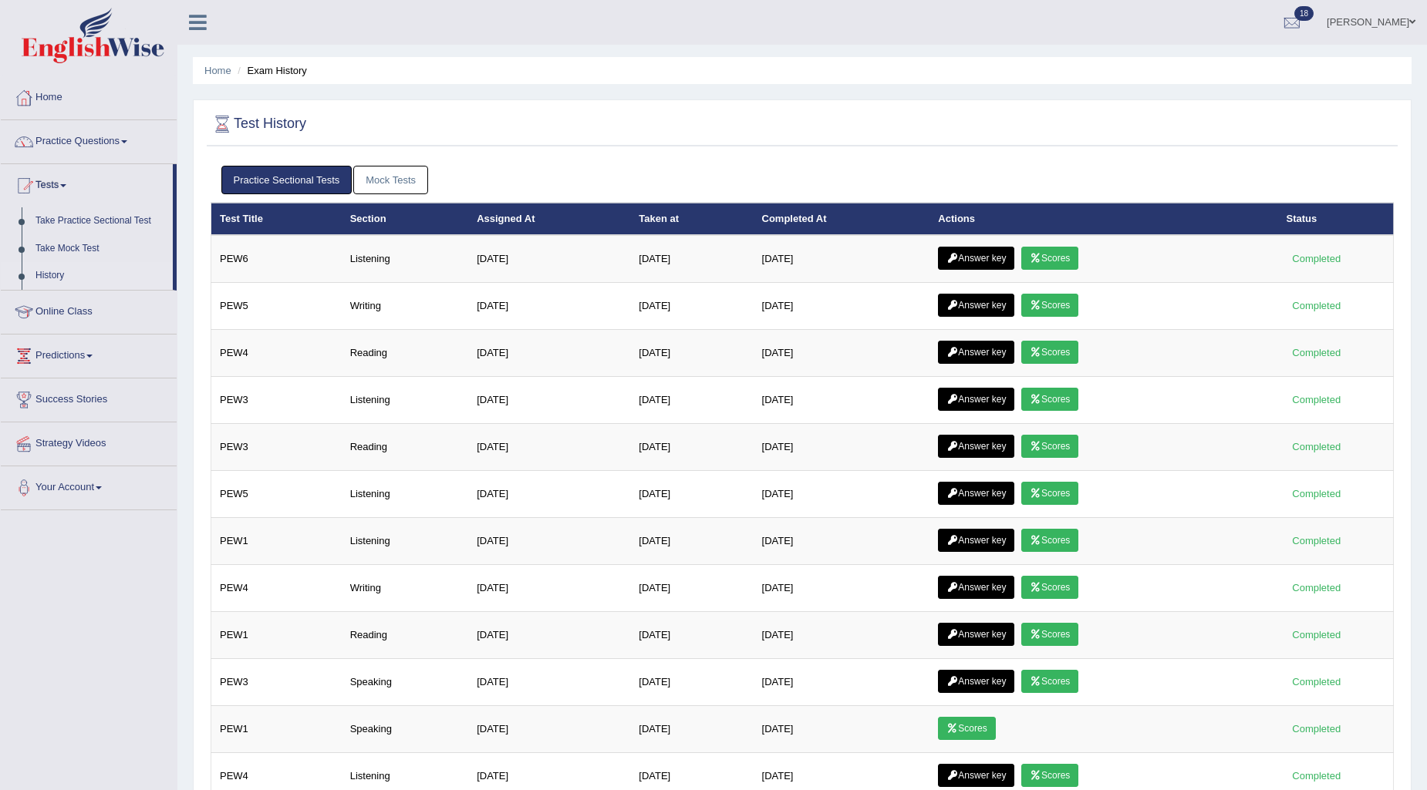
click at [379, 179] on link "Mock Tests" at bounding box center [390, 180] width 75 height 29
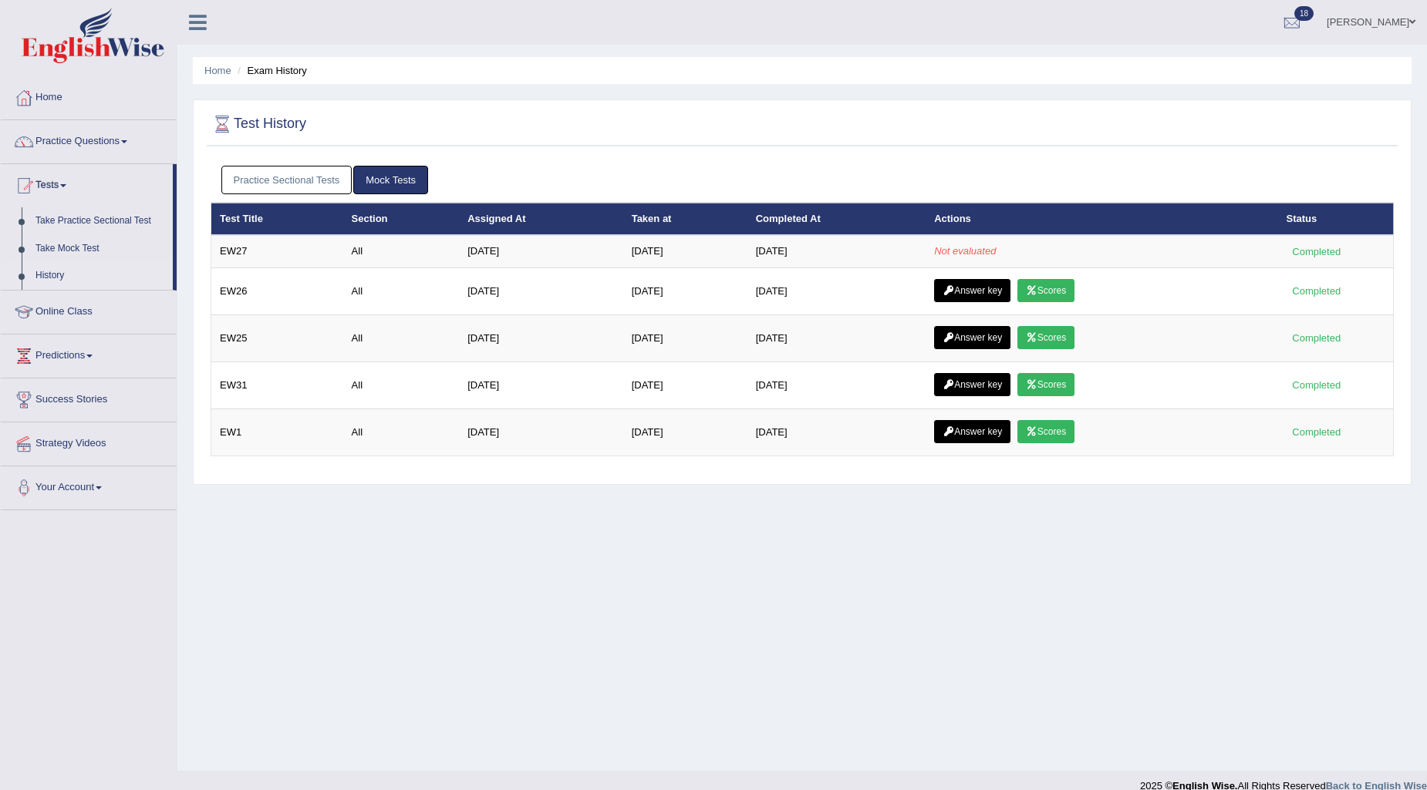
click at [322, 171] on link "Practice Sectional Tests" at bounding box center [286, 180] width 131 height 29
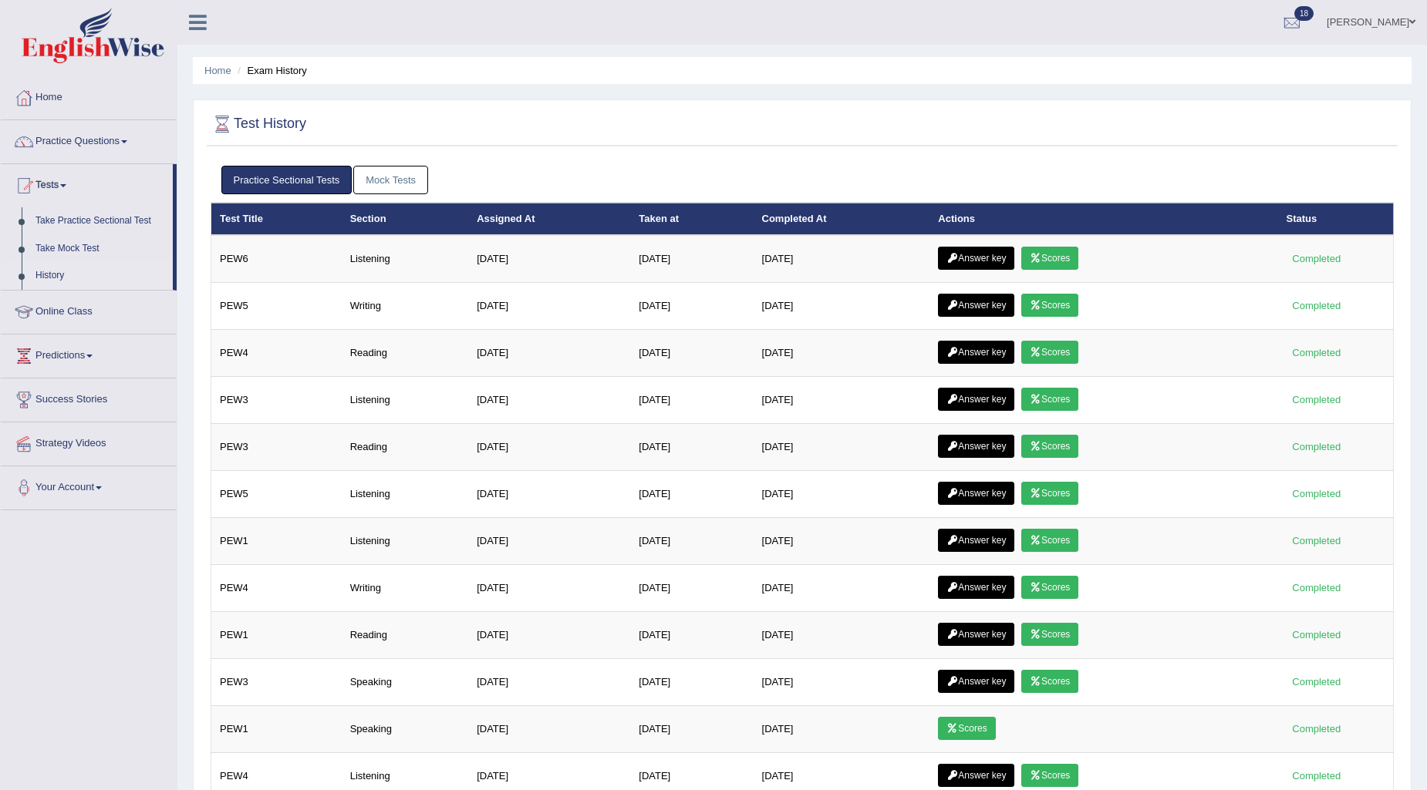
click at [372, 167] on link "Mock Tests" at bounding box center [390, 180] width 75 height 29
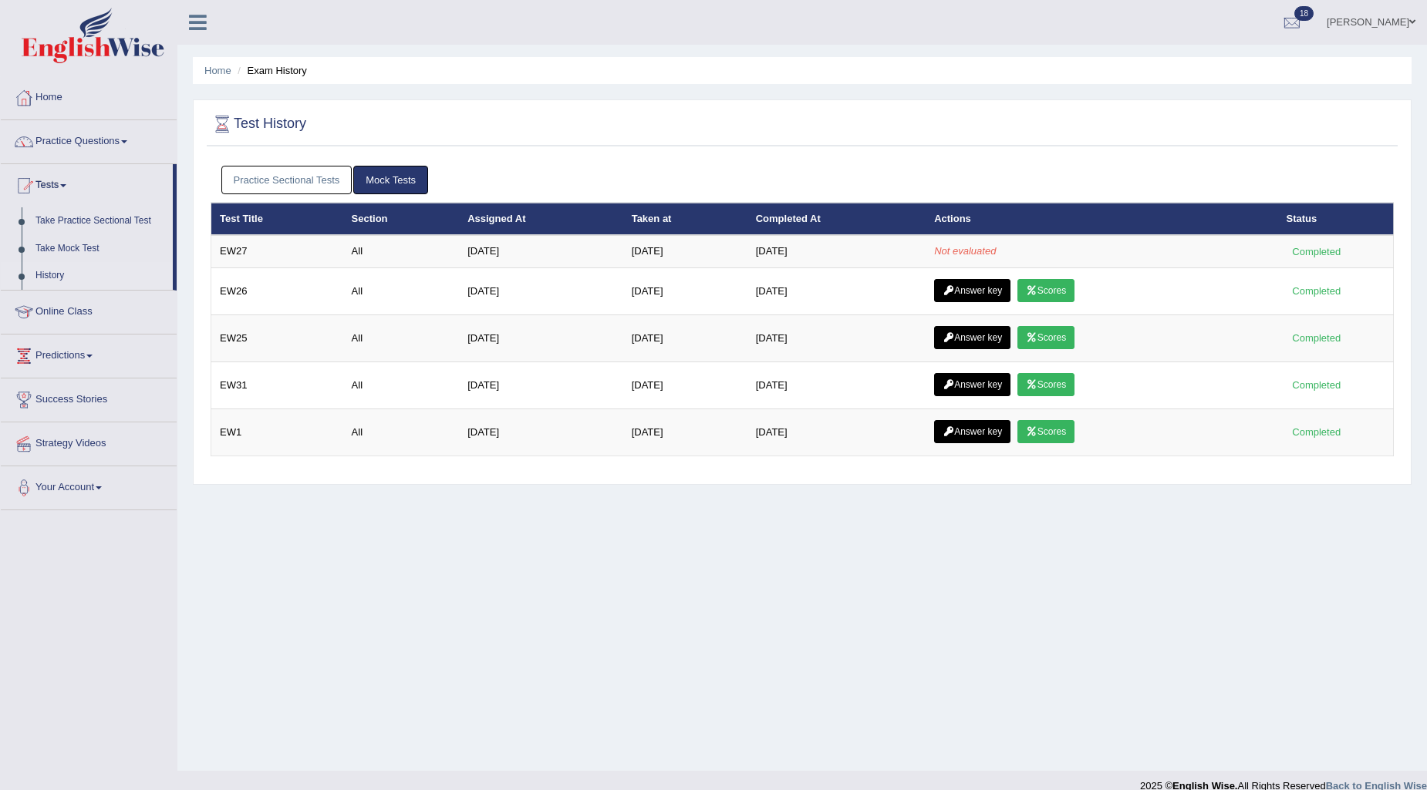
click at [335, 172] on link "Practice Sectional Tests" at bounding box center [286, 180] width 131 height 29
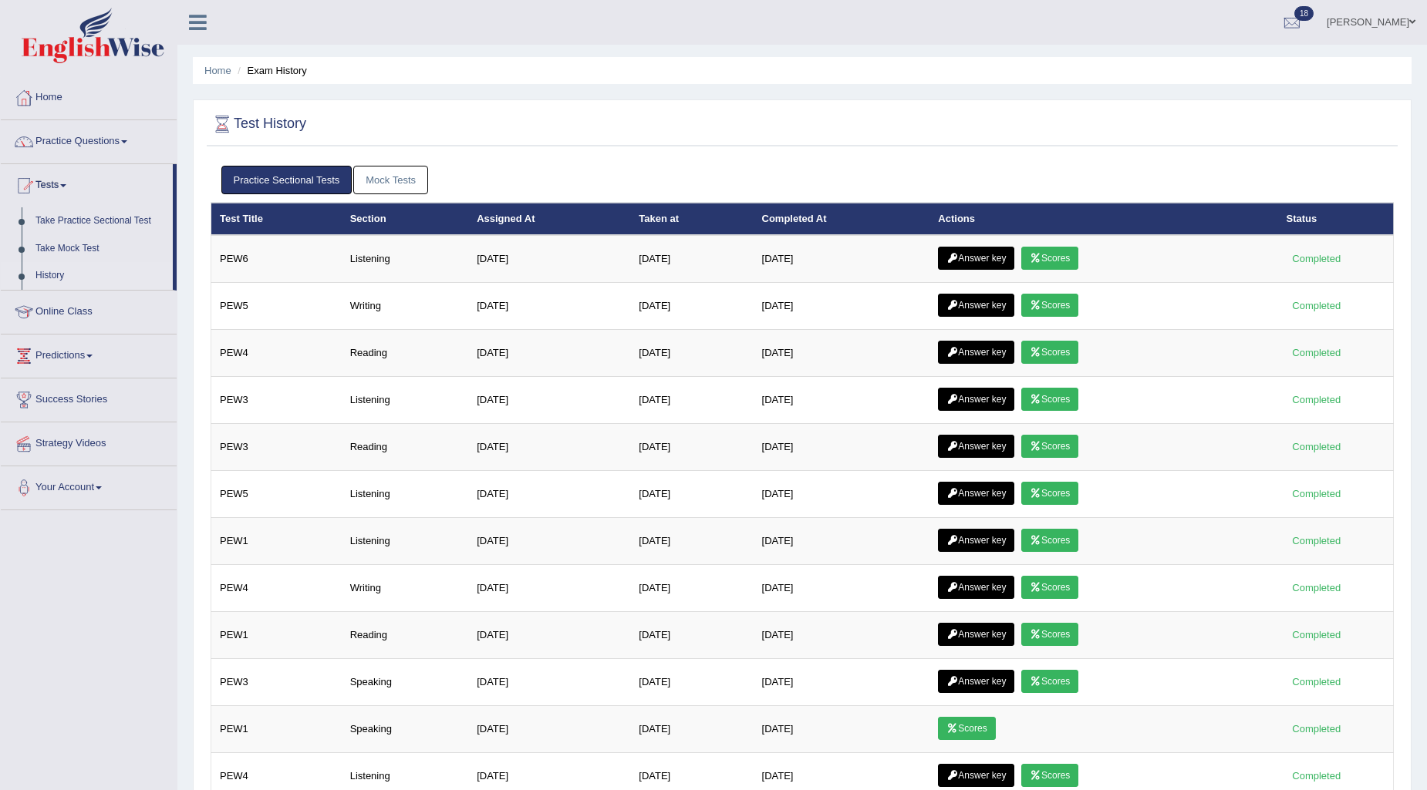
click at [369, 180] on link "Mock Tests" at bounding box center [390, 180] width 75 height 29
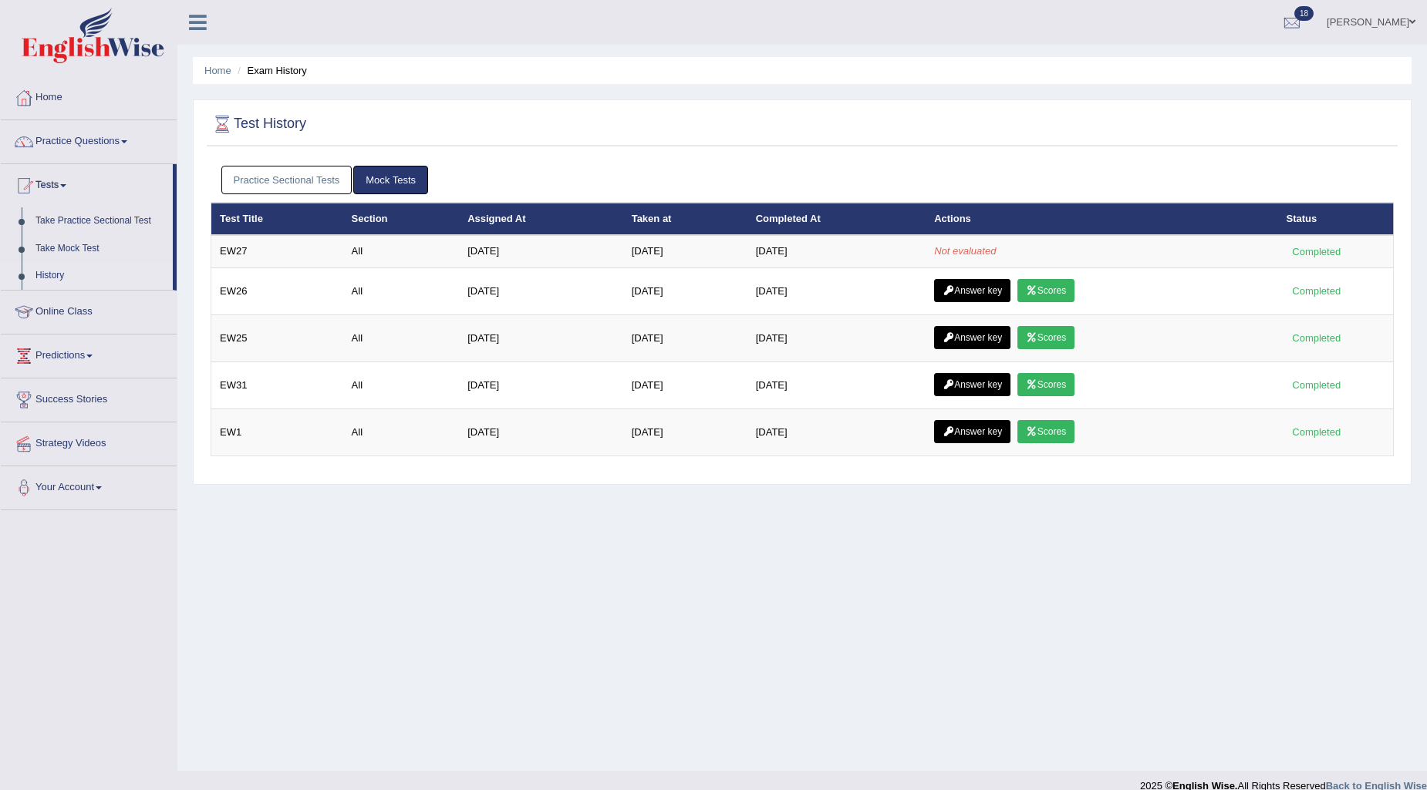
click at [339, 183] on link "Practice Sectional Tests" at bounding box center [286, 180] width 131 height 29
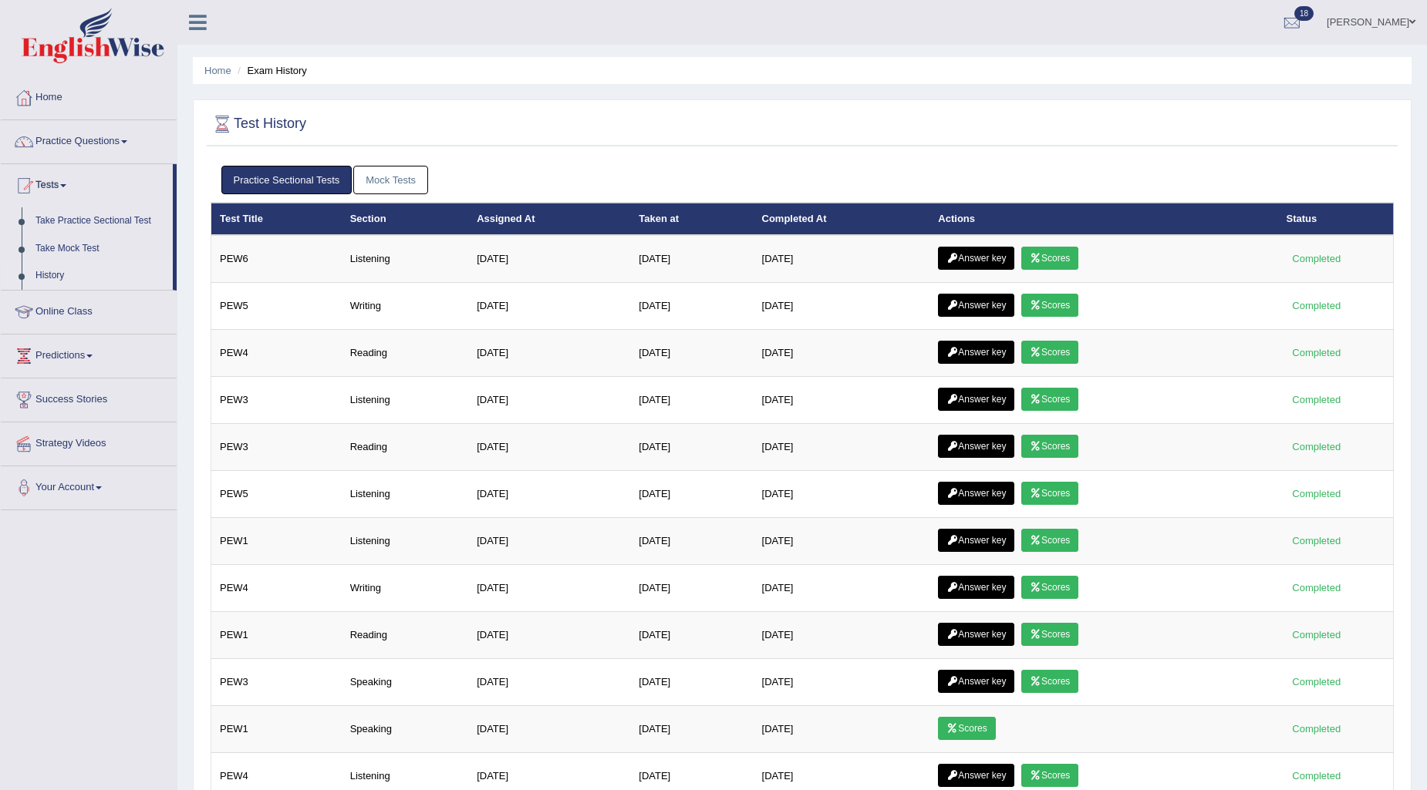
click at [376, 173] on link "Mock Tests" at bounding box center [390, 180] width 75 height 29
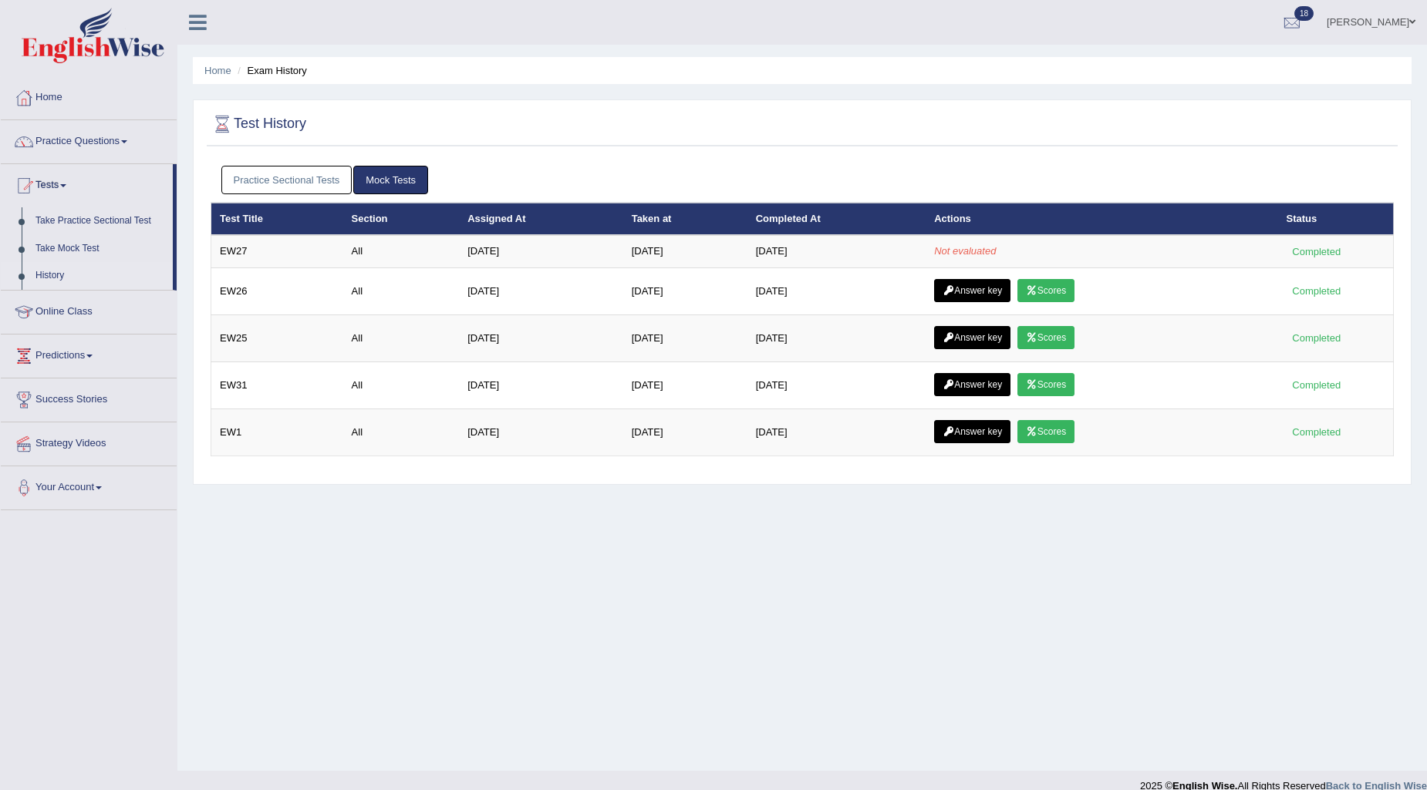
click at [281, 176] on link "Practice Sectional Tests" at bounding box center [286, 180] width 131 height 29
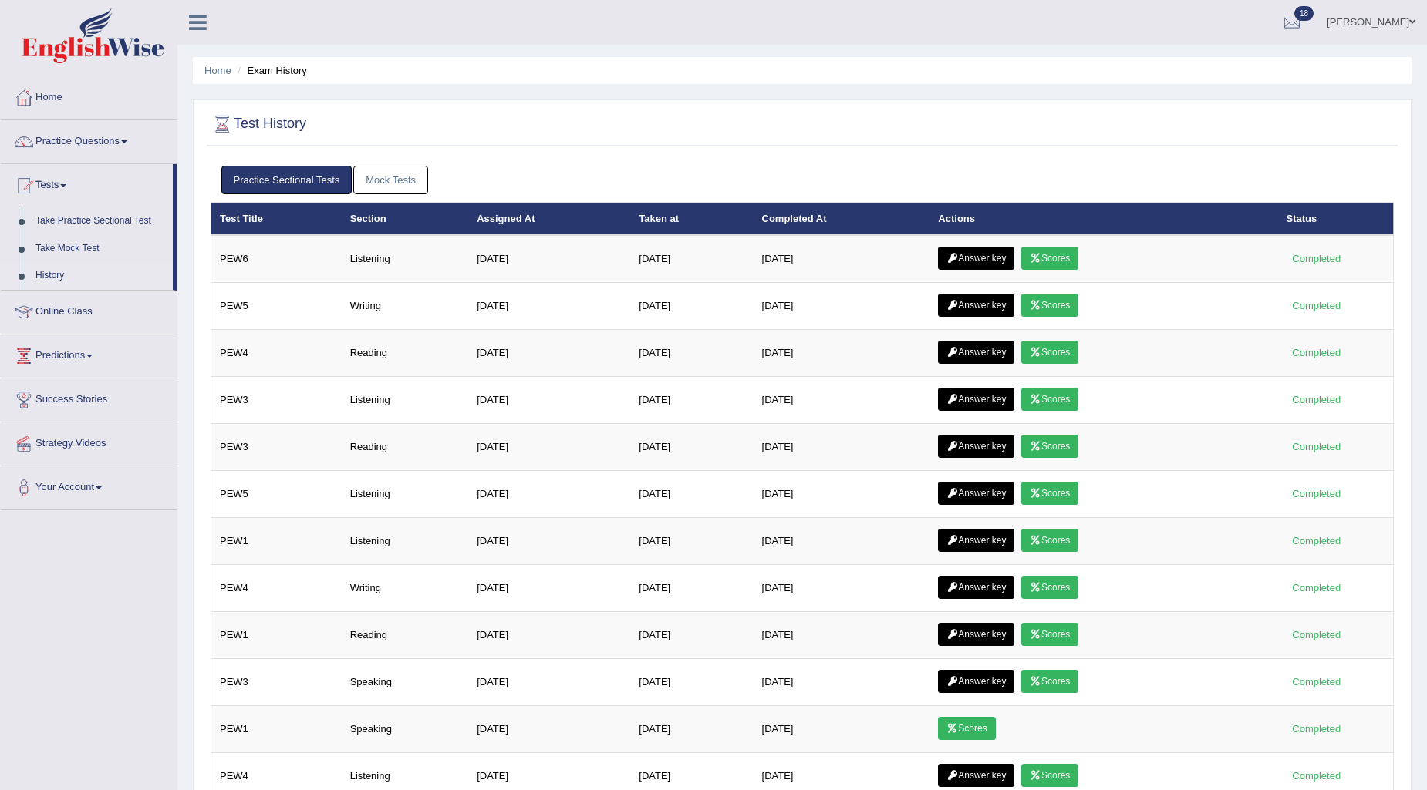
click at [413, 177] on link "Mock Tests" at bounding box center [390, 180] width 75 height 29
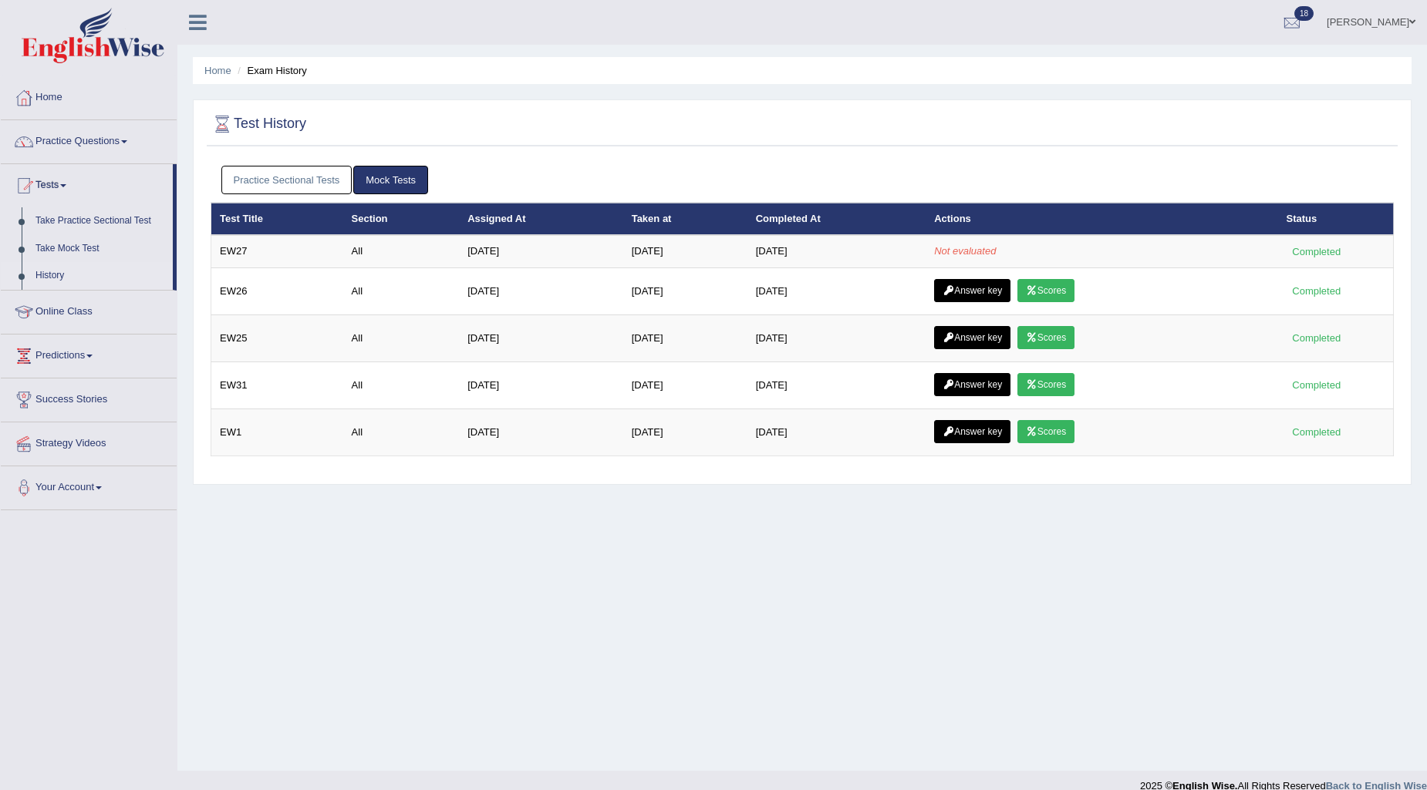
click at [307, 175] on link "Practice Sectional Tests" at bounding box center [286, 180] width 131 height 29
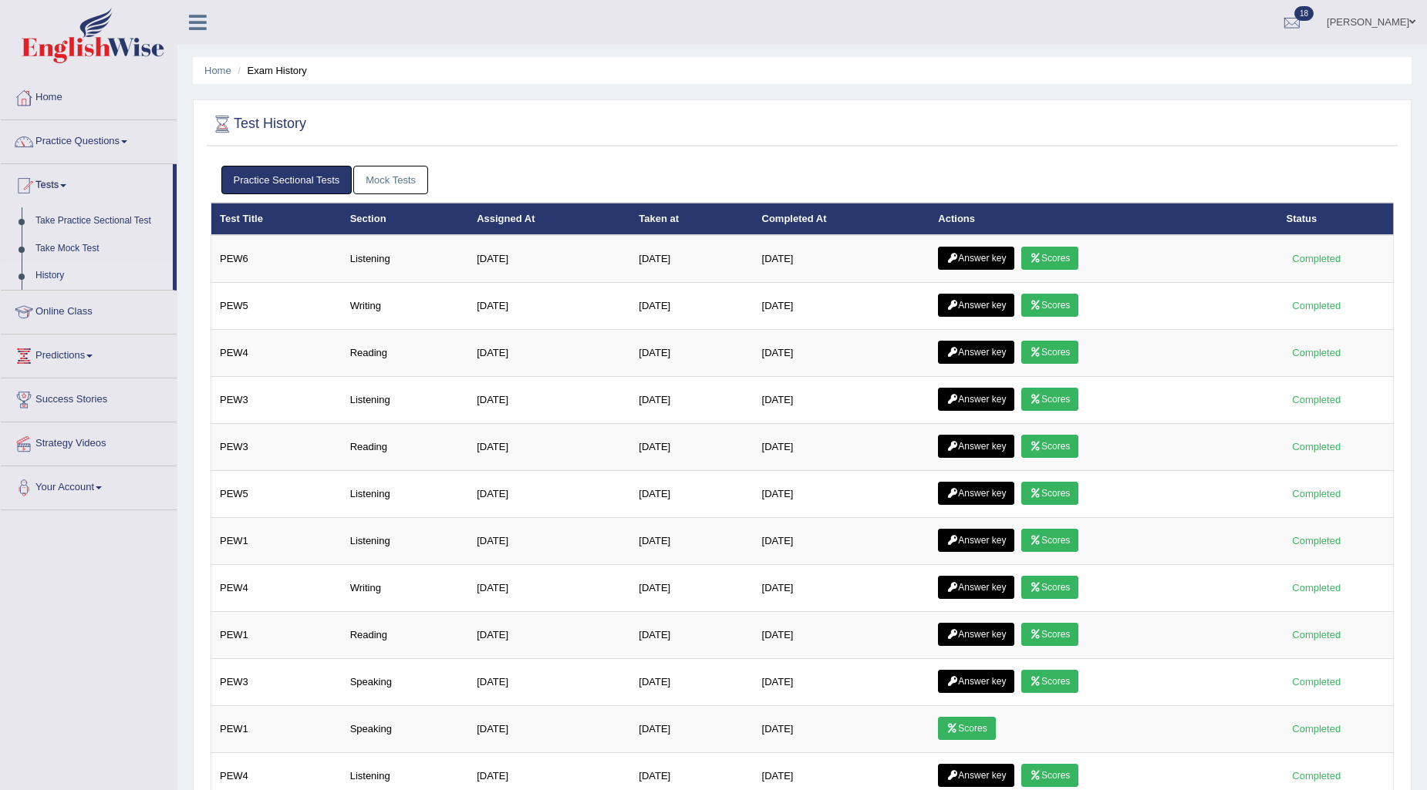
click at [373, 178] on link "Mock Tests" at bounding box center [390, 180] width 75 height 29
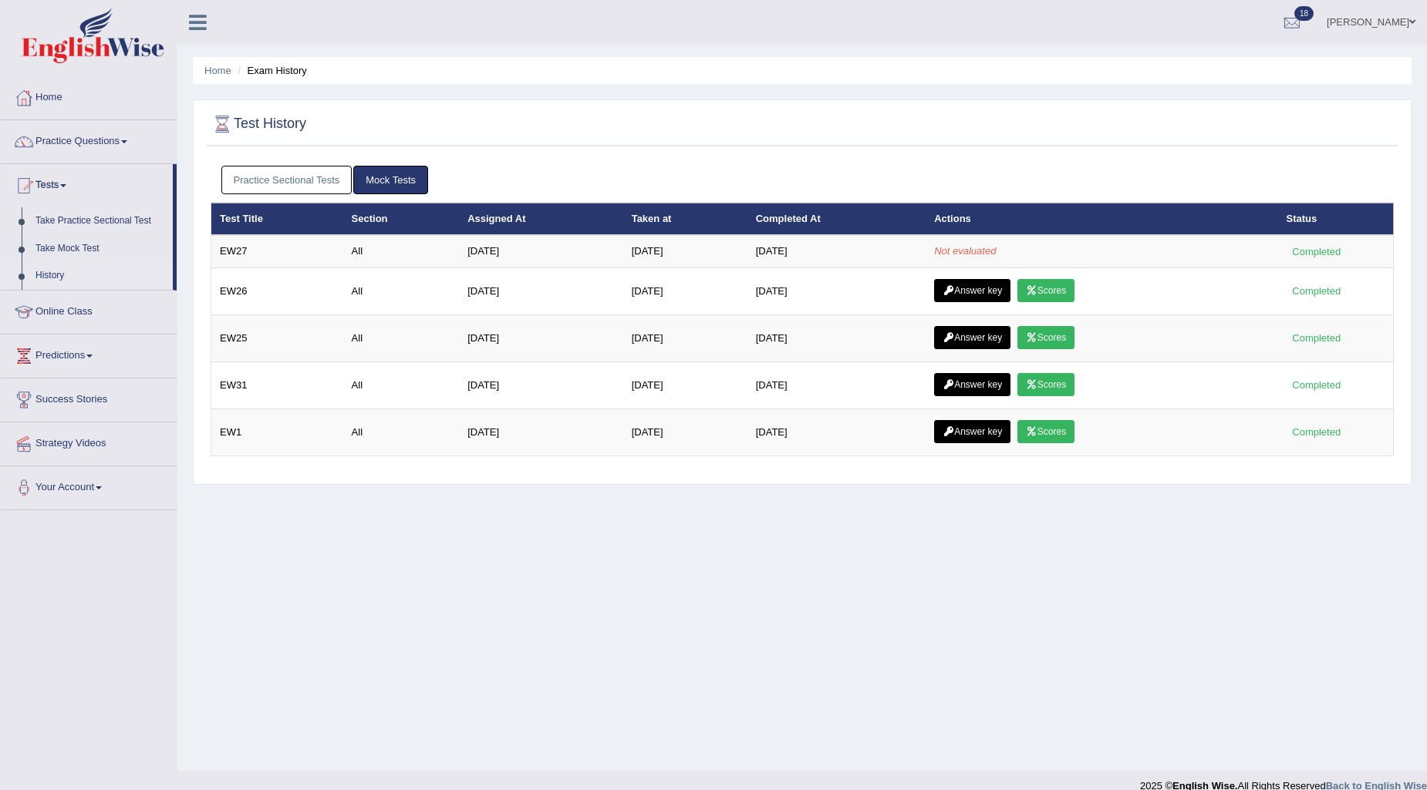
click at [327, 183] on link "Practice Sectional Tests" at bounding box center [286, 180] width 131 height 29
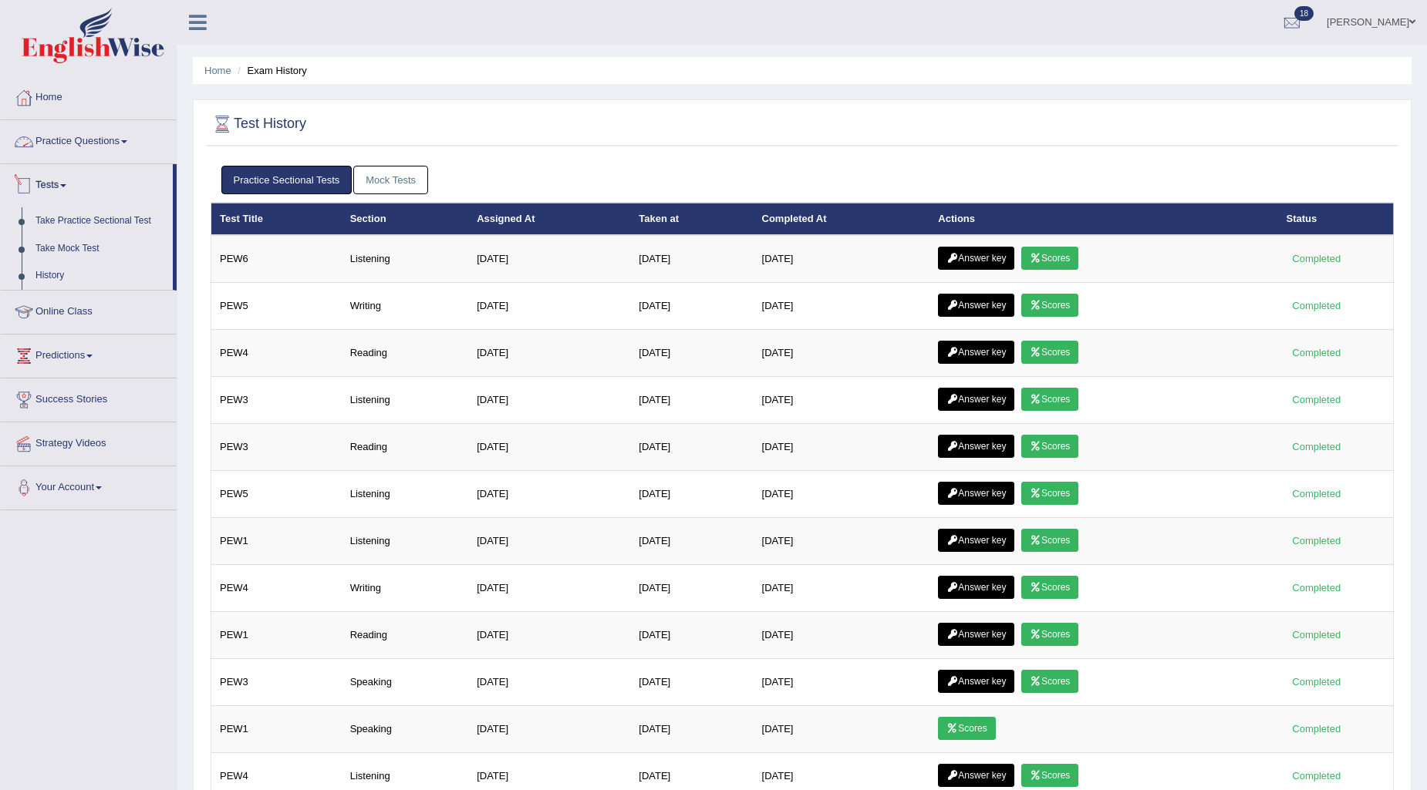
click at [62, 137] on link "Practice Questions" at bounding box center [89, 139] width 176 height 39
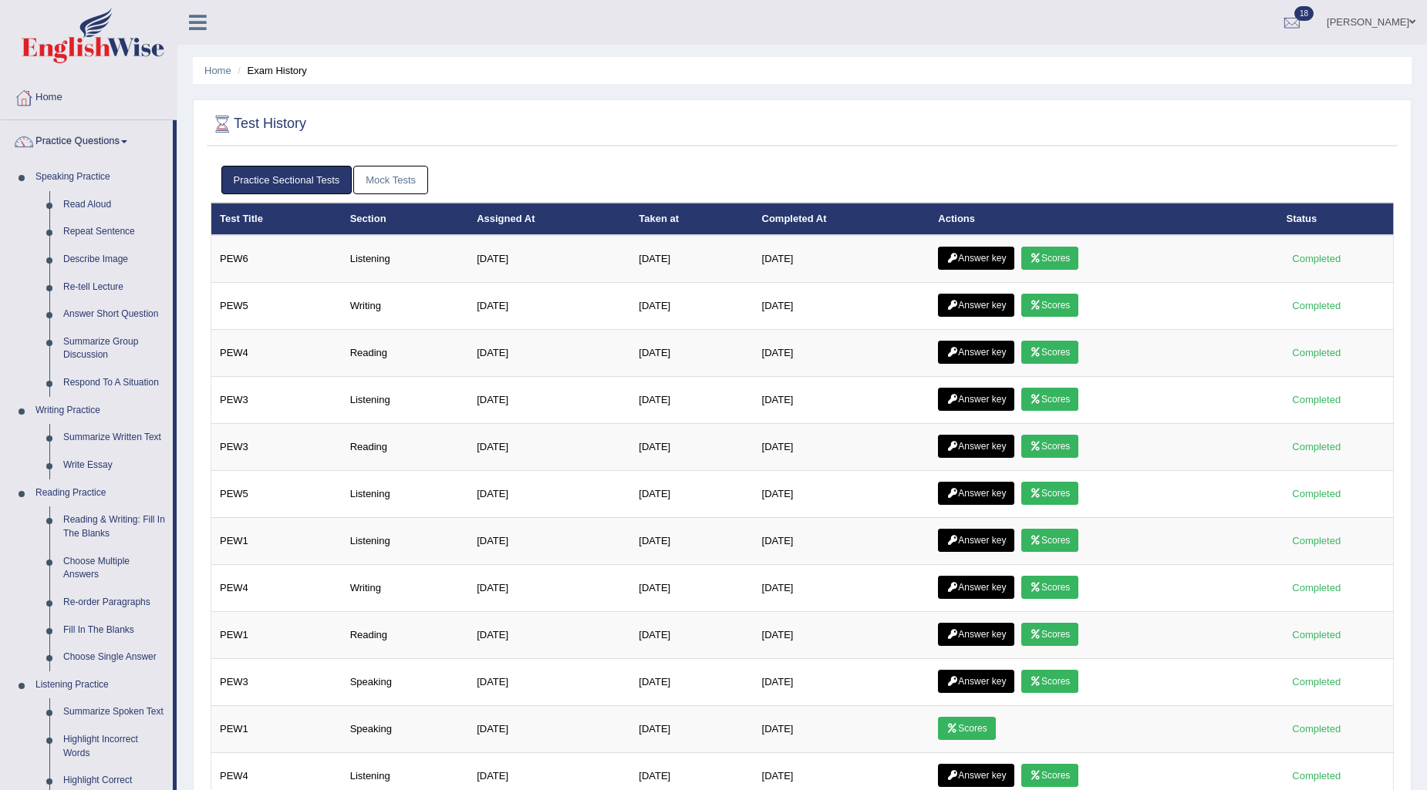
click at [391, 174] on link "Mock Tests" at bounding box center [390, 180] width 75 height 29
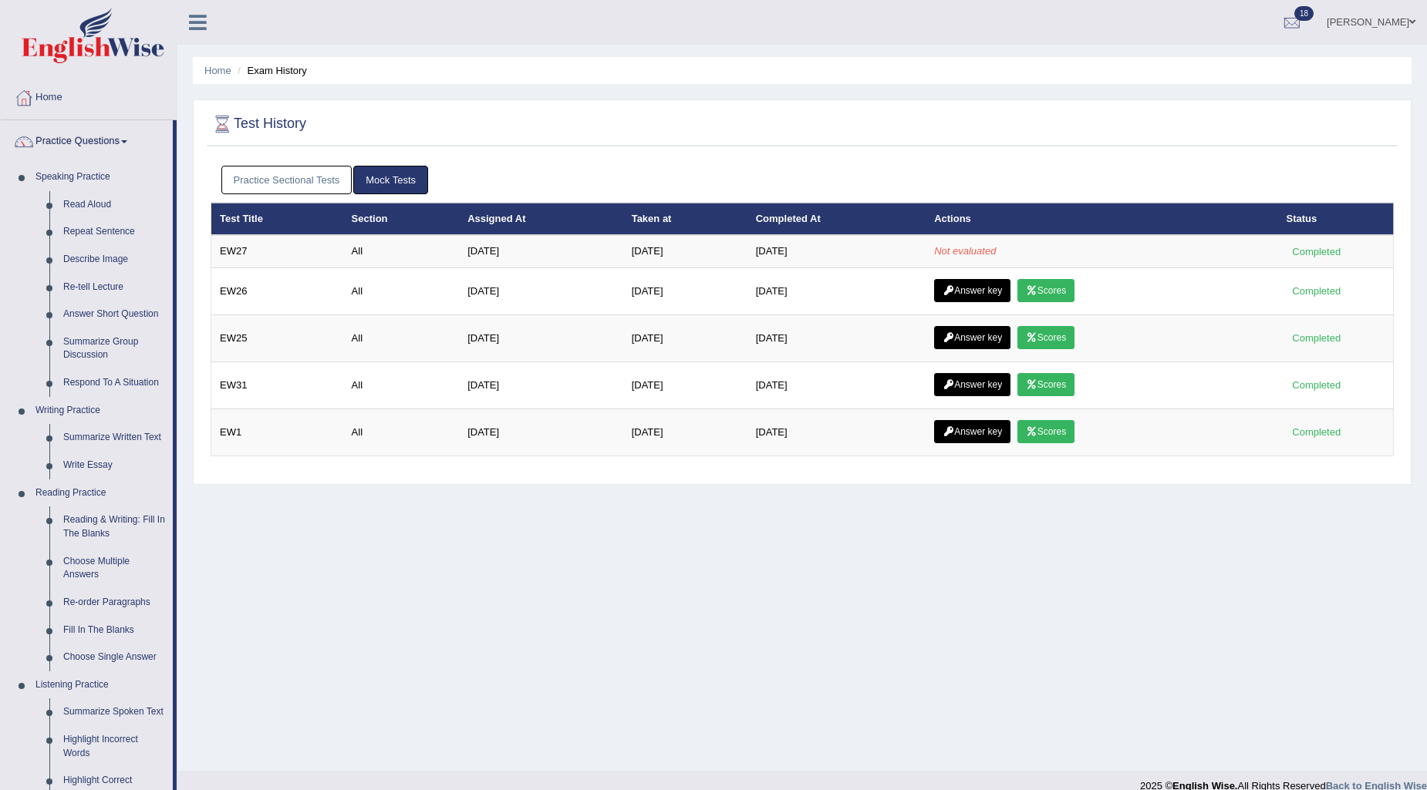
click at [310, 184] on link "Practice Sectional Tests" at bounding box center [286, 180] width 131 height 29
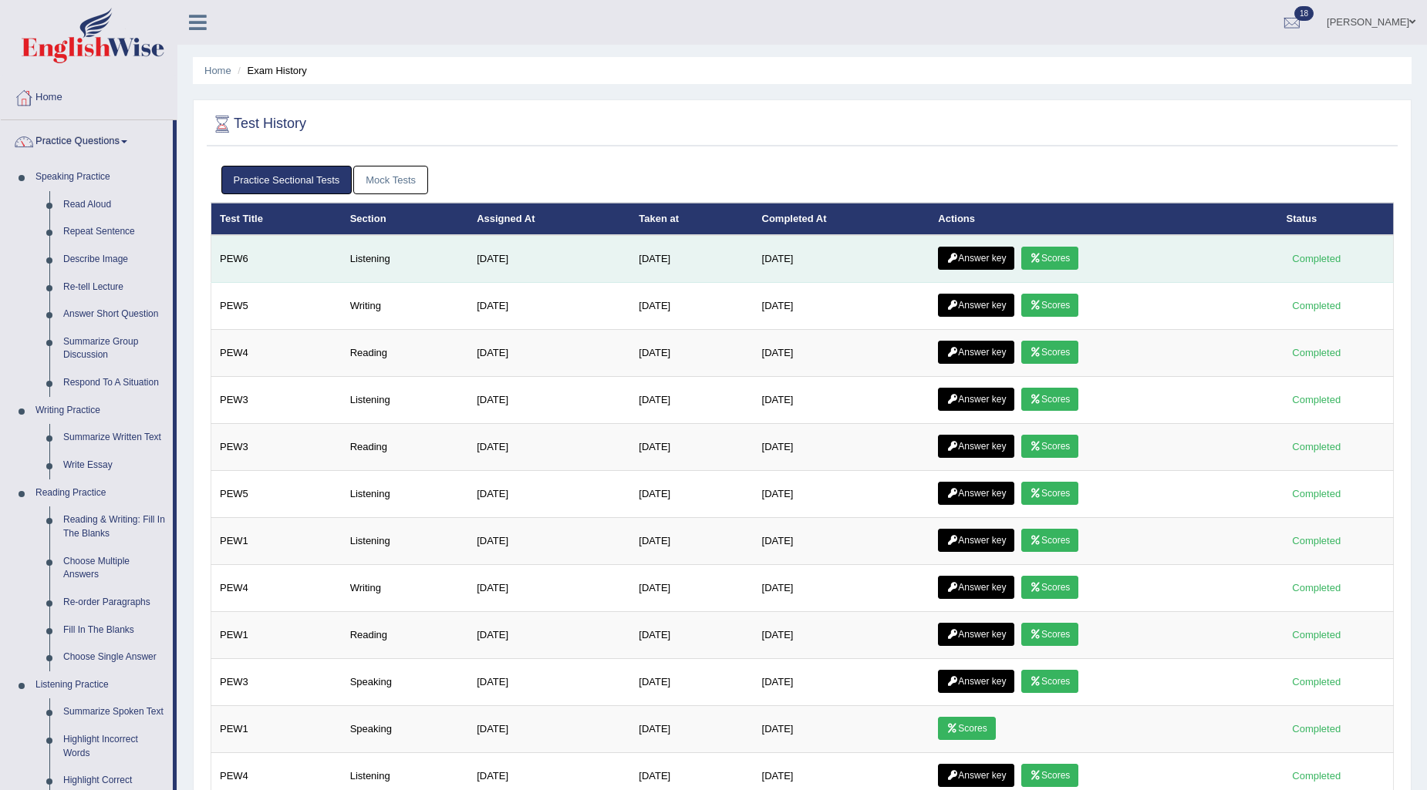
click at [1057, 258] on link "Scores" at bounding box center [1049, 258] width 57 height 23
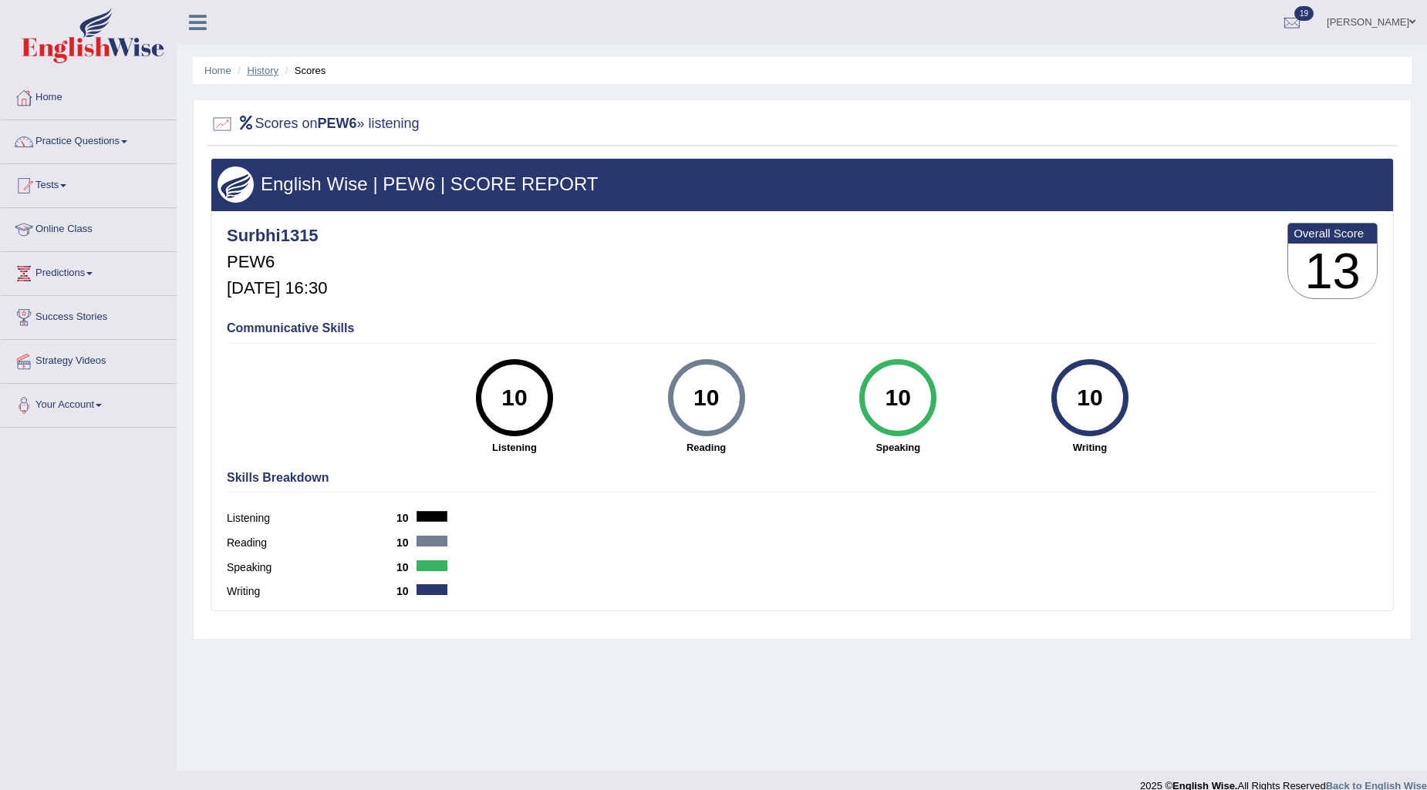
click at [261, 72] on link "History" at bounding box center [263, 71] width 31 height 12
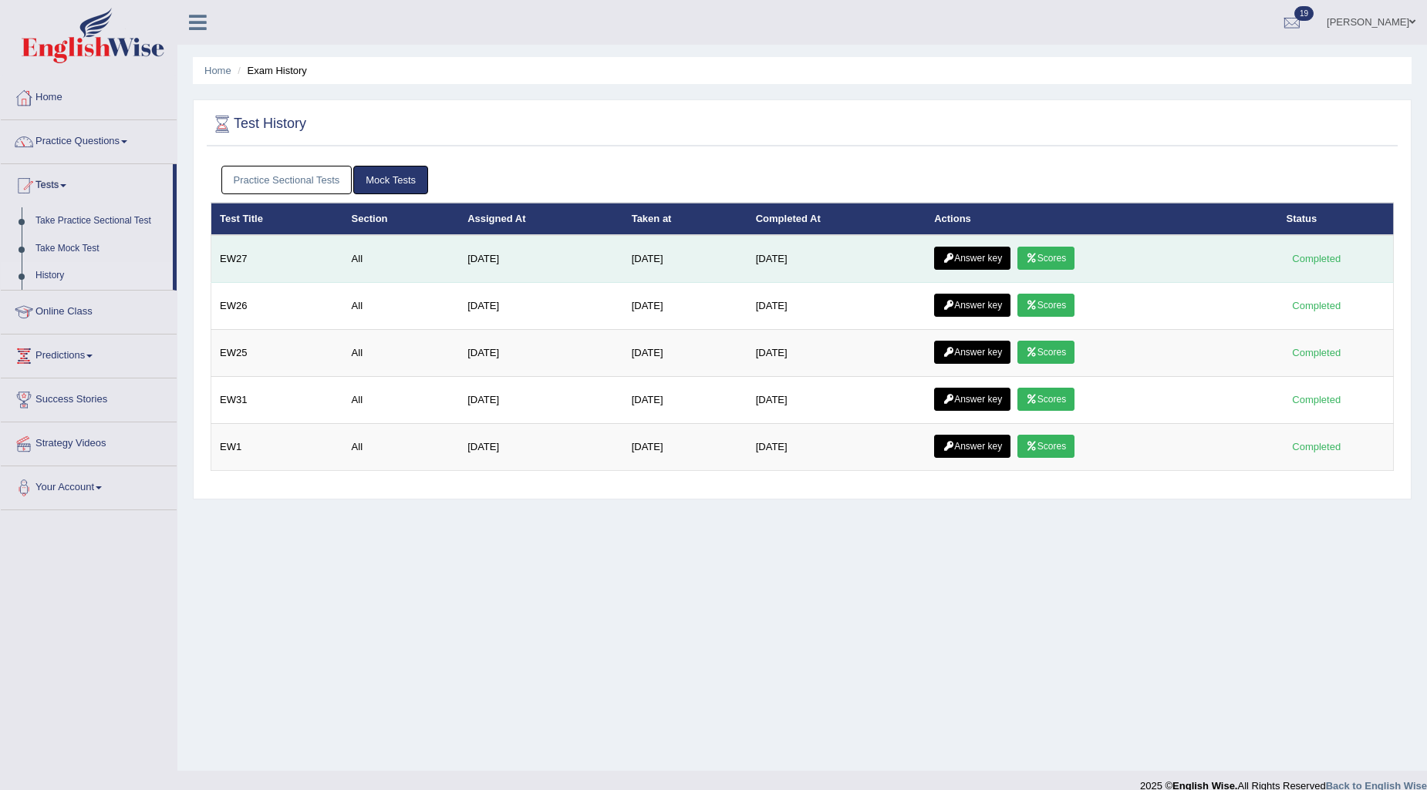
click at [1074, 253] on link "Scores" at bounding box center [1045, 258] width 57 height 23
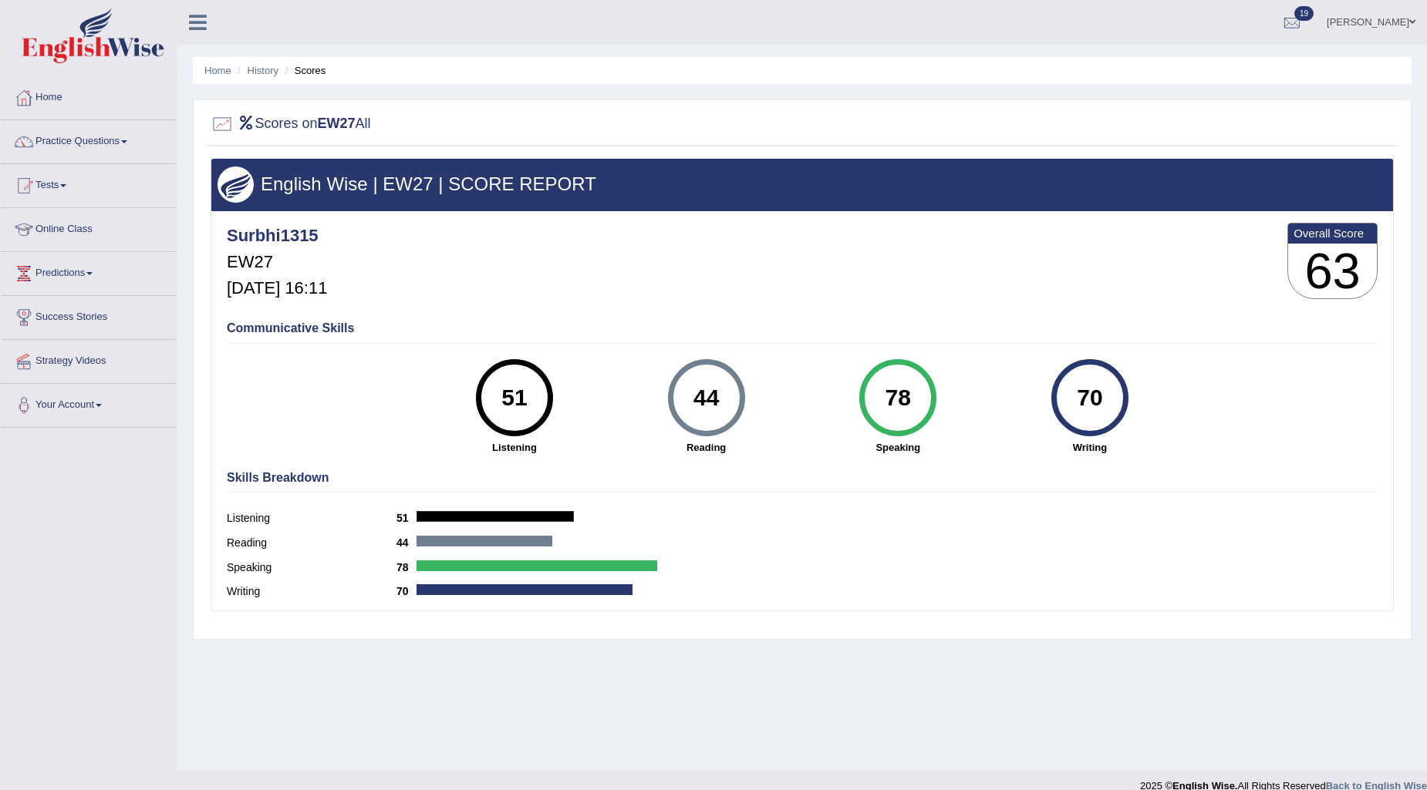
click at [270, 77] on li "History" at bounding box center [256, 70] width 45 height 15
click at [259, 73] on link "History" at bounding box center [263, 71] width 31 height 12
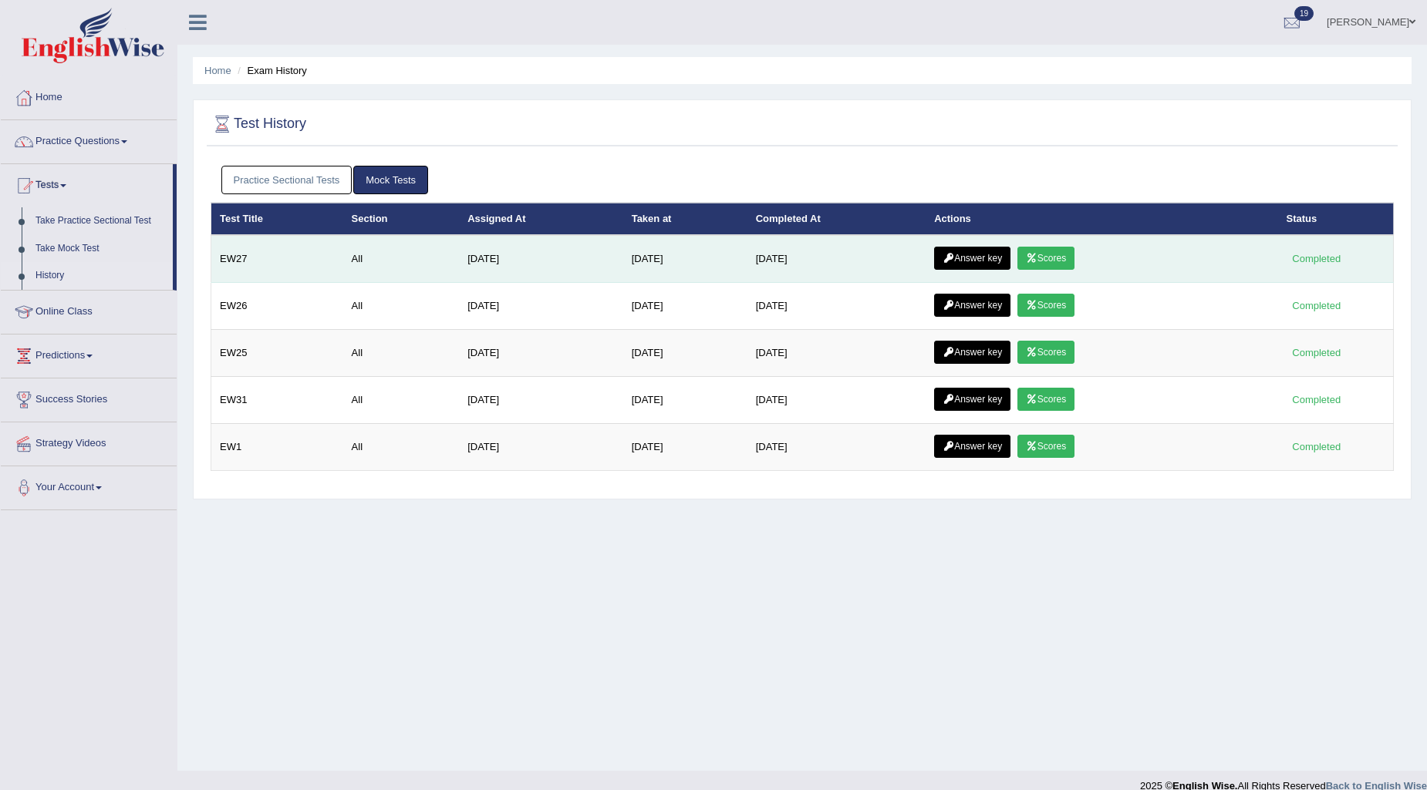
click at [1005, 258] on link "Answer key" at bounding box center [972, 258] width 76 height 23
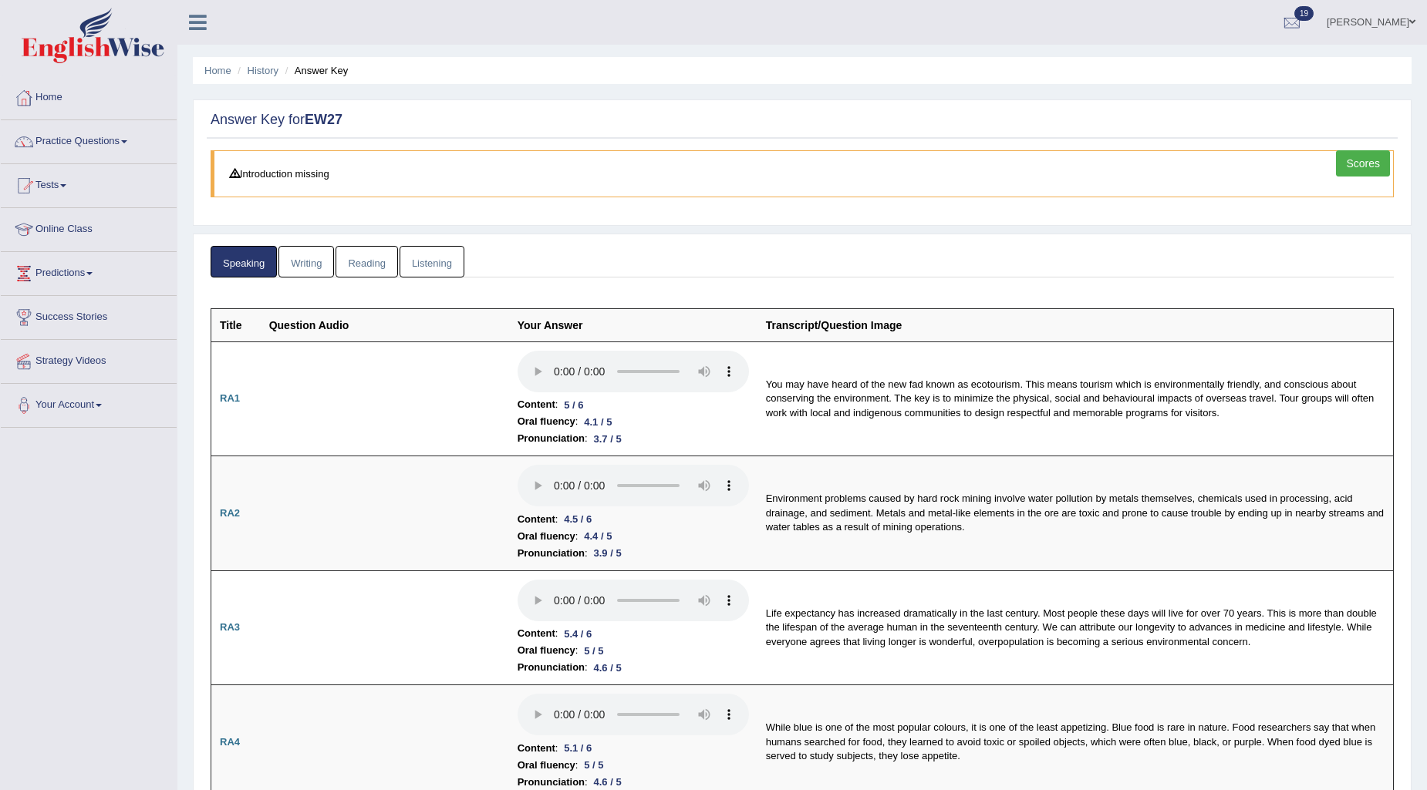
click at [309, 265] on link "Writing" at bounding box center [306, 262] width 56 height 32
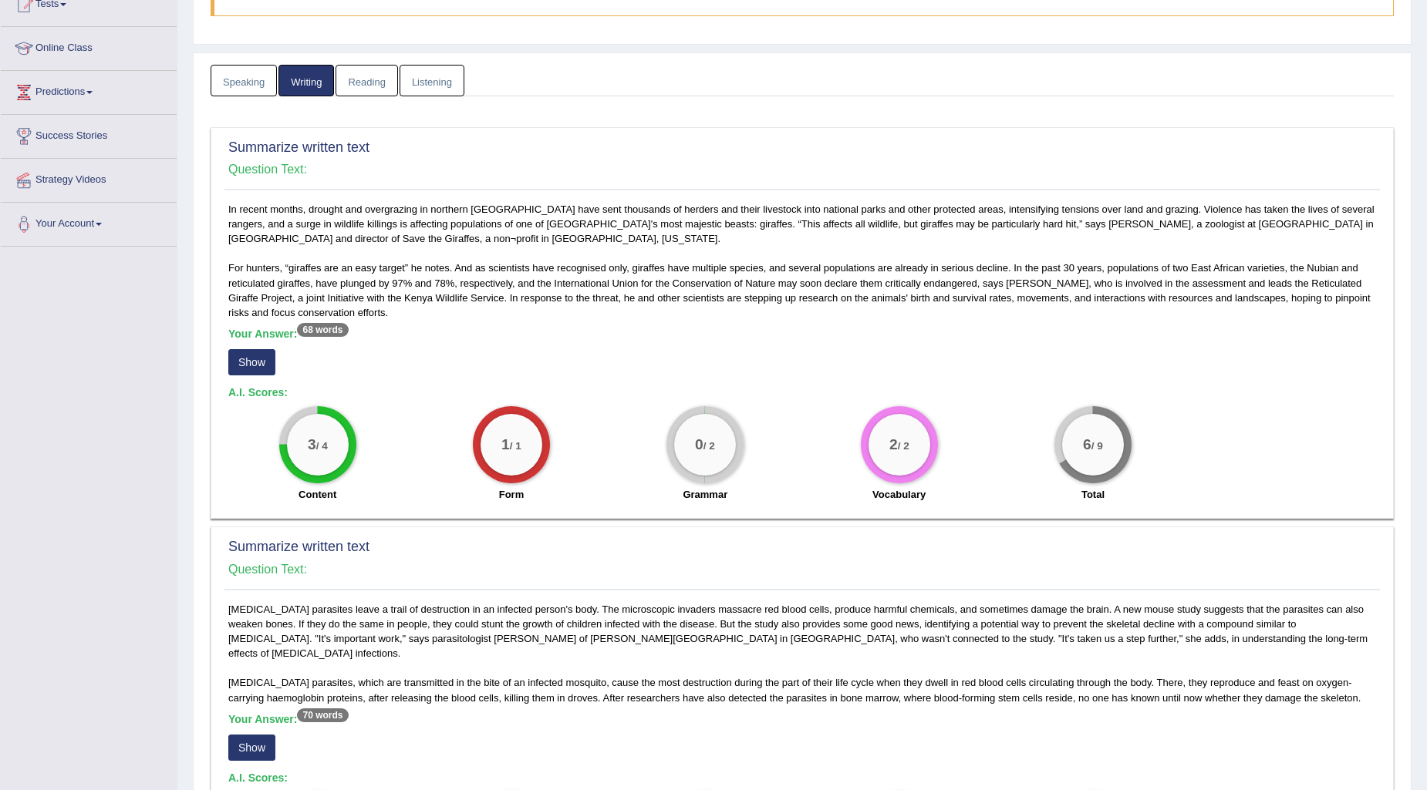
scroll to position [257, 0]
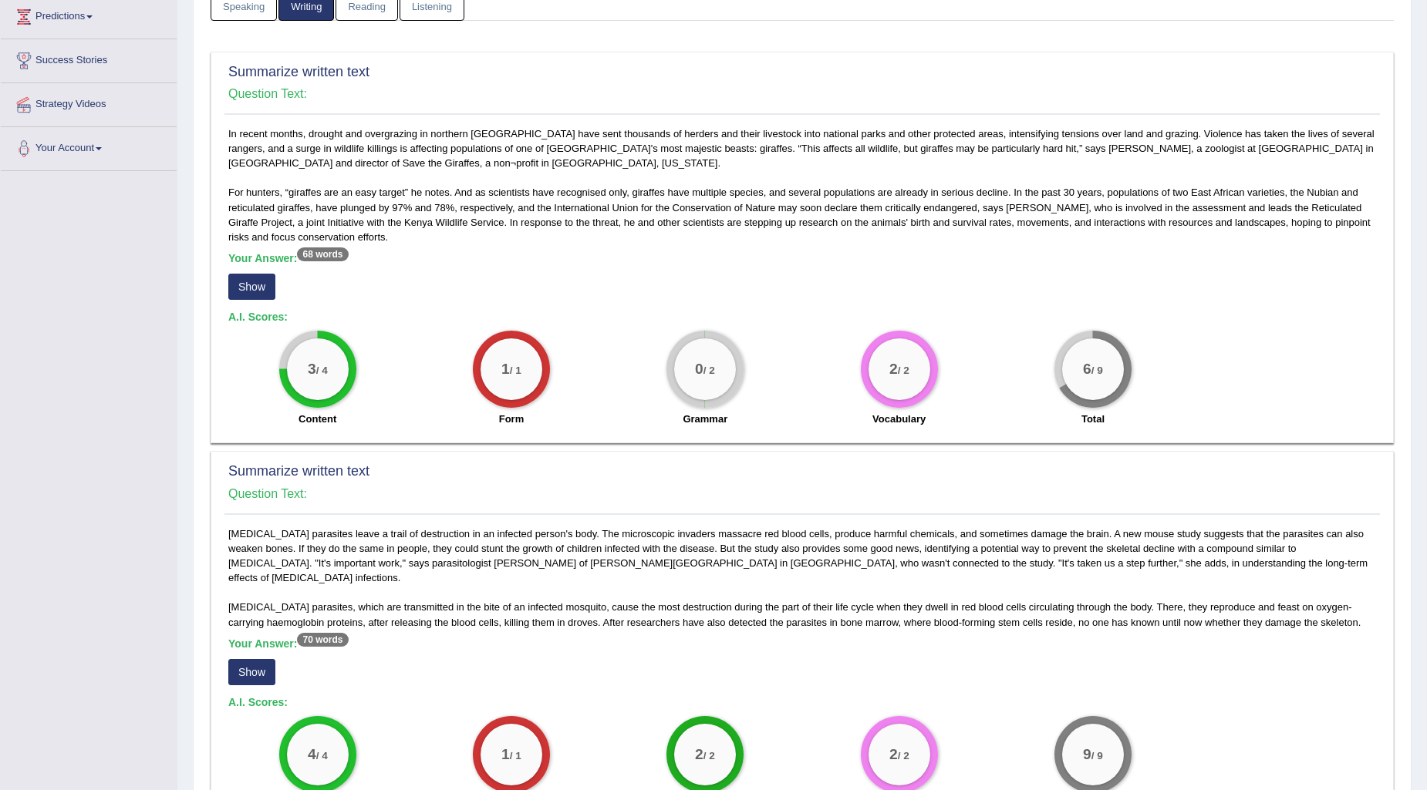
click at [232, 284] on button "Show" at bounding box center [251, 287] width 47 height 26
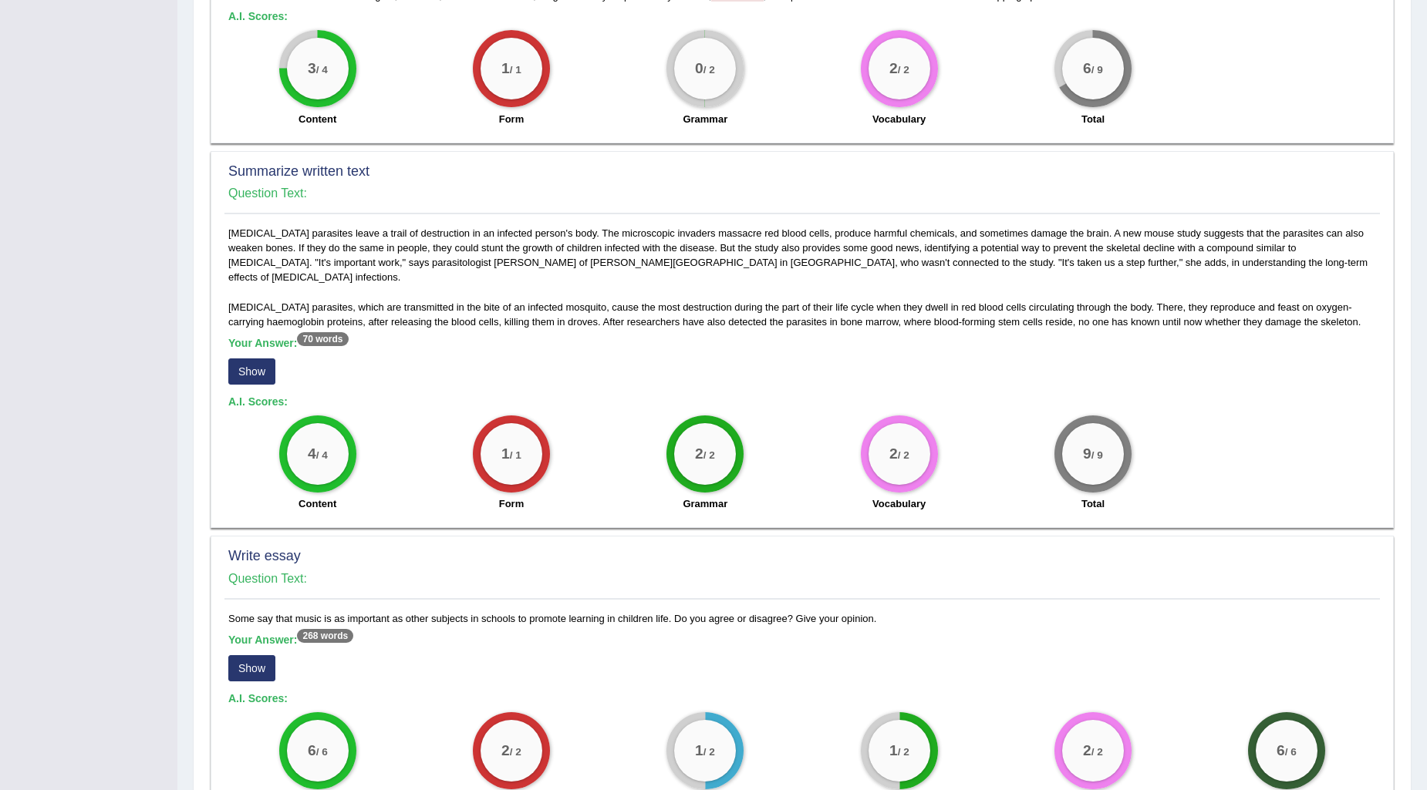
scroll to position [599, 0]
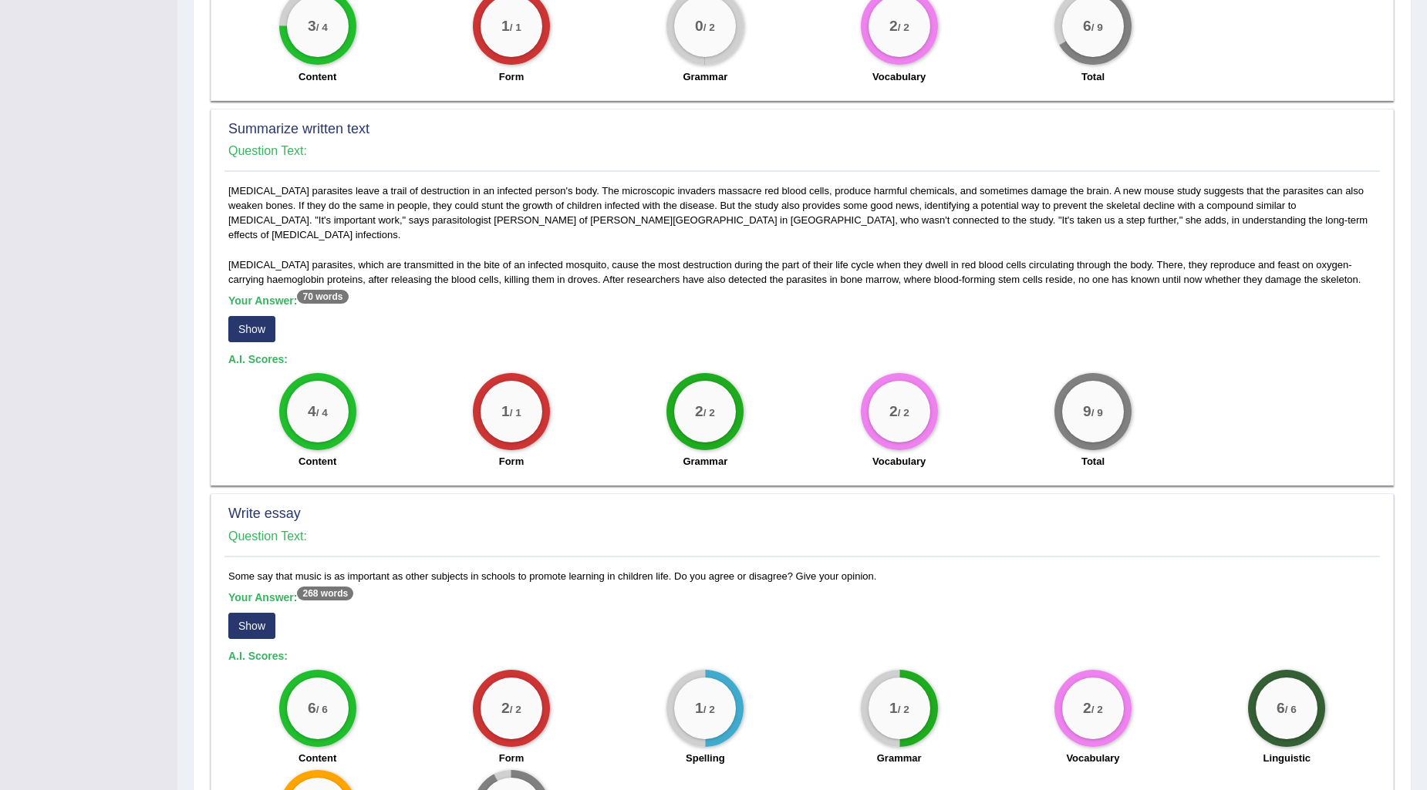
click at [265, 316] on button "Show" at bounding box center [251, 329] width 47 height 26
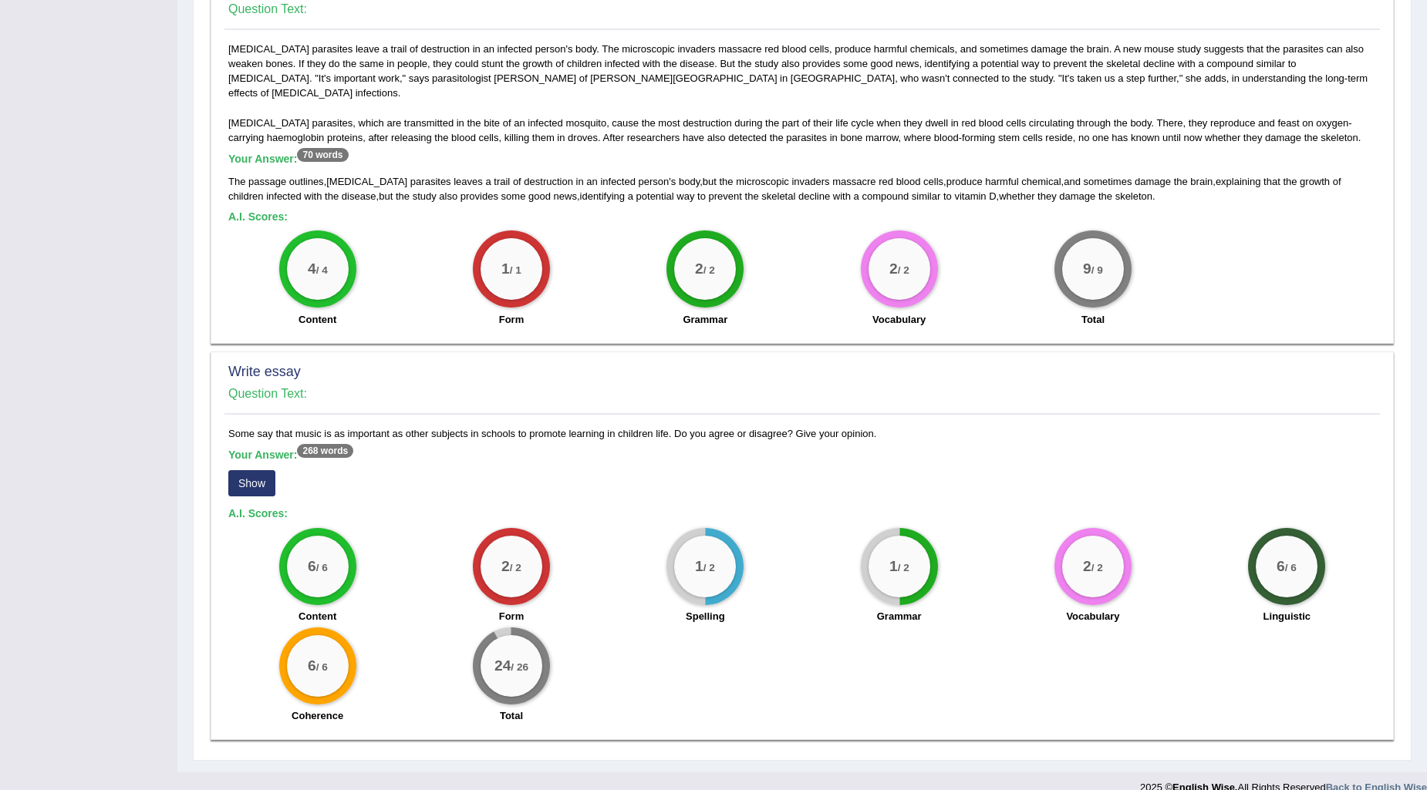
scroll to position [743, 0]
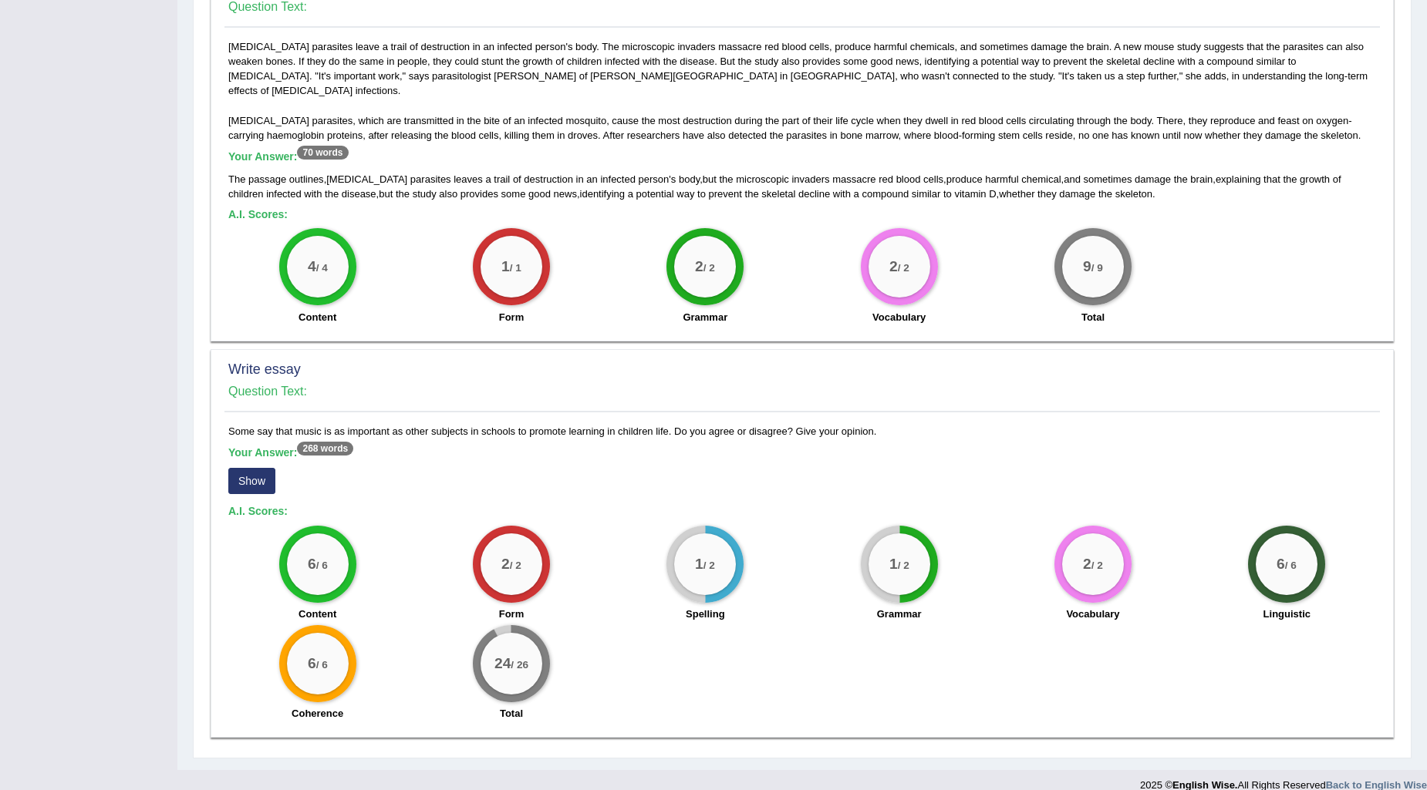
click at [253, 468] on button "Show" at bounding box center [251, 481] width 47 height 26
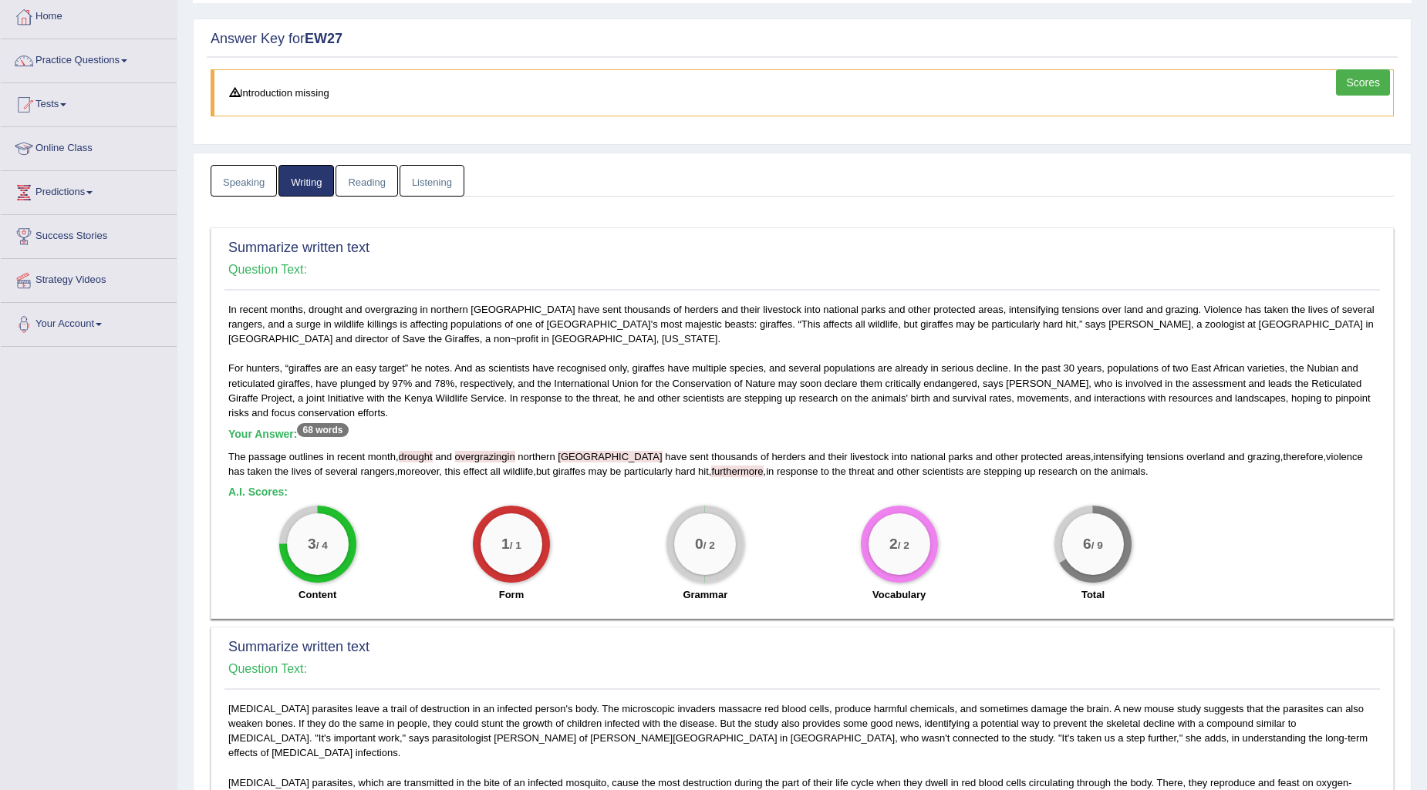
scroll to position [19, 0]
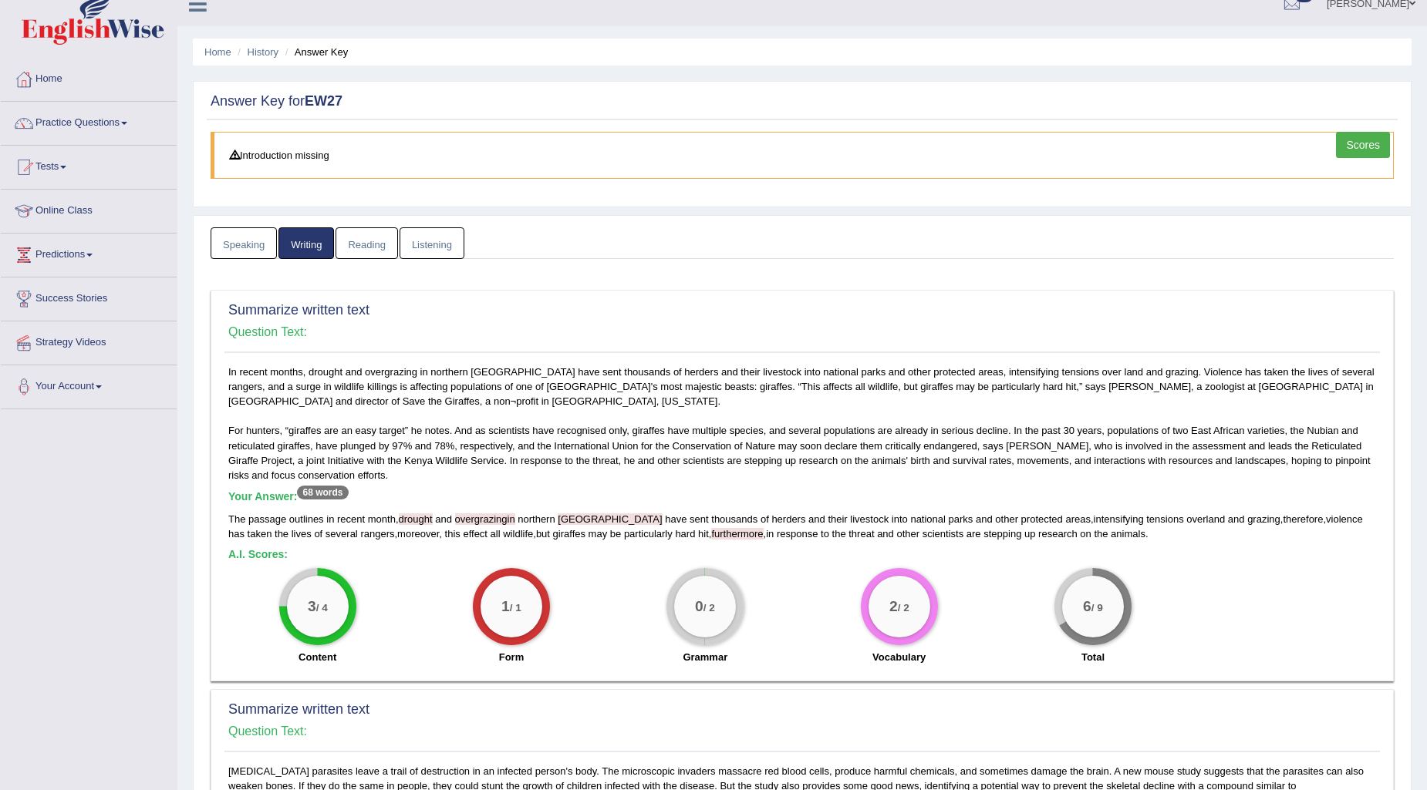
click at [353, 241] on link "Reading" at bounding box center [366, 243] width 62 height 32
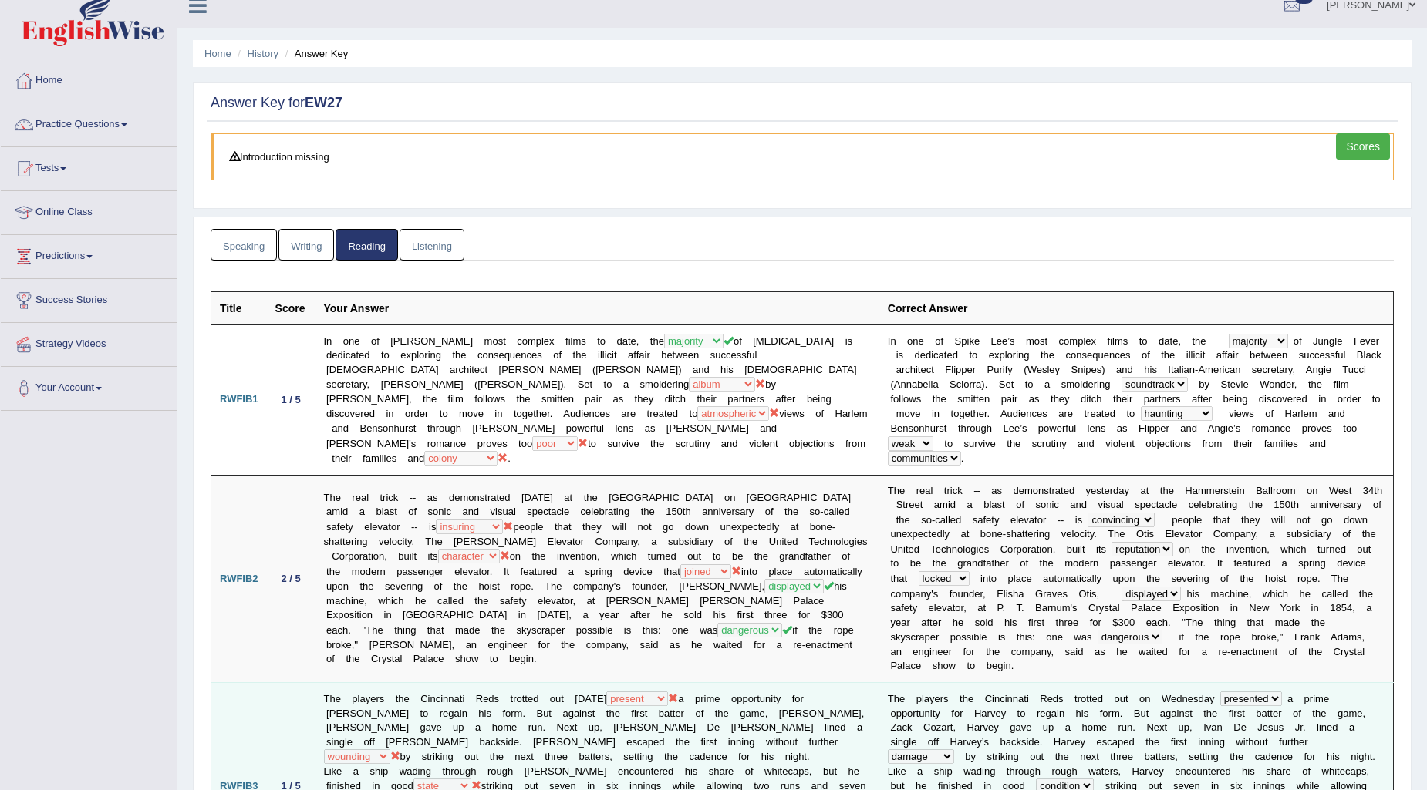
scroll to position [0, 0]
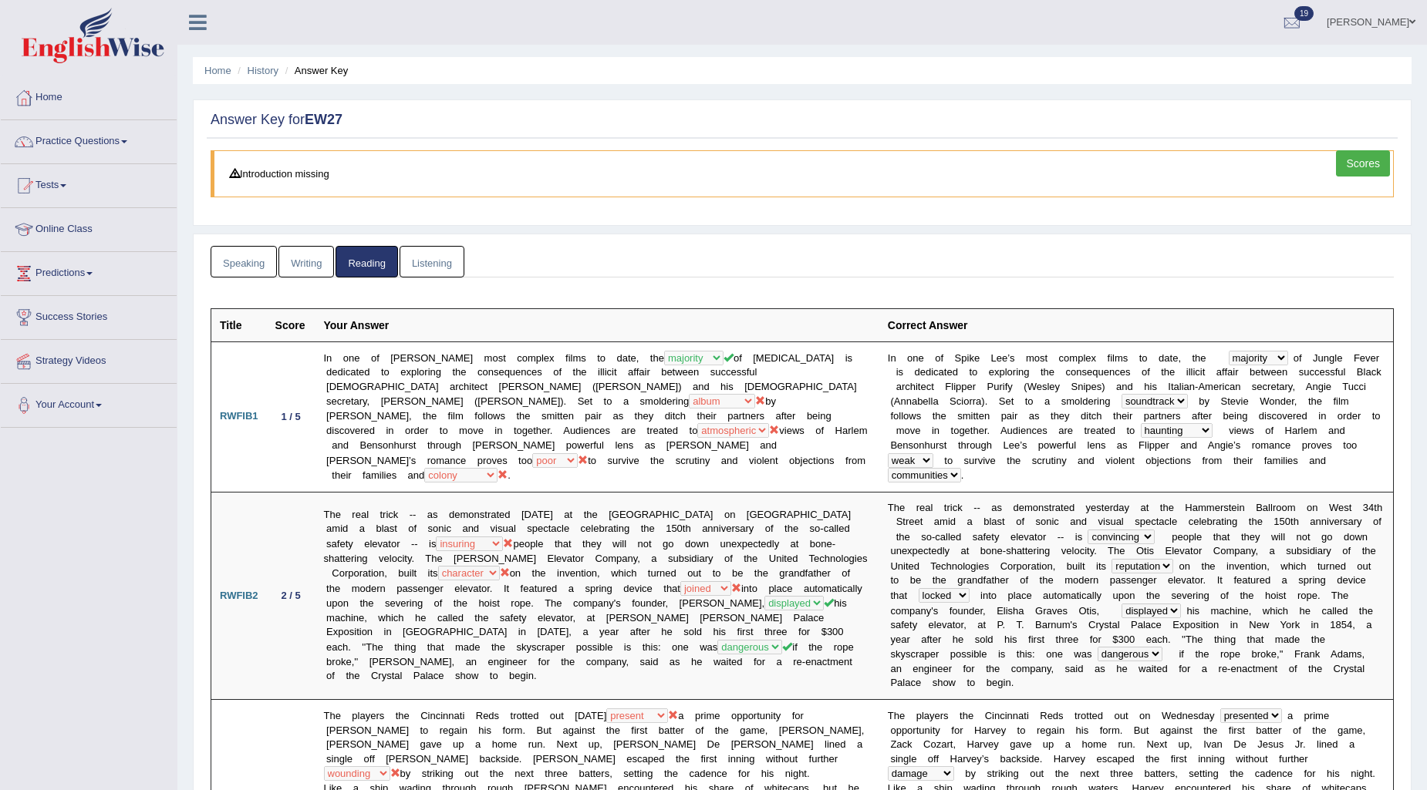
click at [434, 254] on link "Listening" at bounding box center [431, 262] width 65 height 32
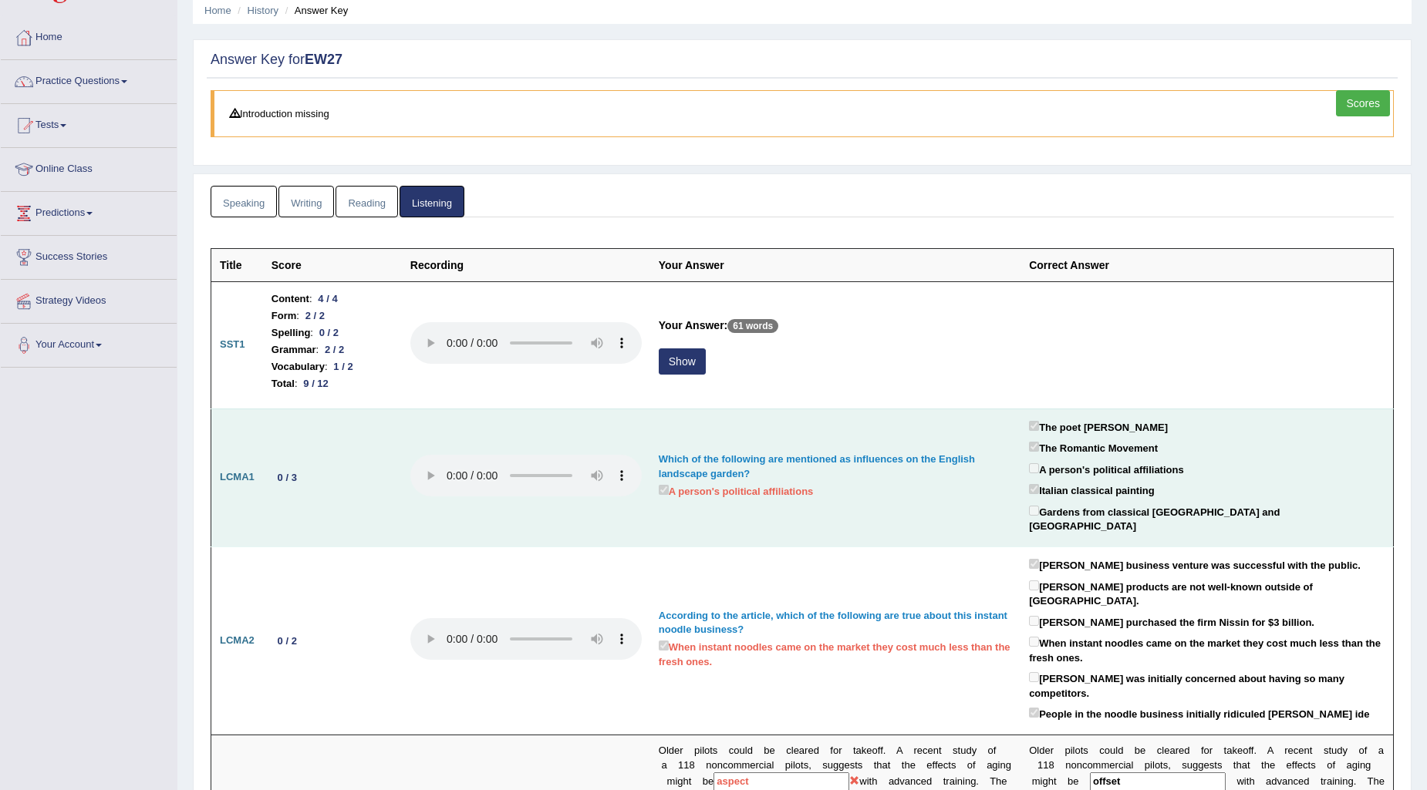
scroll to position [257, 0]
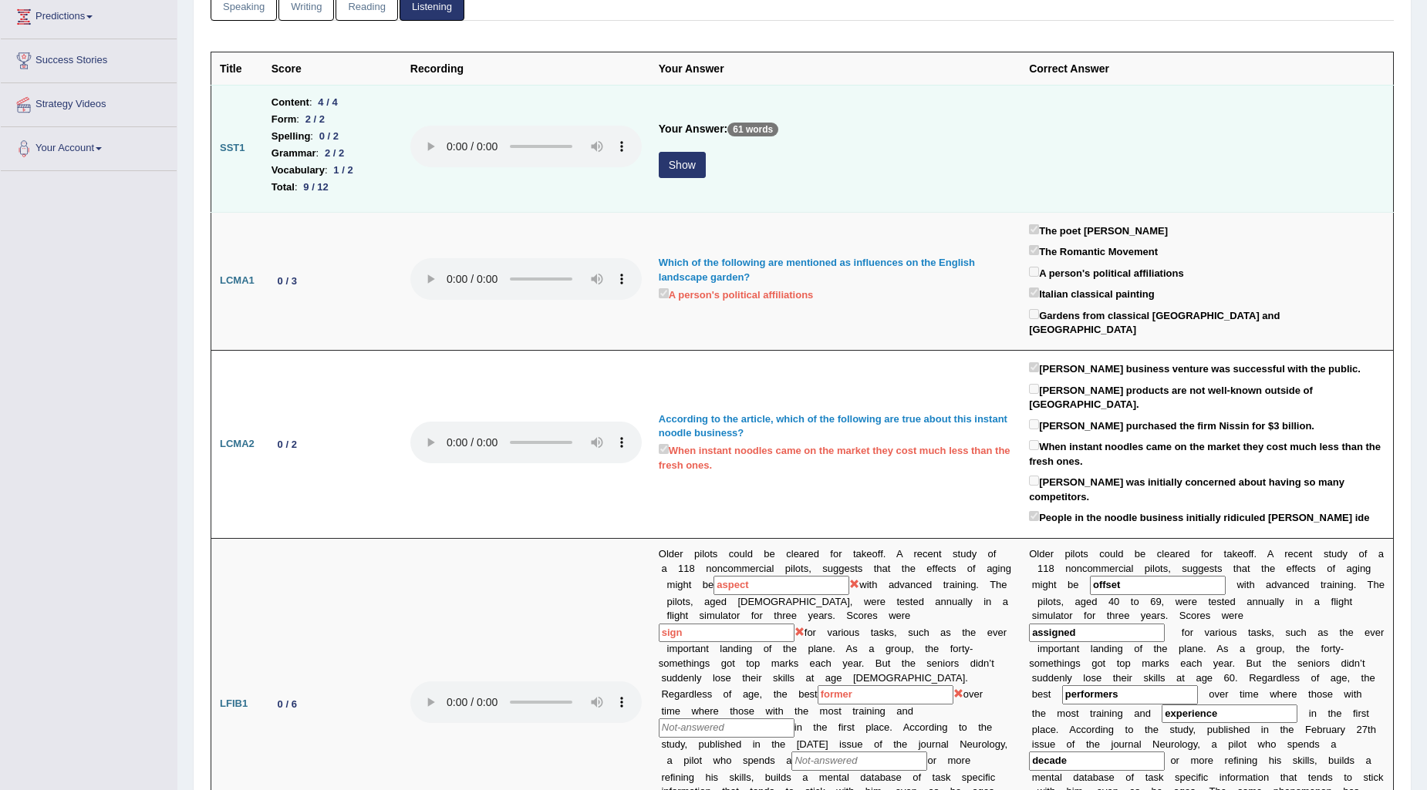
click at [682, 167] on button "Show" at bounding box center [682, 165] width 47 height 26
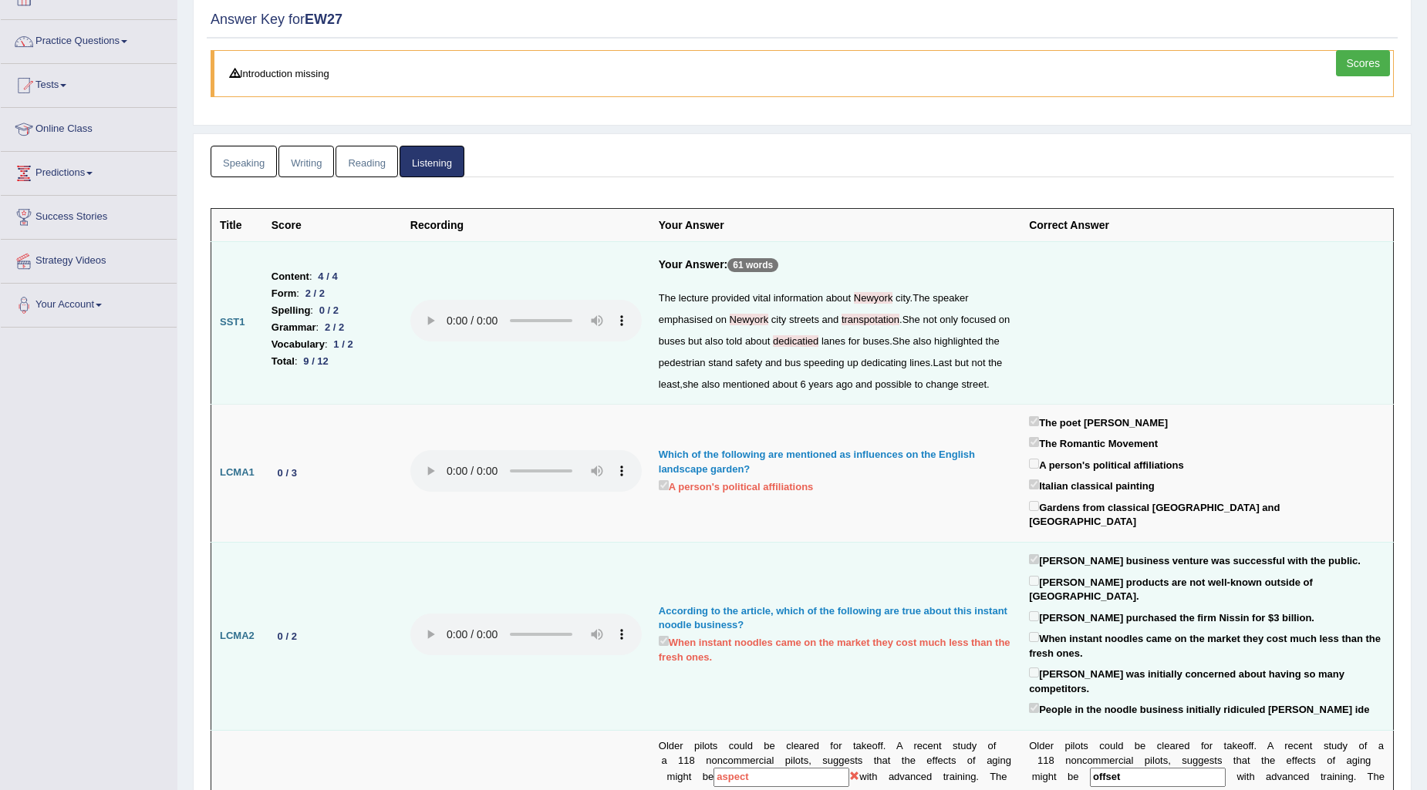
scroll to position [0, 0]
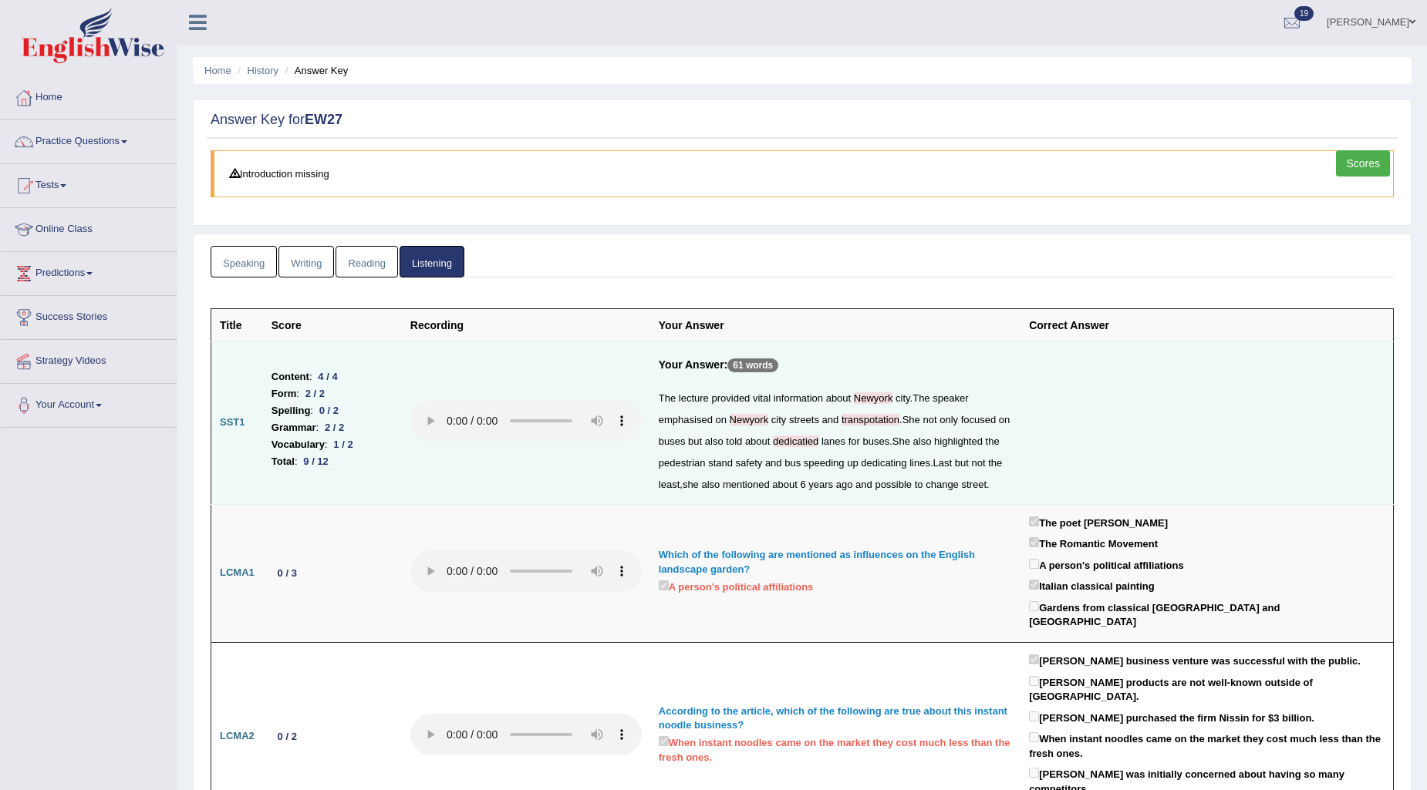
click at [1360, 160] on link "Scores" at bounding box center [1363, 163] width 54 height 26
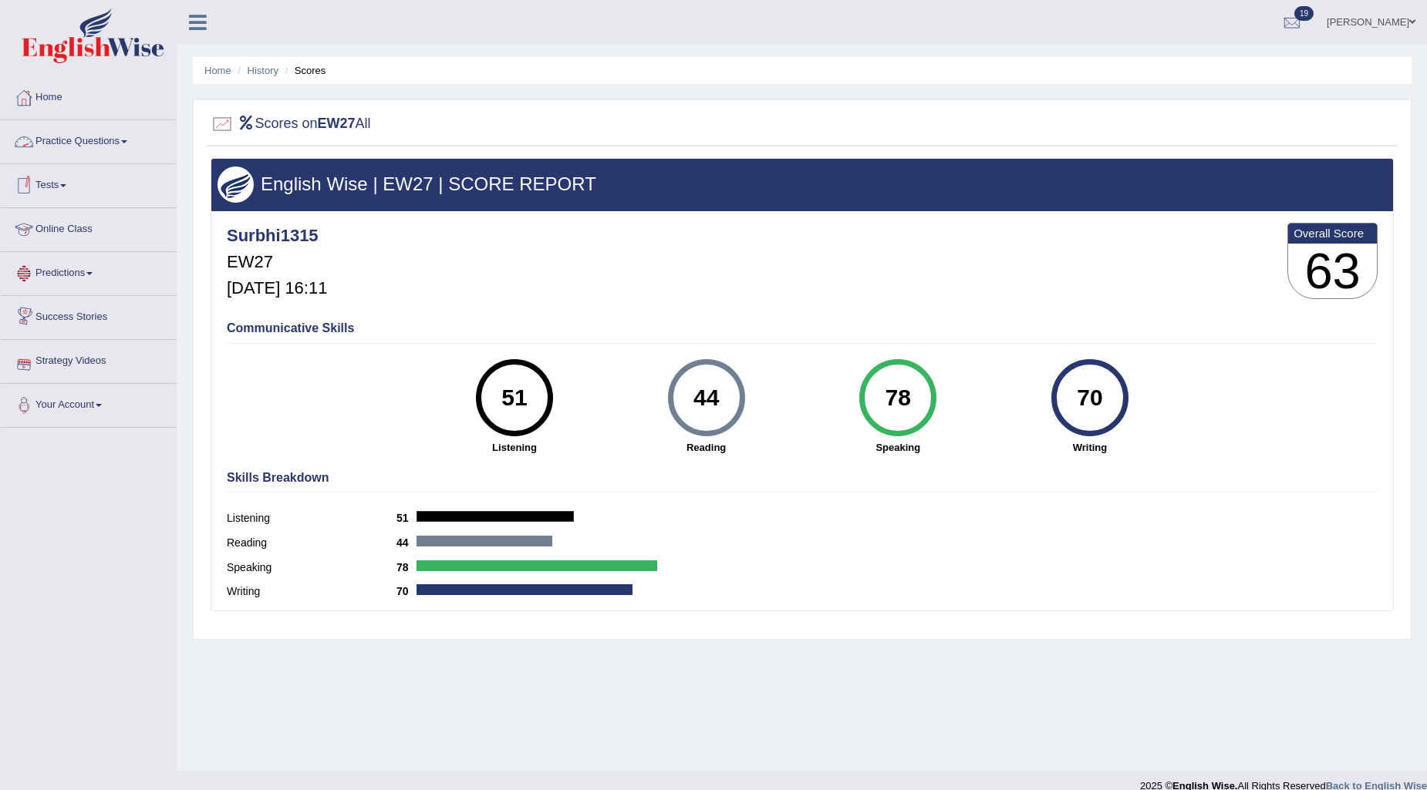
click at [71, 140] on link "Practice Questions" at bounding box center [89, 139] width 176 height 39
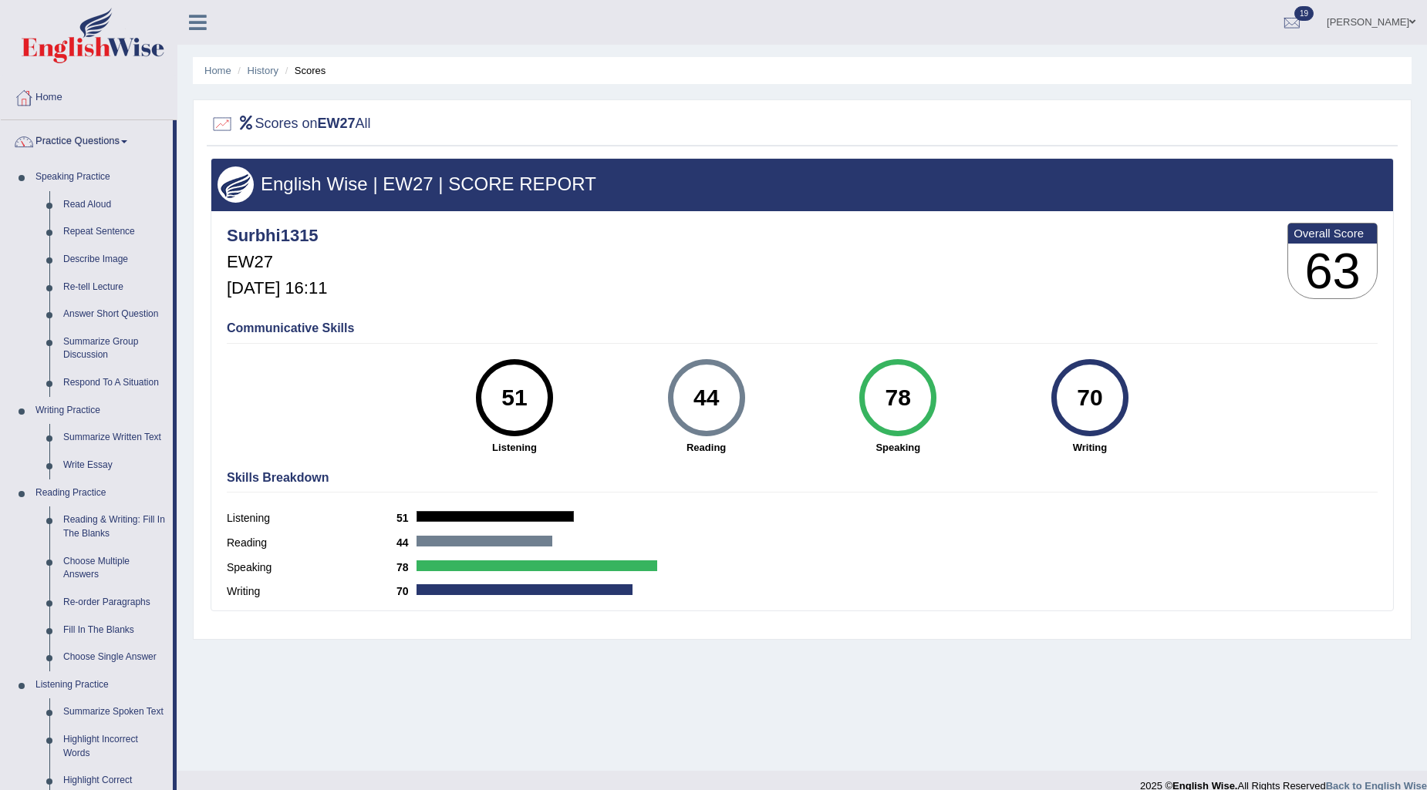
click at [91, 140] on link "Practice Questions" at bounding box center [87, 139] width 172 height 39
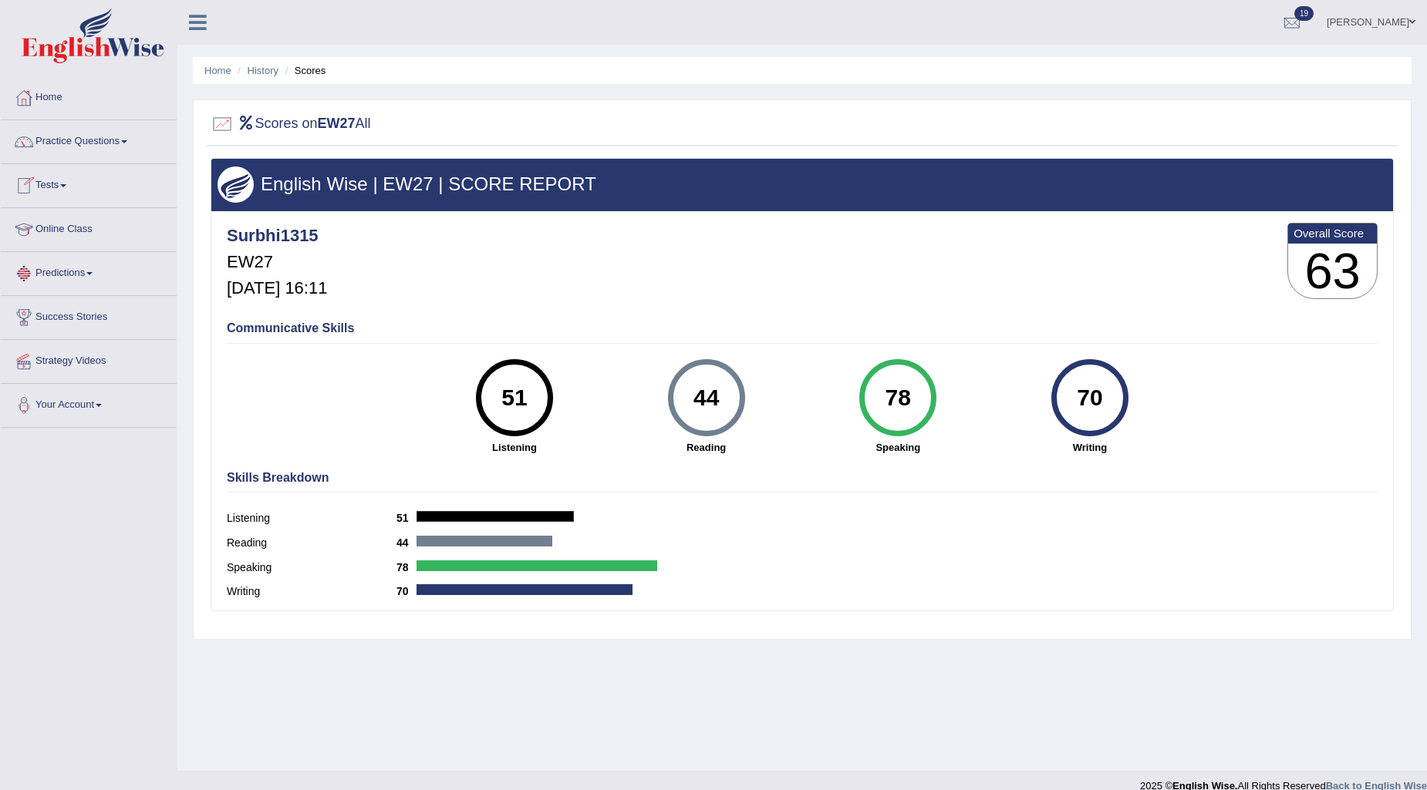
click at [62, 190] on link "Tests" at bounding box center [89, 183] width 176 height 39
click at [148, 221] on link "Take Practice Sectional Test" at bounding box center [101, 221] width 144 height 28
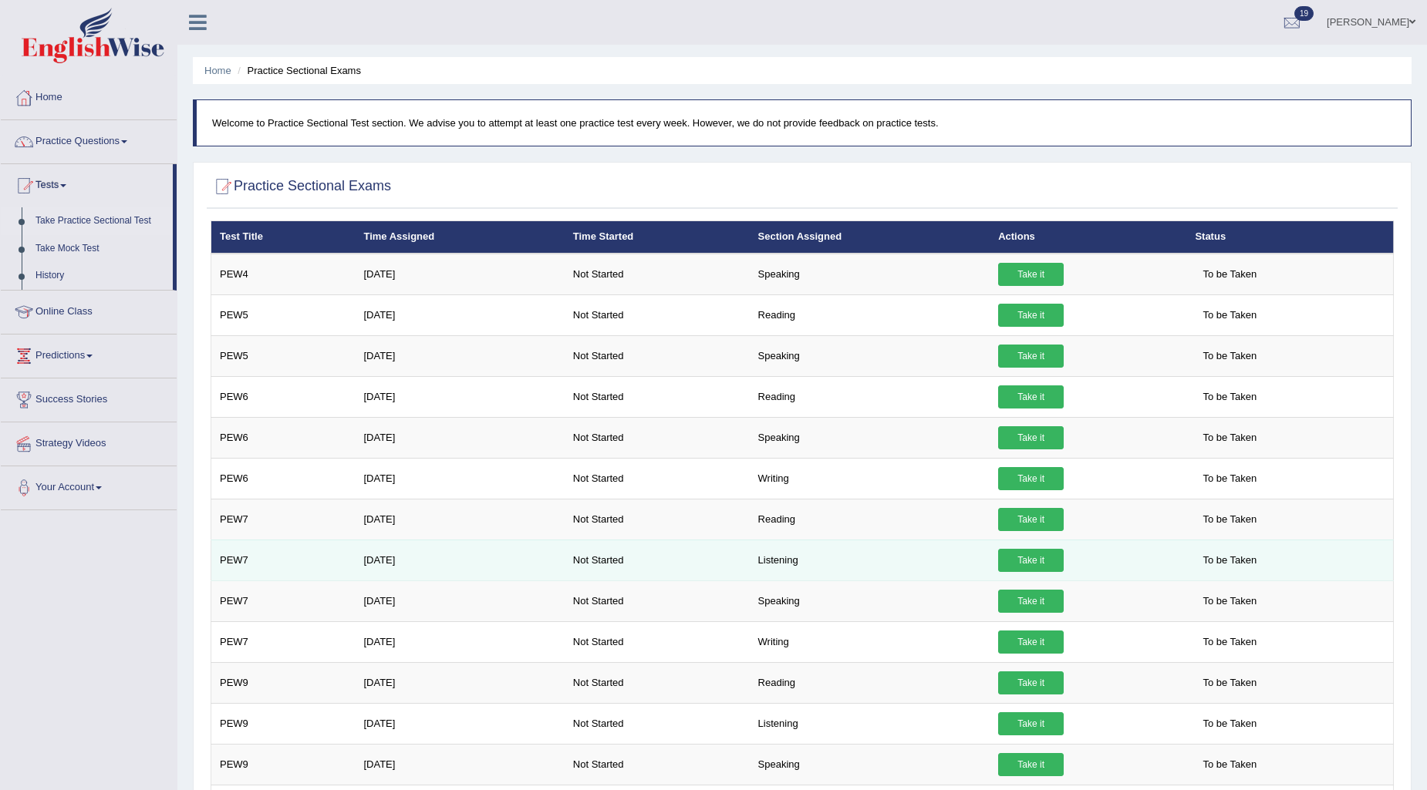
click at [1040, 552] on link "Take it" at bounding box center [1031, 560] width 66 height 23
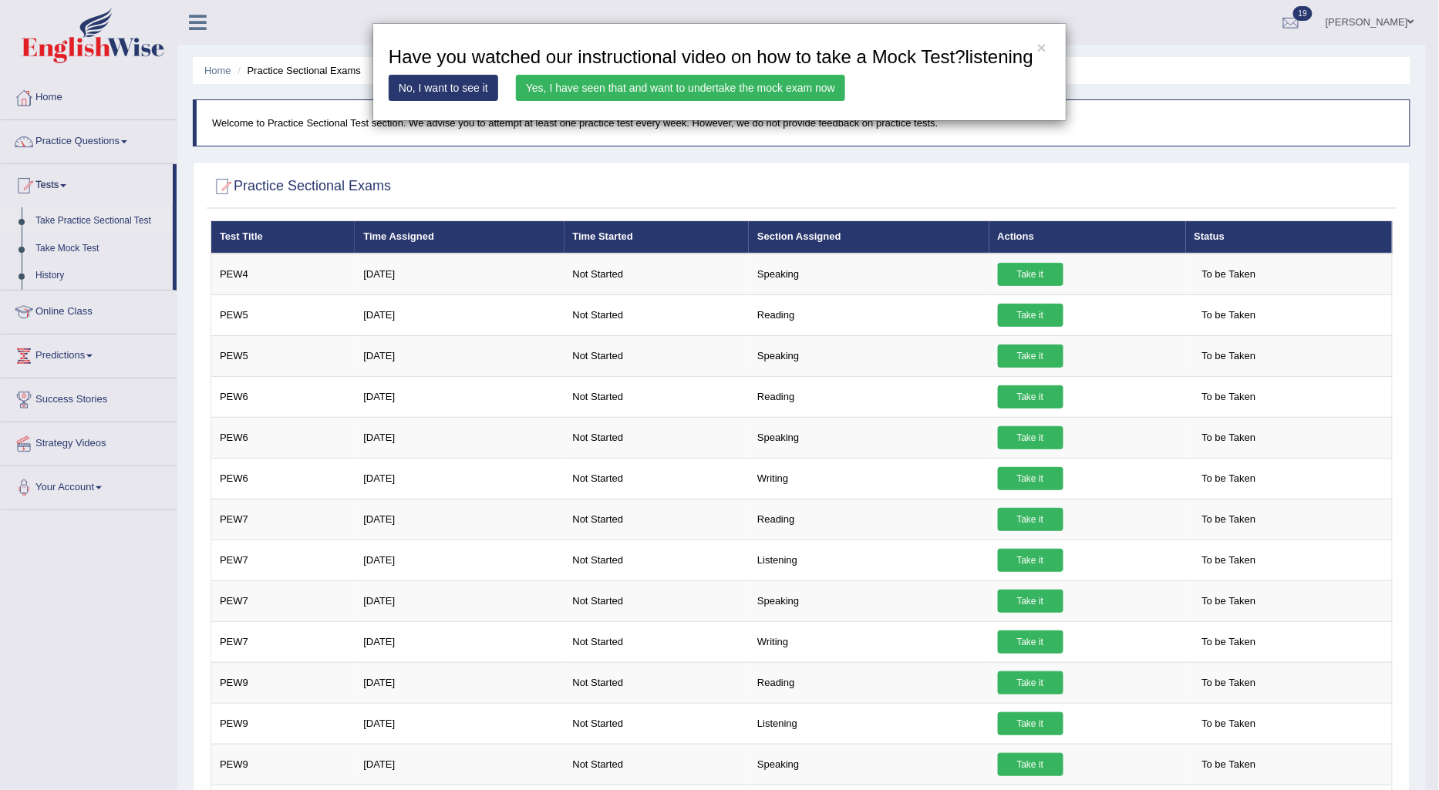
click at [827, 83] on link "Yes, I have seen that and want to undertake the mock exam now" at bounding box center [680, 88] width 329 height 26
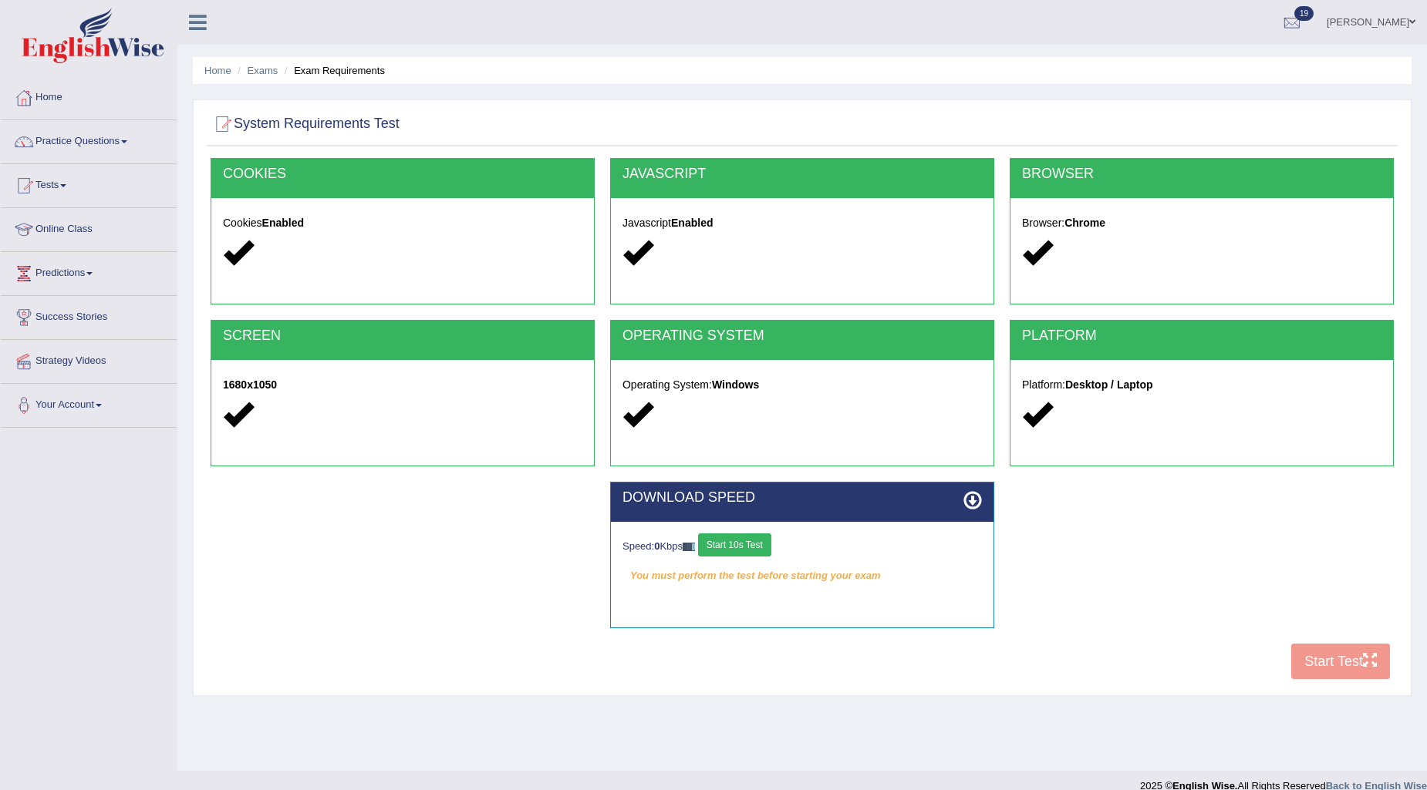
click at [753, 541] on button "Start 10s Test" at bounding box center [734, 545] width 73 height 23
click at [1319, 661] on button "Start Test" at bounding box center [1340, 661] width 99 height 35
